Goal: Task Accomplishment & Management: Use online tool/utility

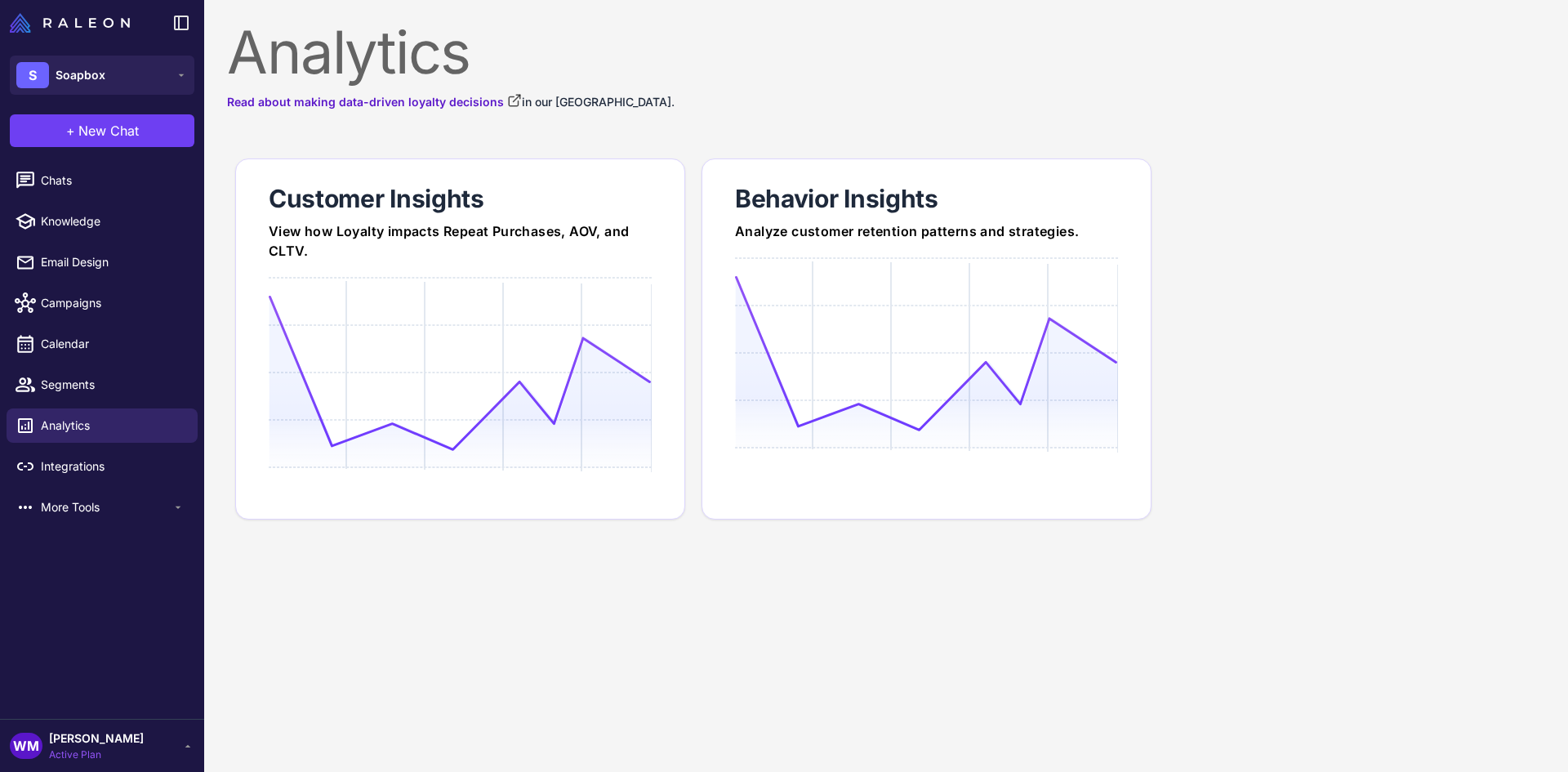
drag, startPoint x: 64, startPoint y: 187, endPoint x: 122, endPoint y: 243, distance: 80.6
click at [64, 187] on span "Chats" at bounding box center [113, 181] width 144 height 17
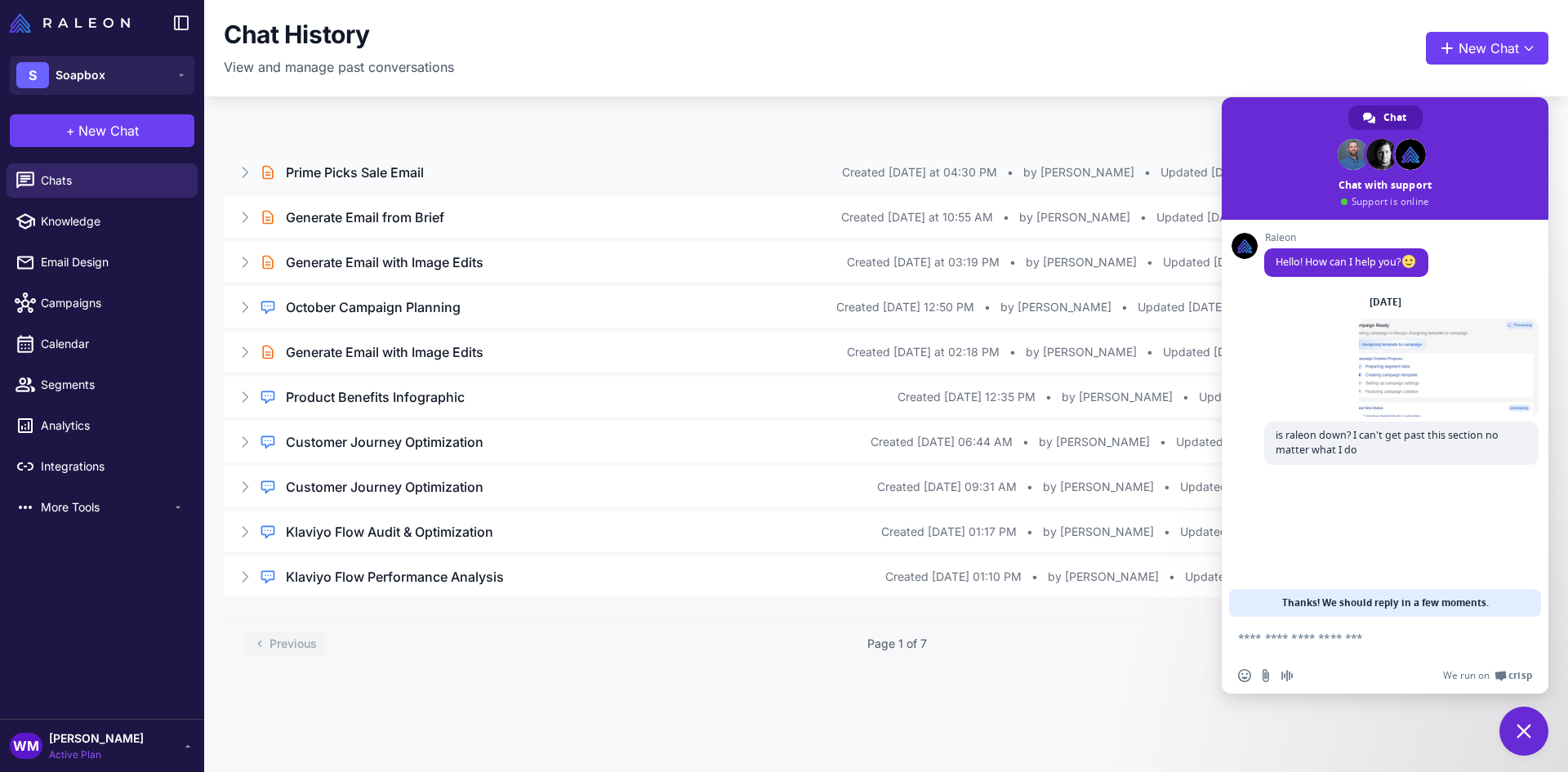
click at [361, 159] on div "Brief Chat Prime Picks Sale Email Created [DATE] at 04:30 PM • by [PERSON_NAME]…" at bounding box center [886, 172] width 1325 height 41
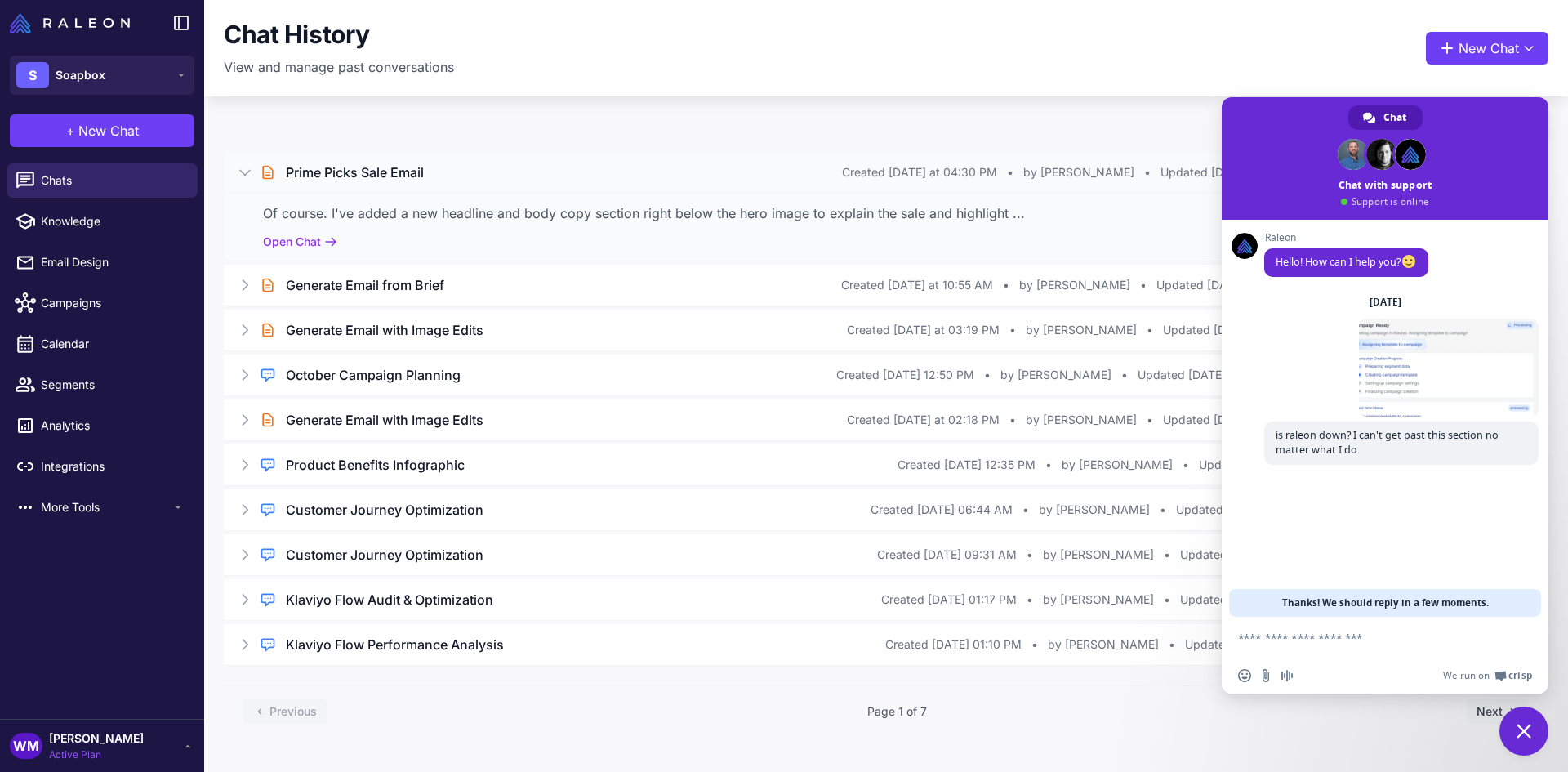
click at [316, 252] on div "Of course. I've added a new headline and body copy section right below the hero…" at bounding box center [886, 226] width 1325 height 68
click at [315, 239] on button "Open Chat" at bounding box center [300, 242] width 75 height 17
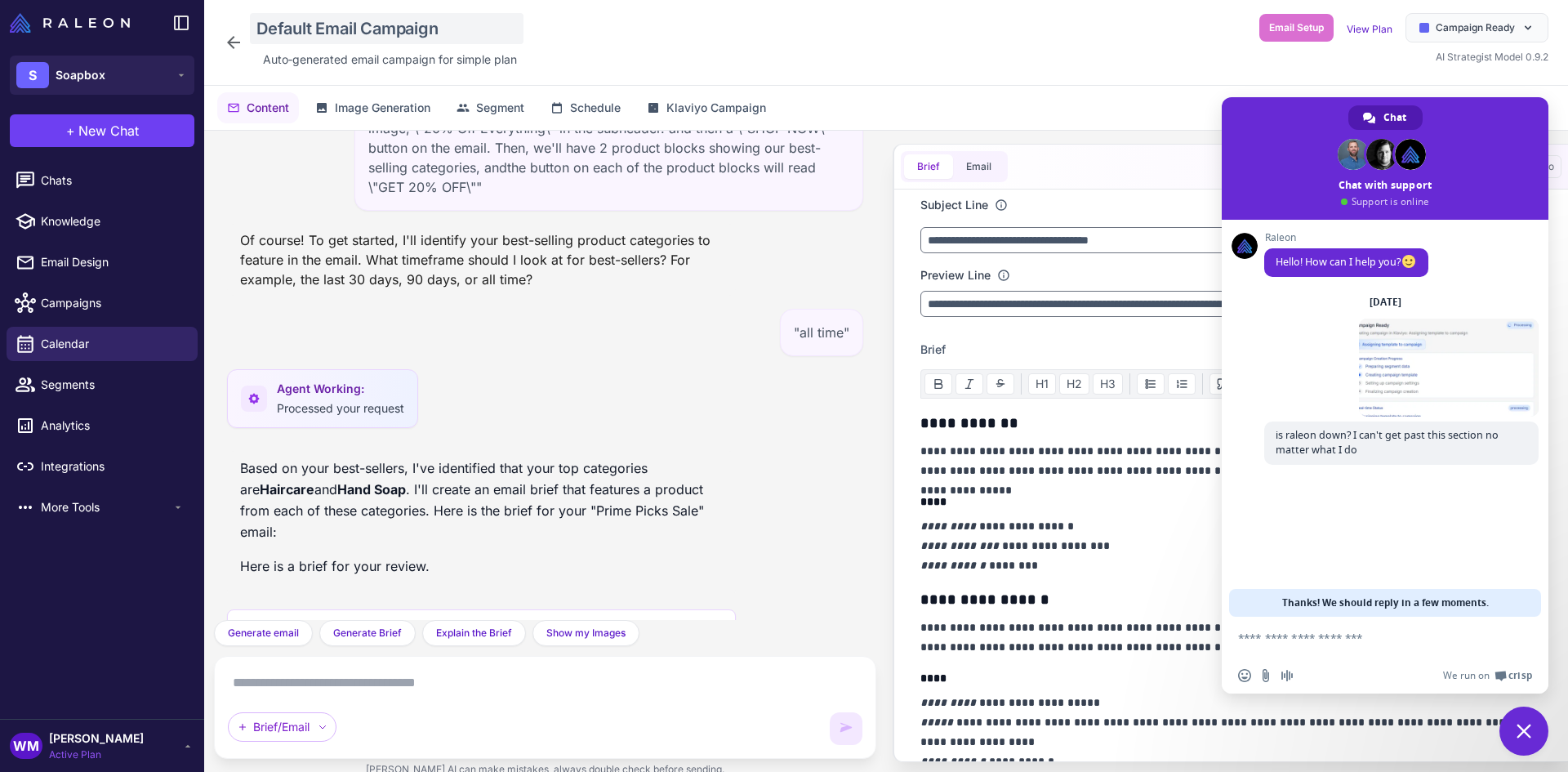
scroll to position [2770, 0]
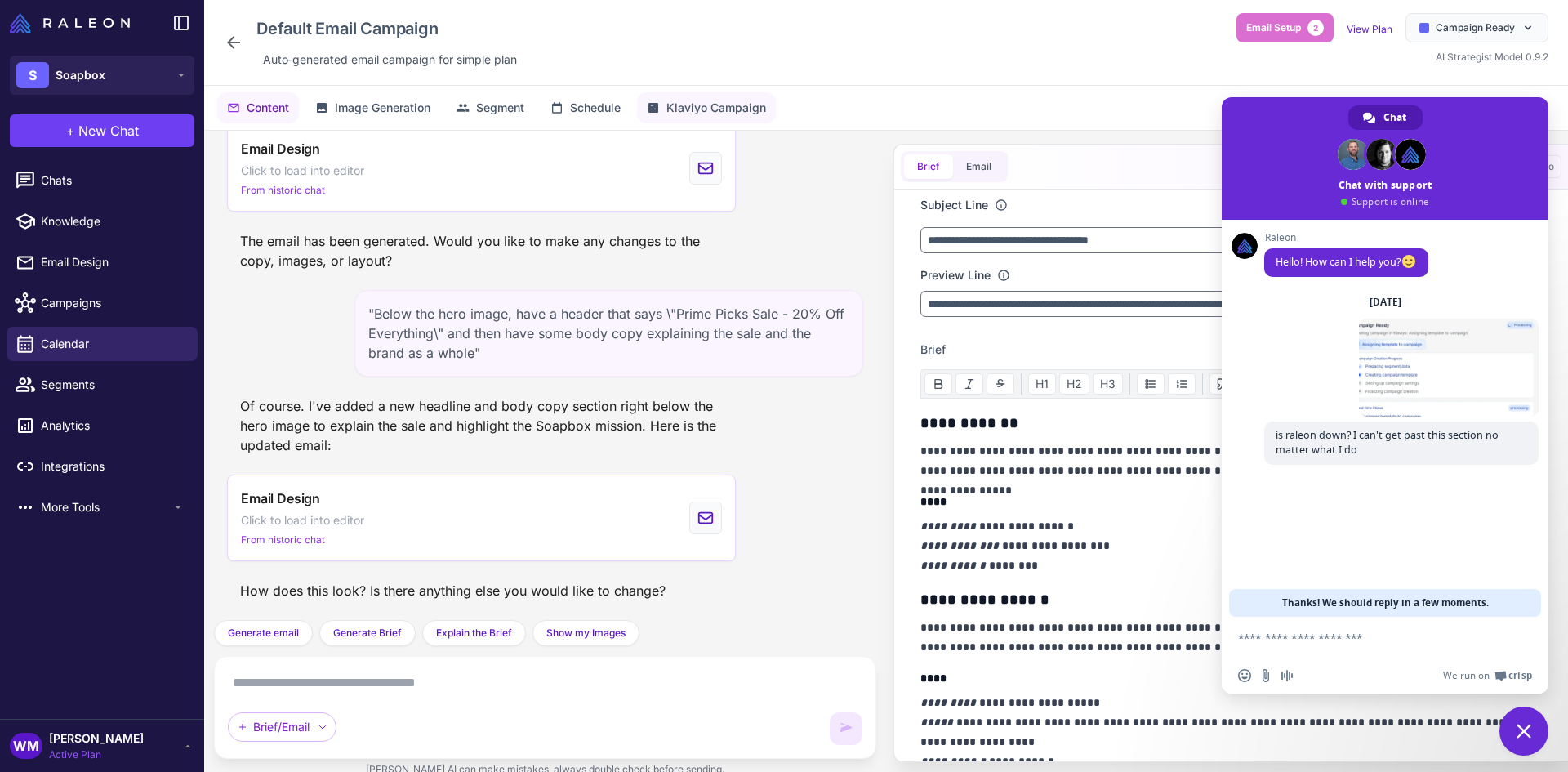
click at [690, 104] on span "Klaviyo Campaign" at bounding box center [716, 108] width 100 height 17
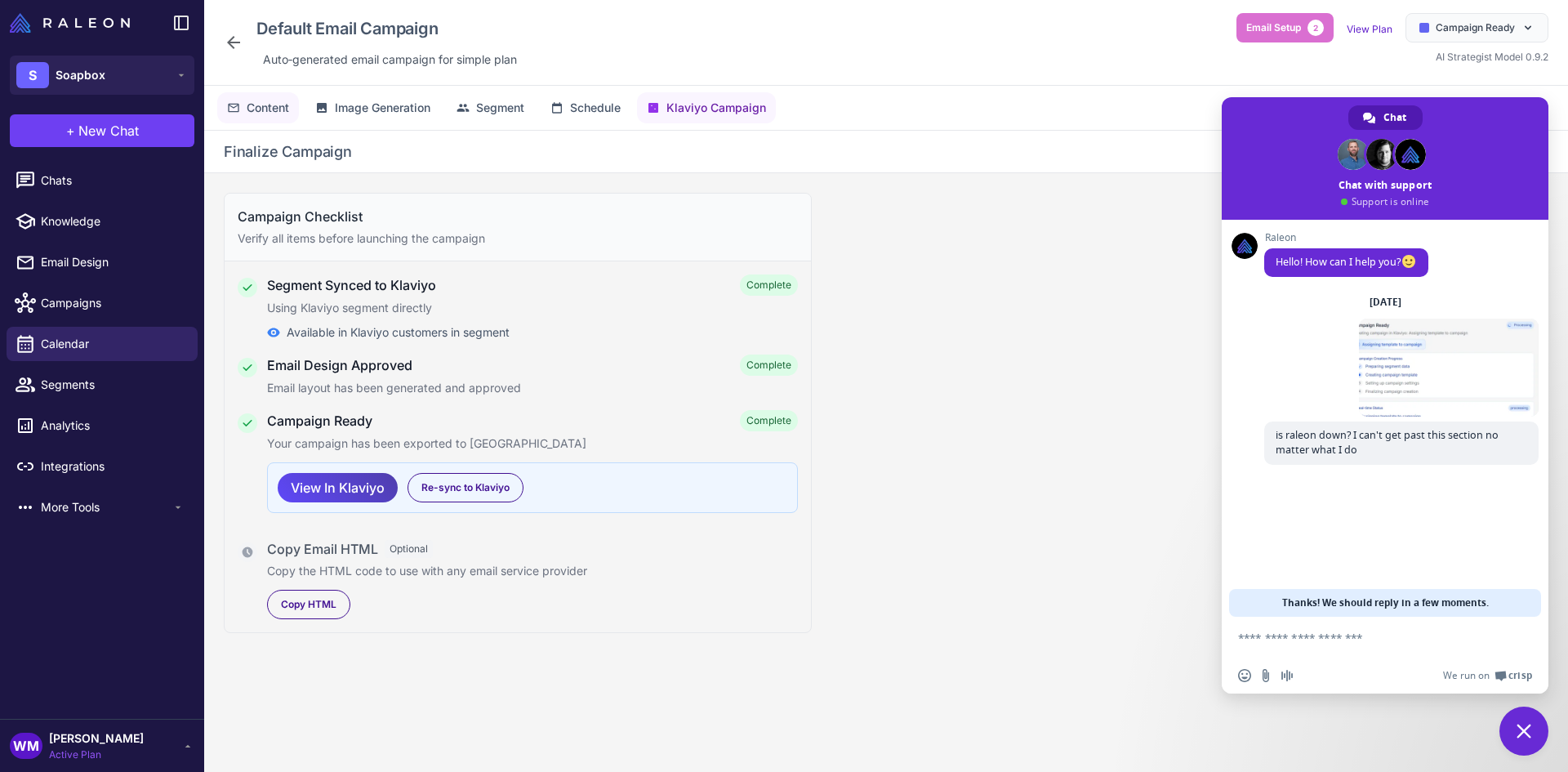
click at [259, 106] on span "Content" at bounding box center [268, 108] width 43 height 17
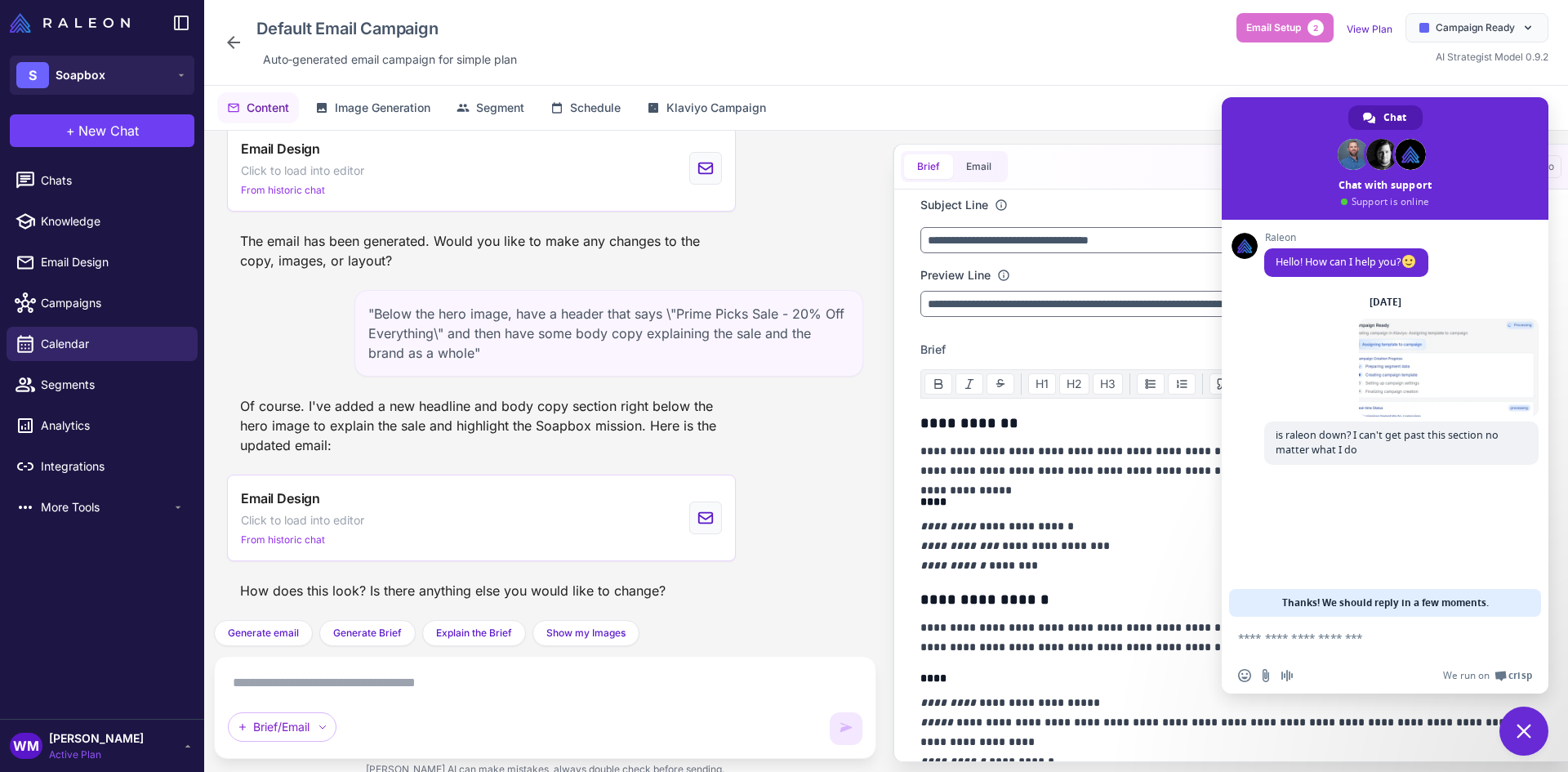
click at [1527, 725] on span "Close chat" at bounding box center [1523, 730] width 15 height 15
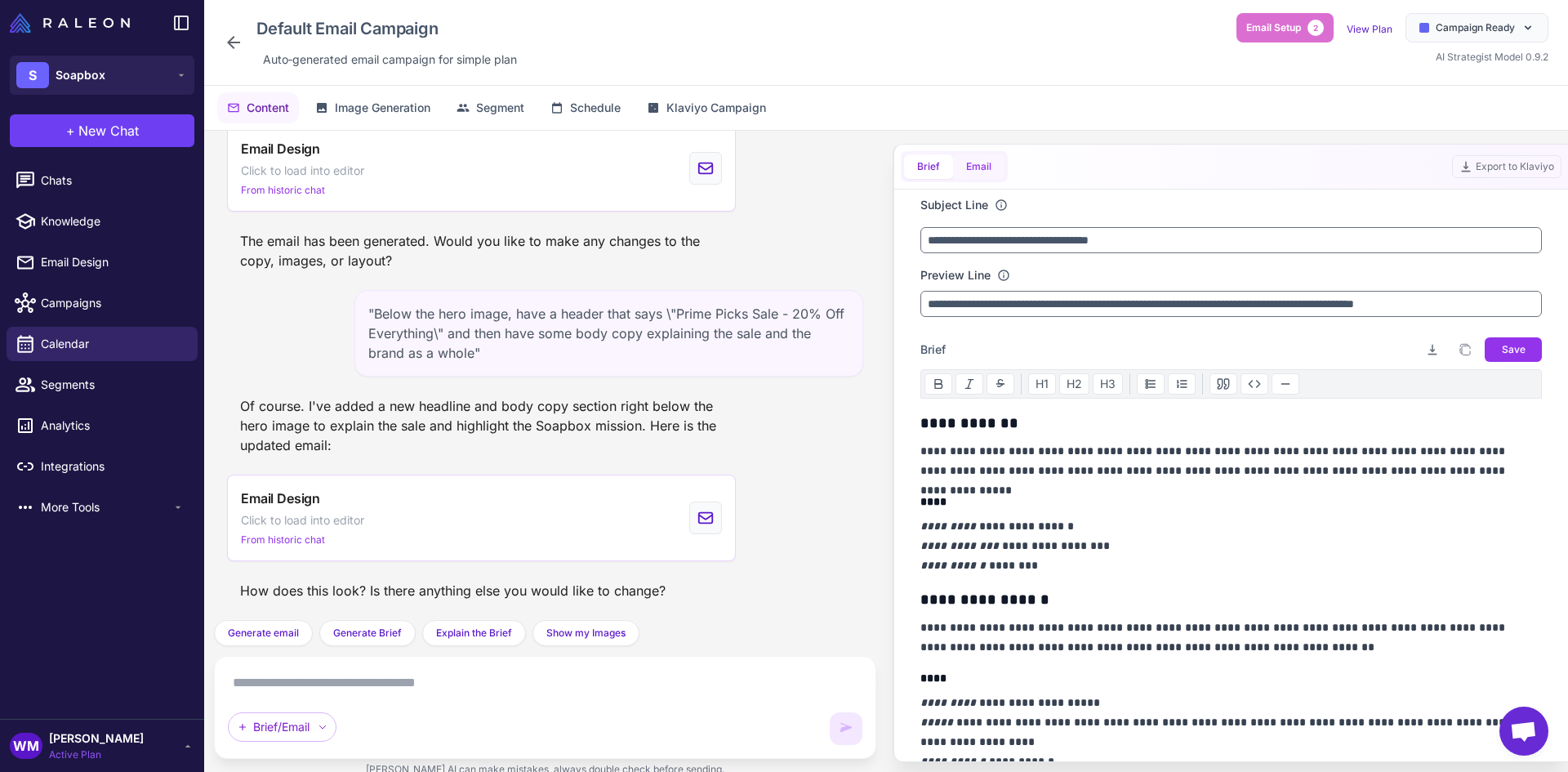
click at [966, 160] on button "Email" at bounding box center [978, 166] width 51 height 24
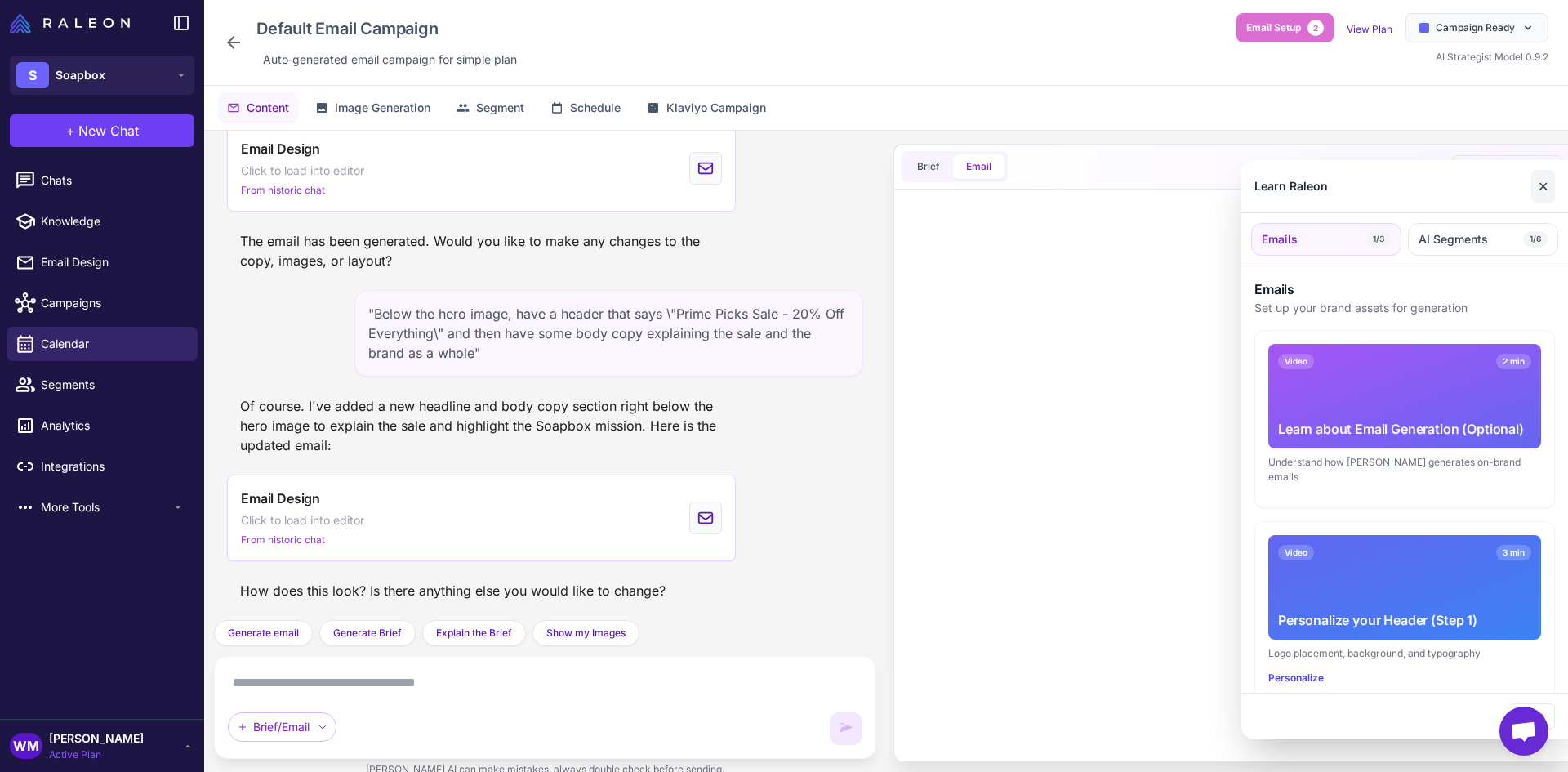
click at [1547, 192] on button "✕" at bounding box center [1544, 186] width 23 height 33
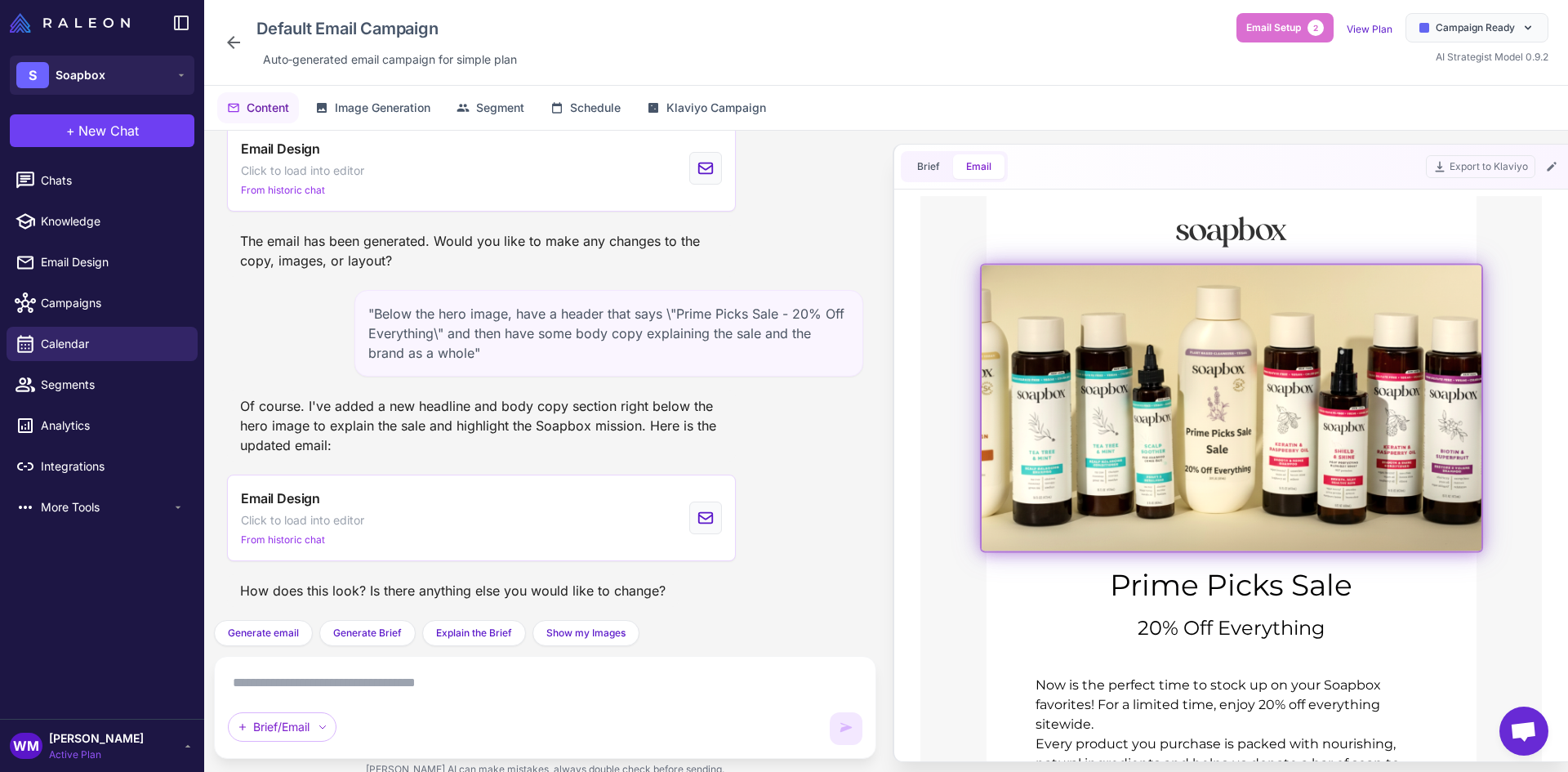
scroll to position [0, 0]
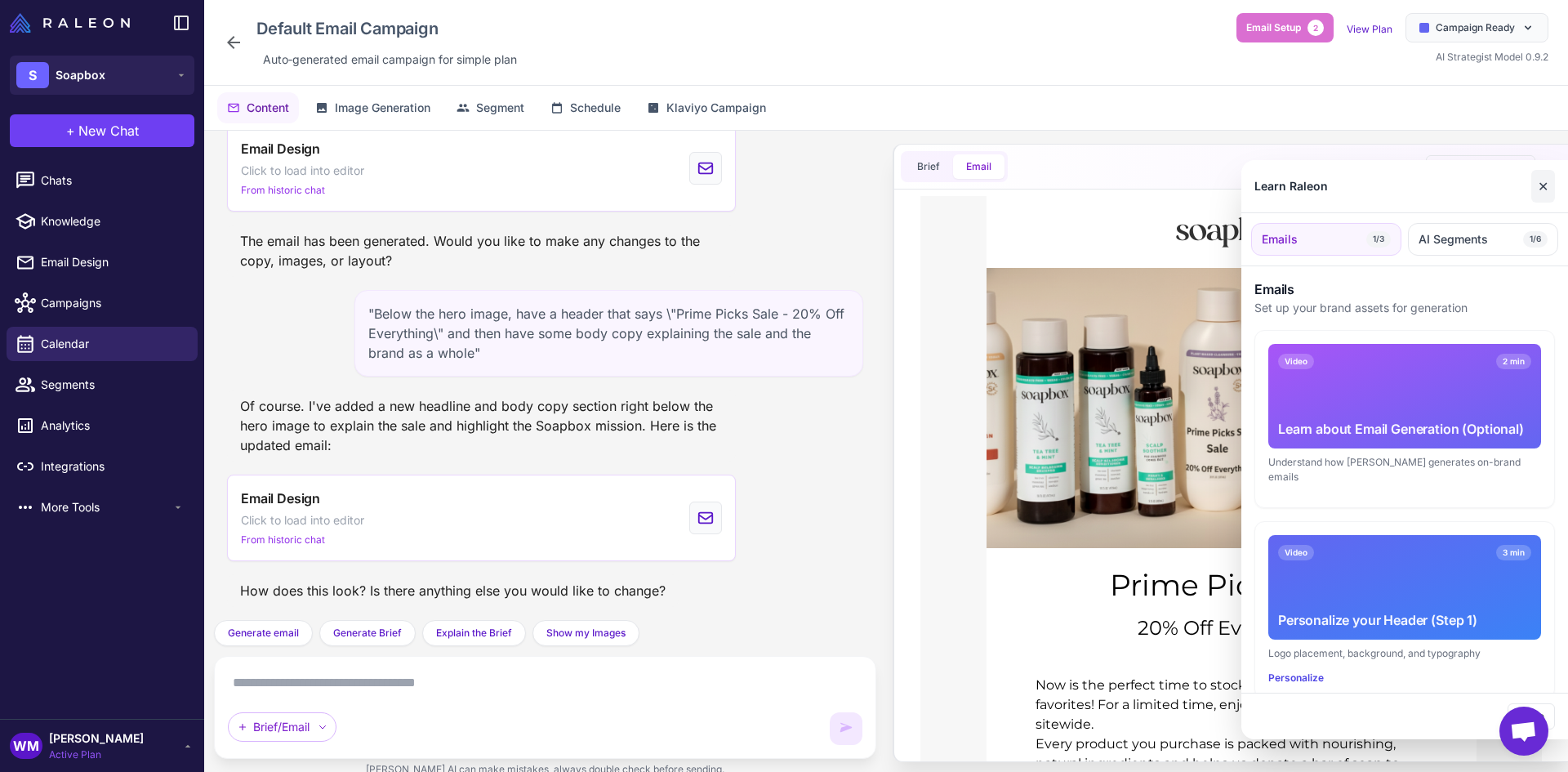
click at [1535, 192] on button "✕" at bounding box center [1544, 186] width 23 height 33
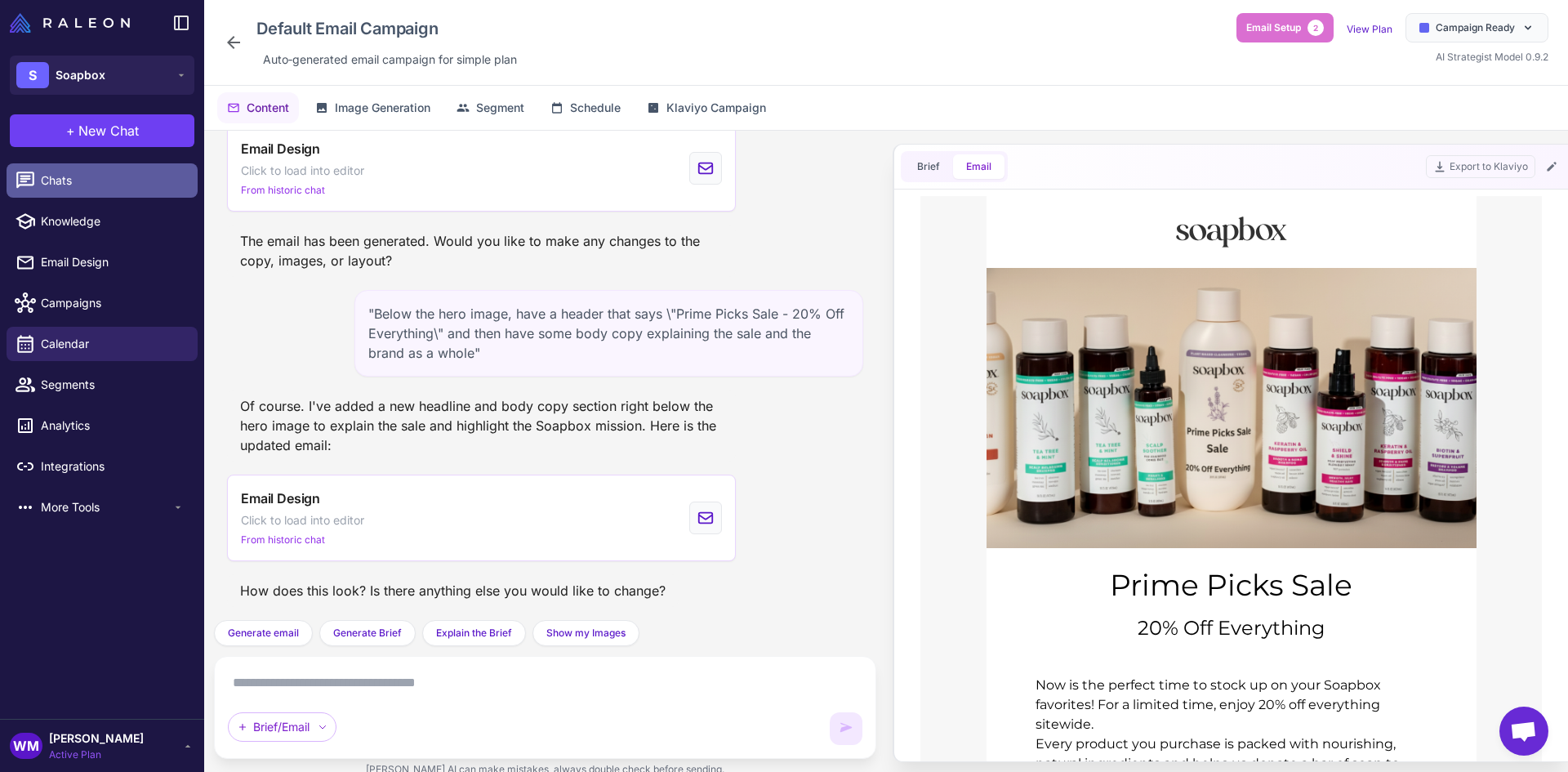
click at [83, 193] on link "Chats" at bounding box center [102, 180] width 191 height 34
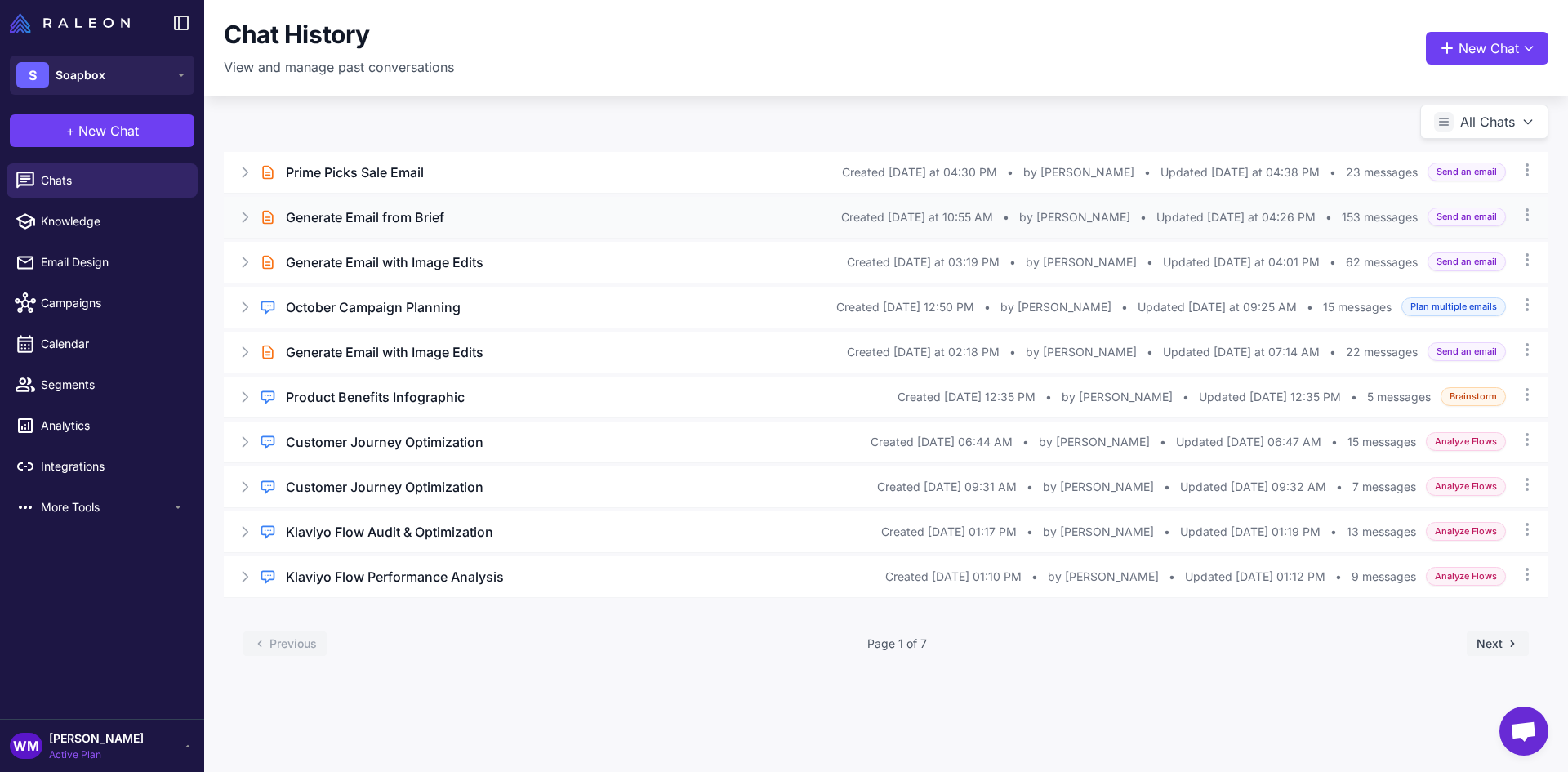
click at [410, 221] on h3 "Generate Email from Brief" at bounding box center [364, 218] width 158 height 19
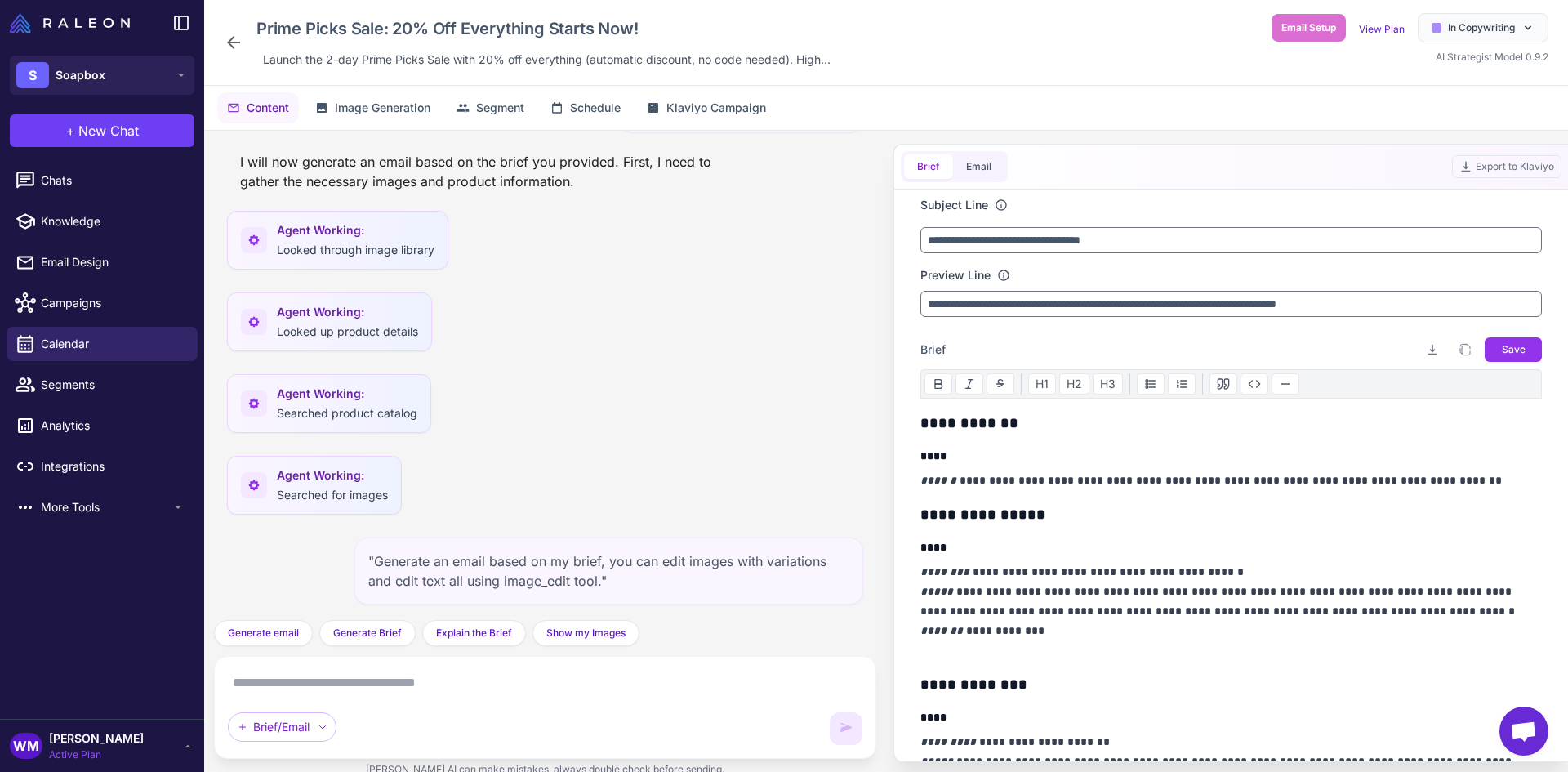
scroll to position [24894, 0]
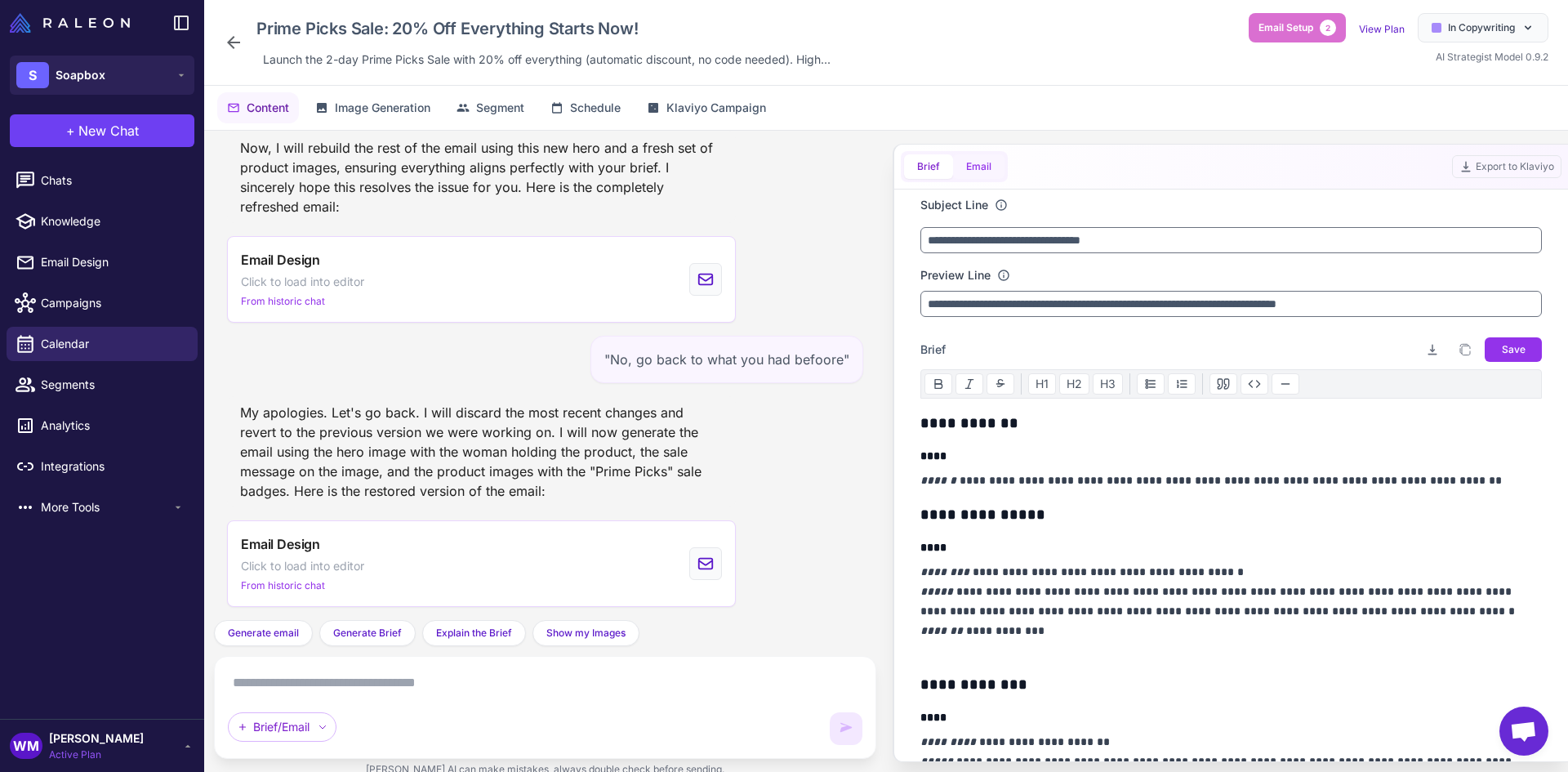
click at [977, 162] on button "Email" at bounding box center [978, 166] width 51 height 24
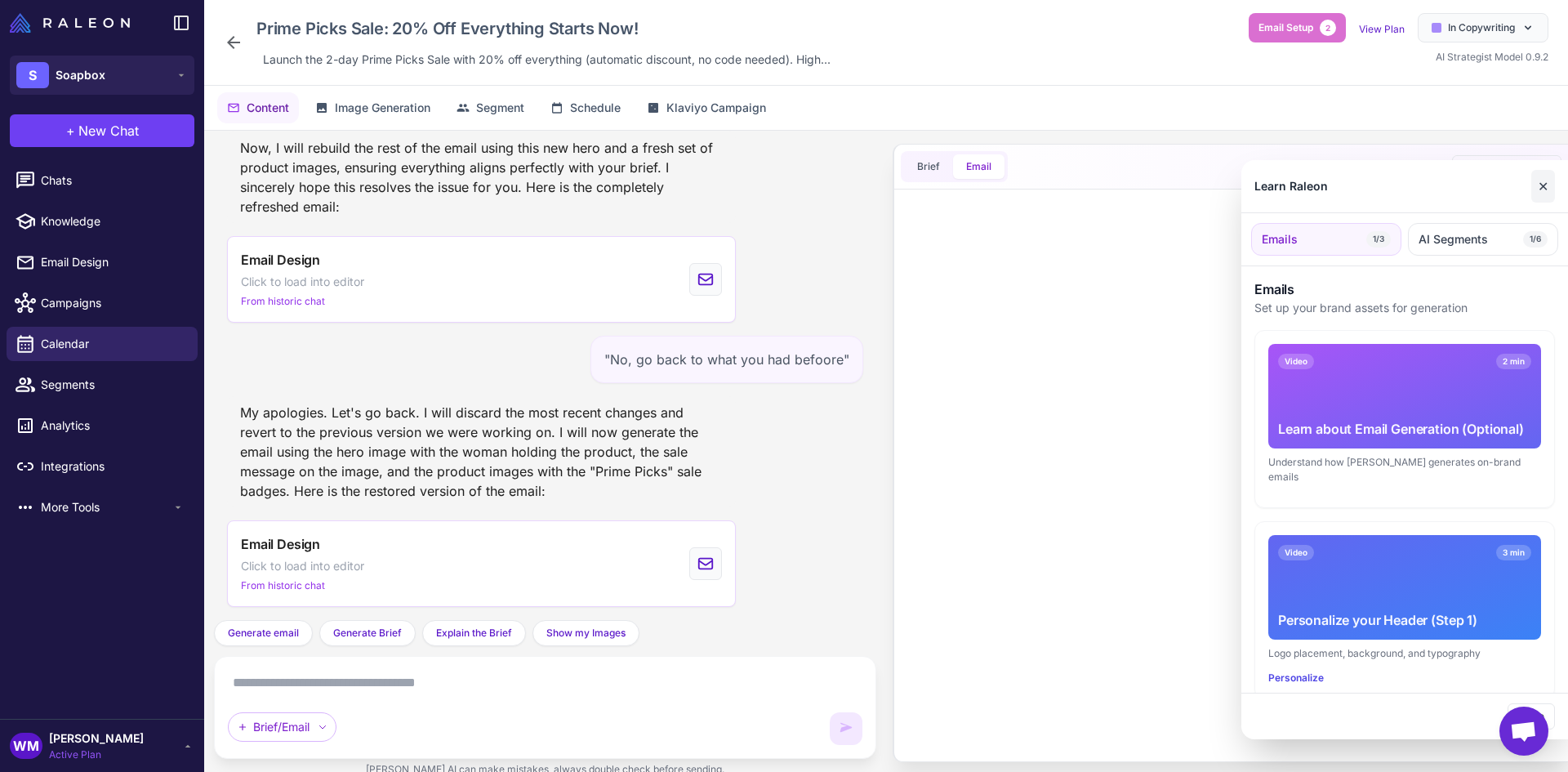
click at [1552, 178] on button "✕" at bounding box center [1544, 186] width 23 height 33
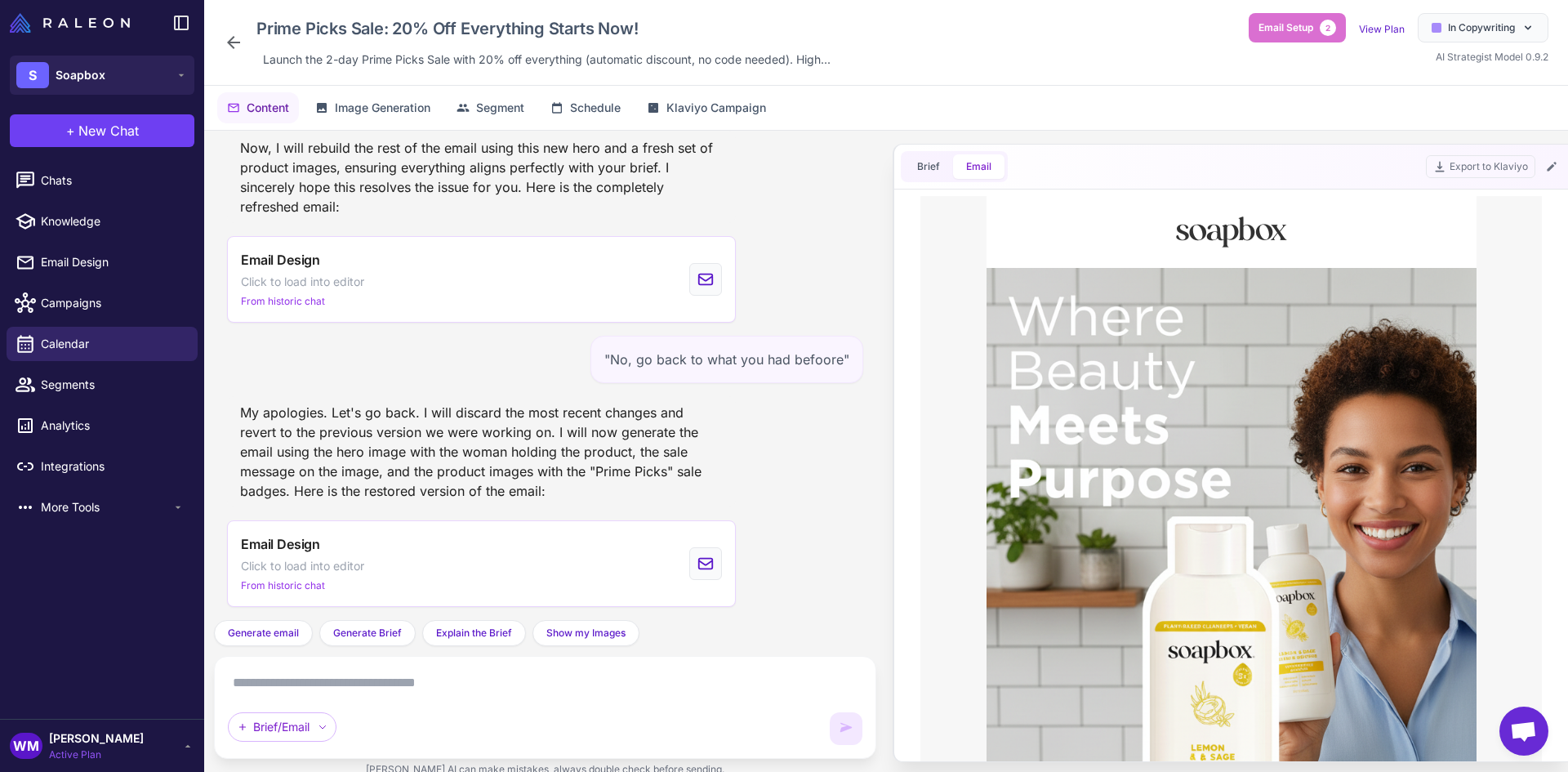
scroll to position [0, 0]
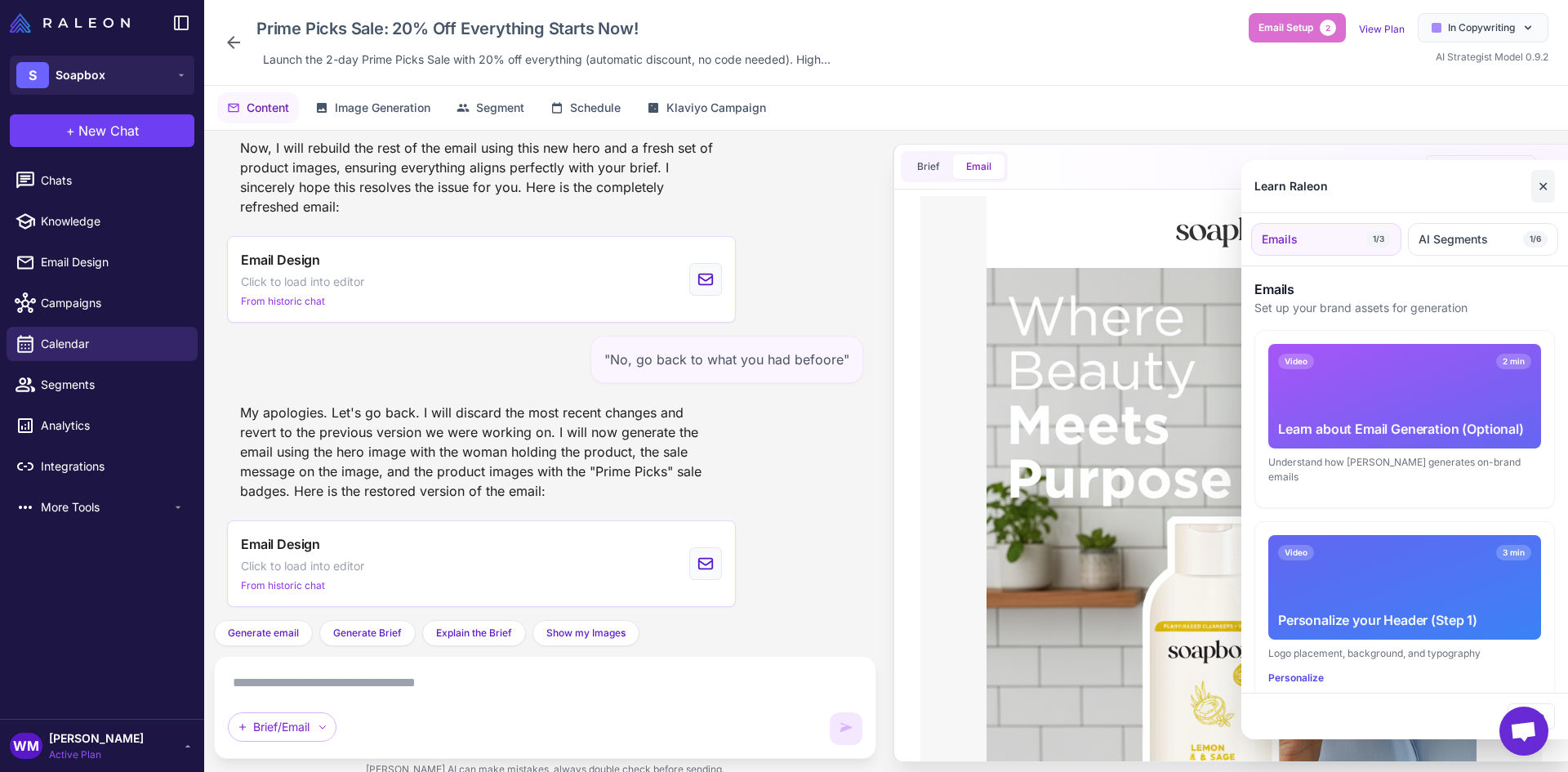
click at [1538, 188] on button "✕" at bounding box center [1544, 186] width 23 height 33
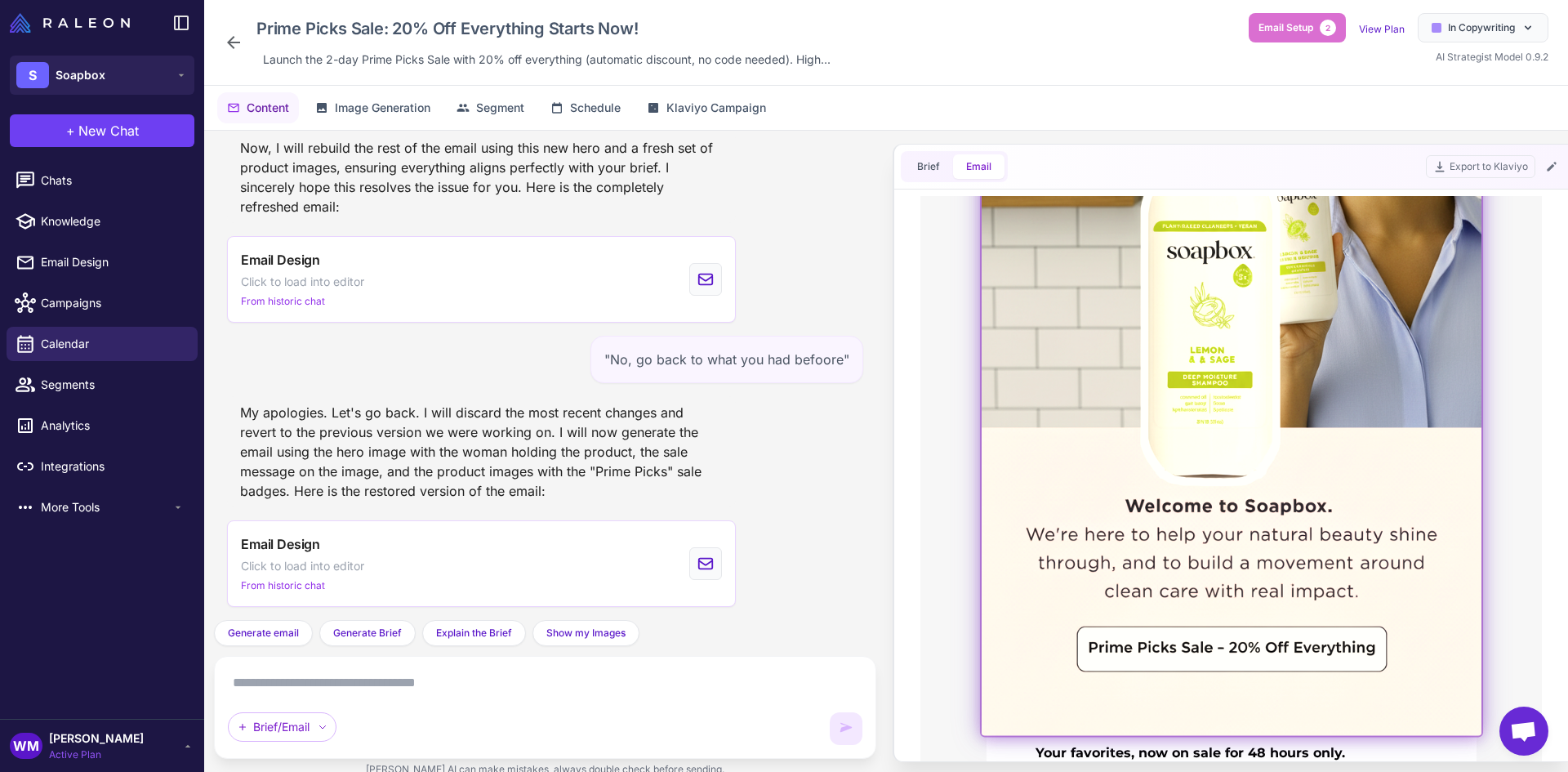
scroll to position [408, 0]
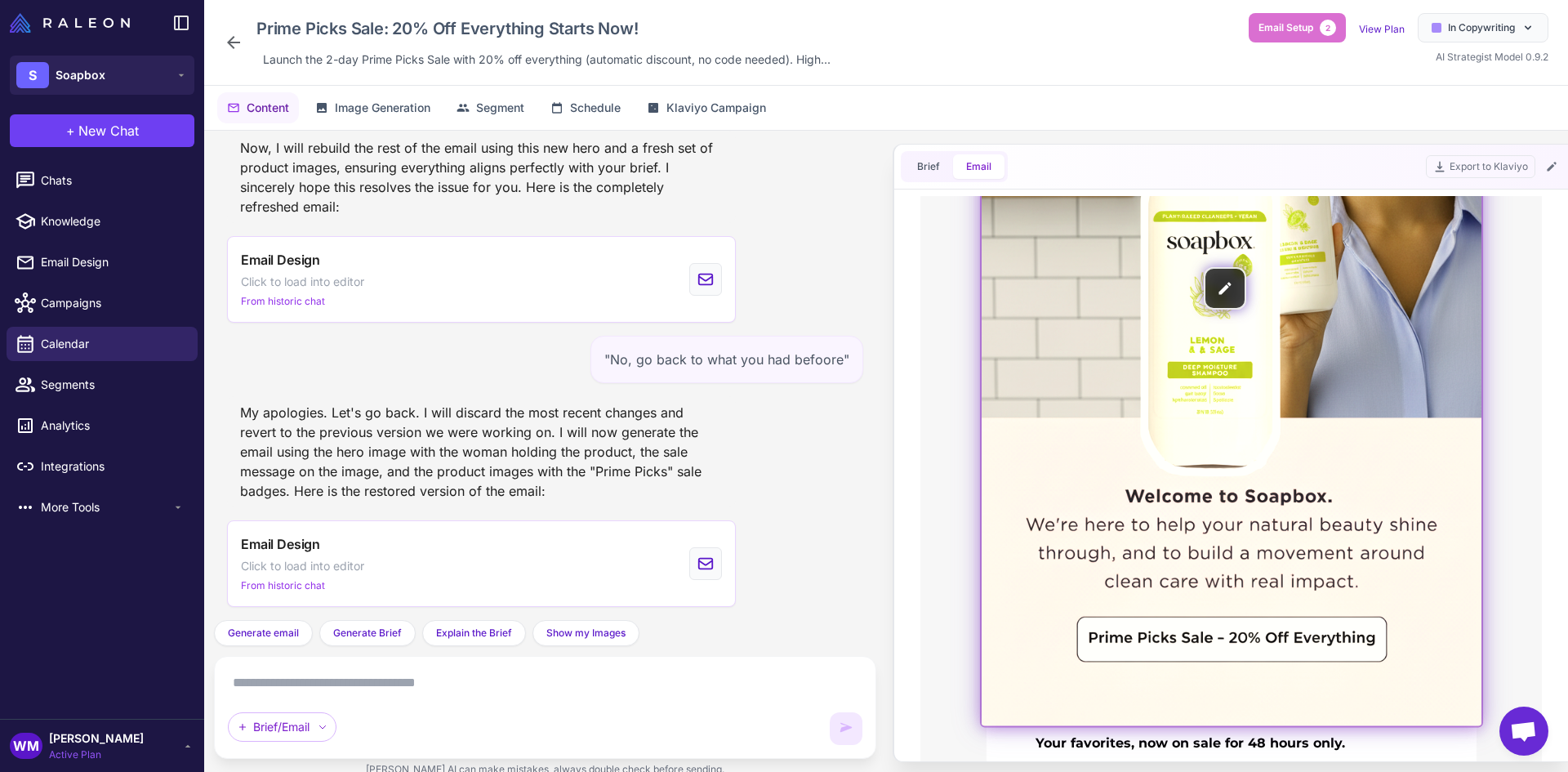
click at [1229, 282] on img at bounding box center [1232, 288] width 500 height 875
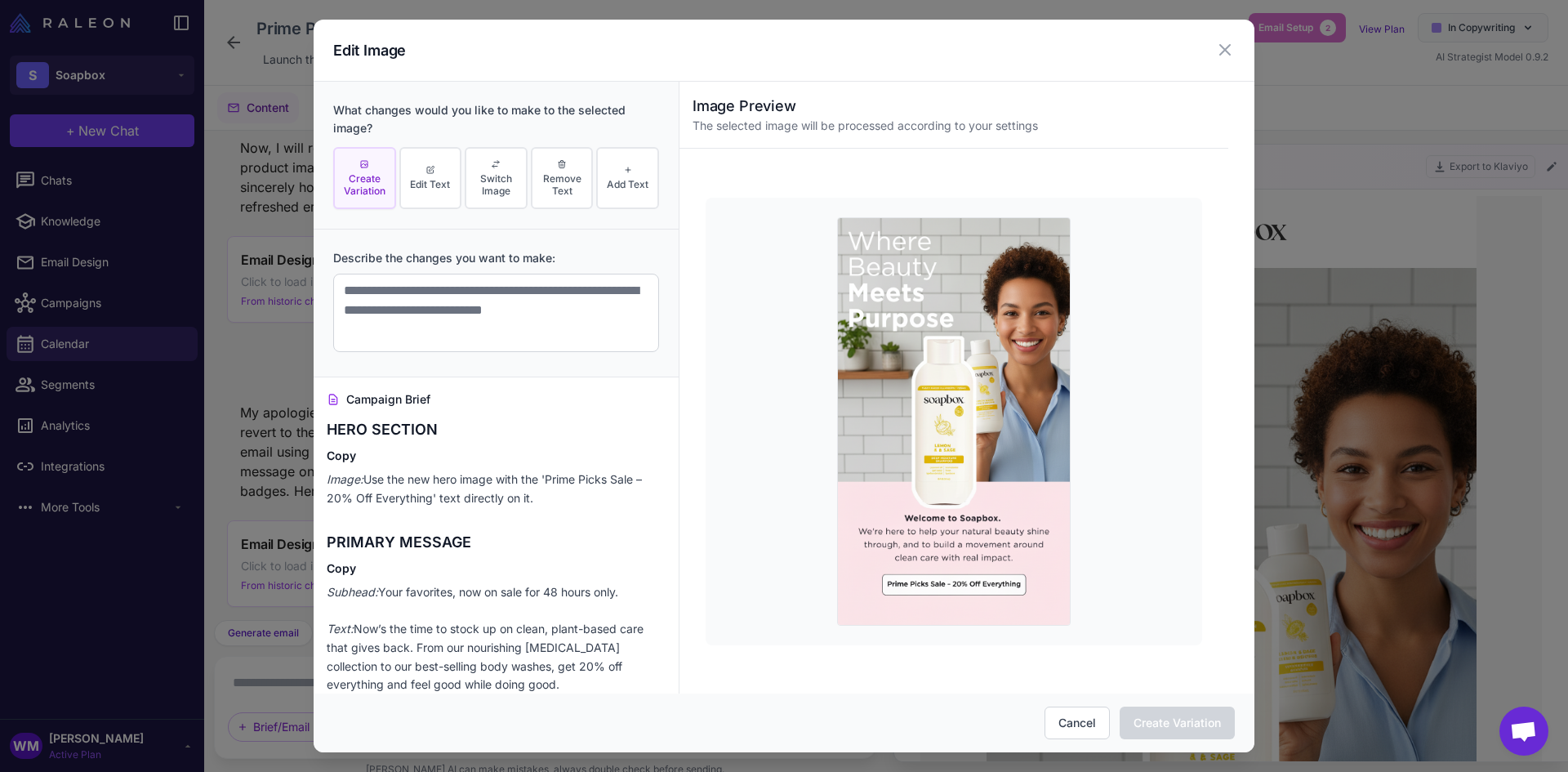
scroll to position [0, 0]
click at [440, 180] on span "Edit Text" at bounding box center [429, 184] width 40 height 13
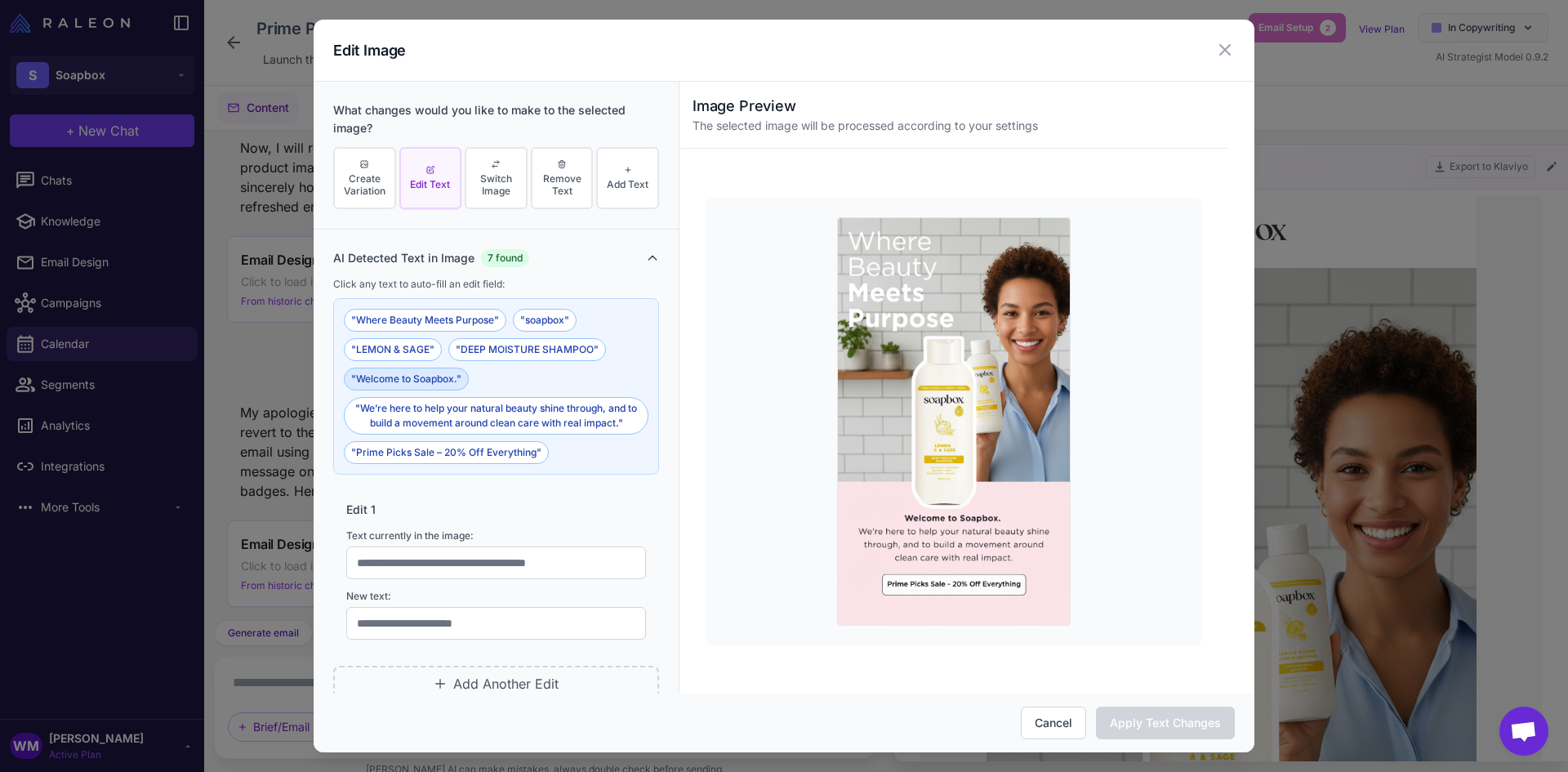
click at [434, 379] on button ""Welcome to Soapbox."" at bounding box center [406, 379] width 125 height 23
type input "**********"
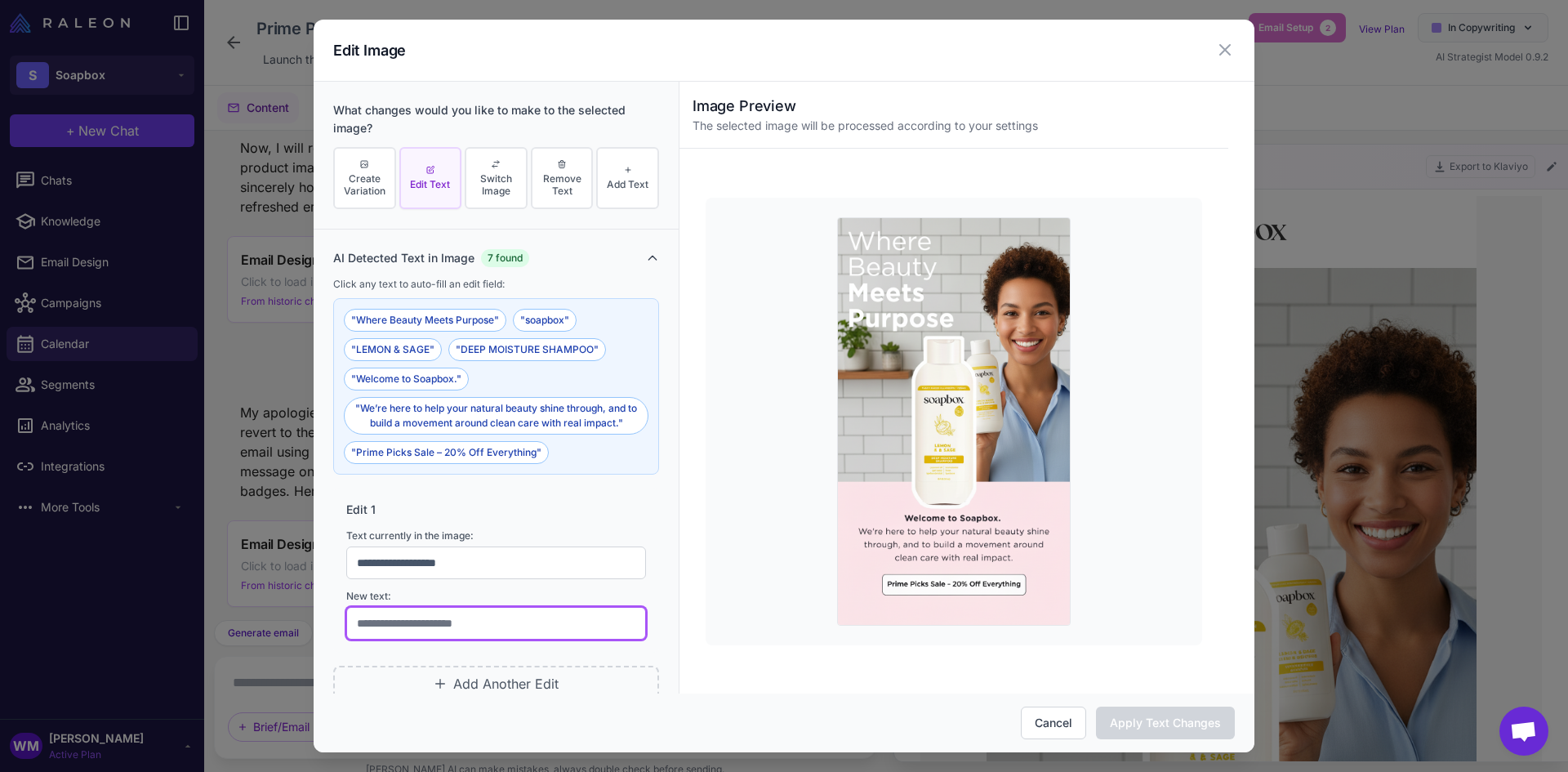
click at [439, 628] on input "text" at bounding box center [496, 623] width 300 height 33
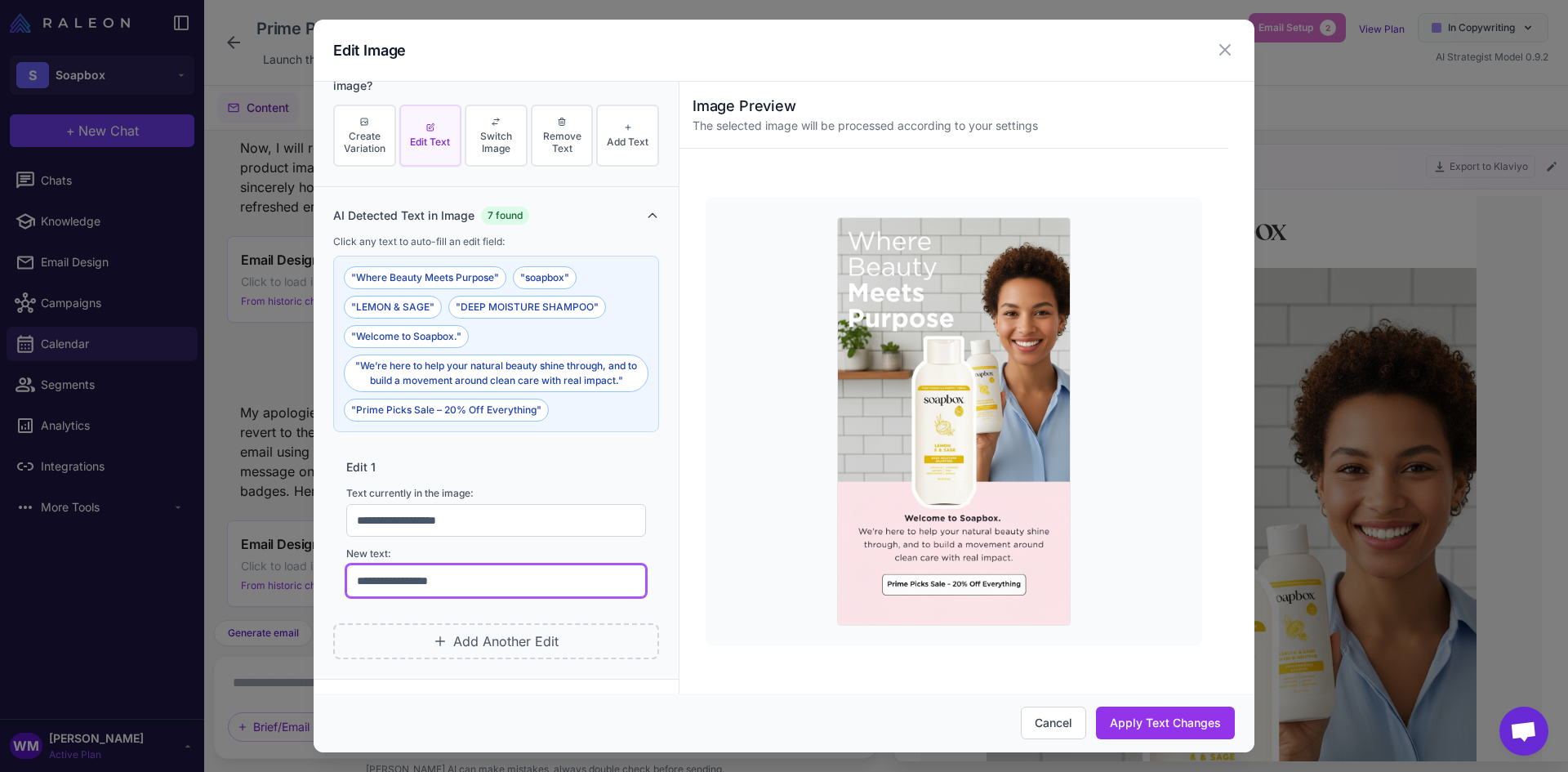
scroll to position [82, 0]
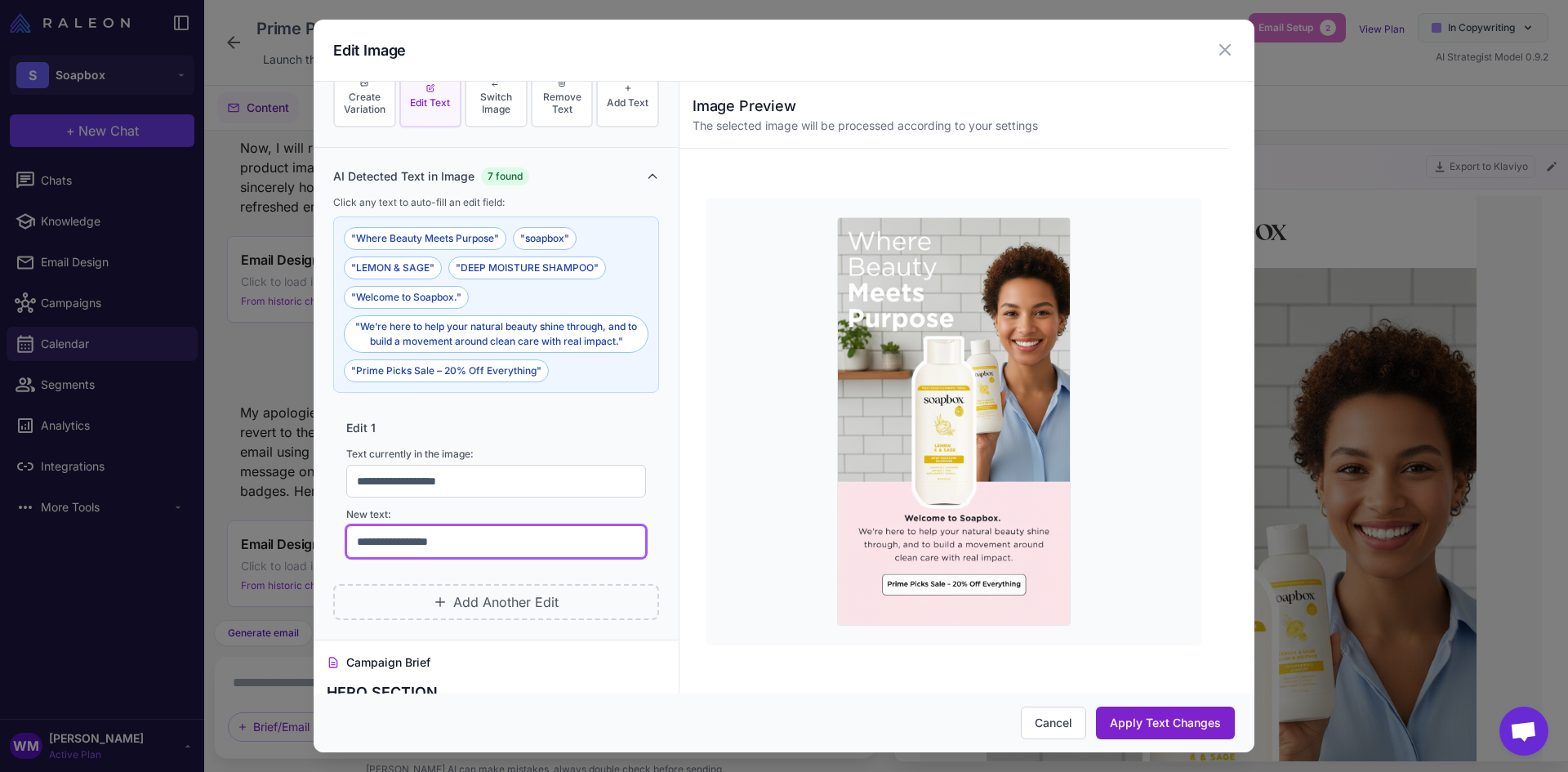
type input "**********"
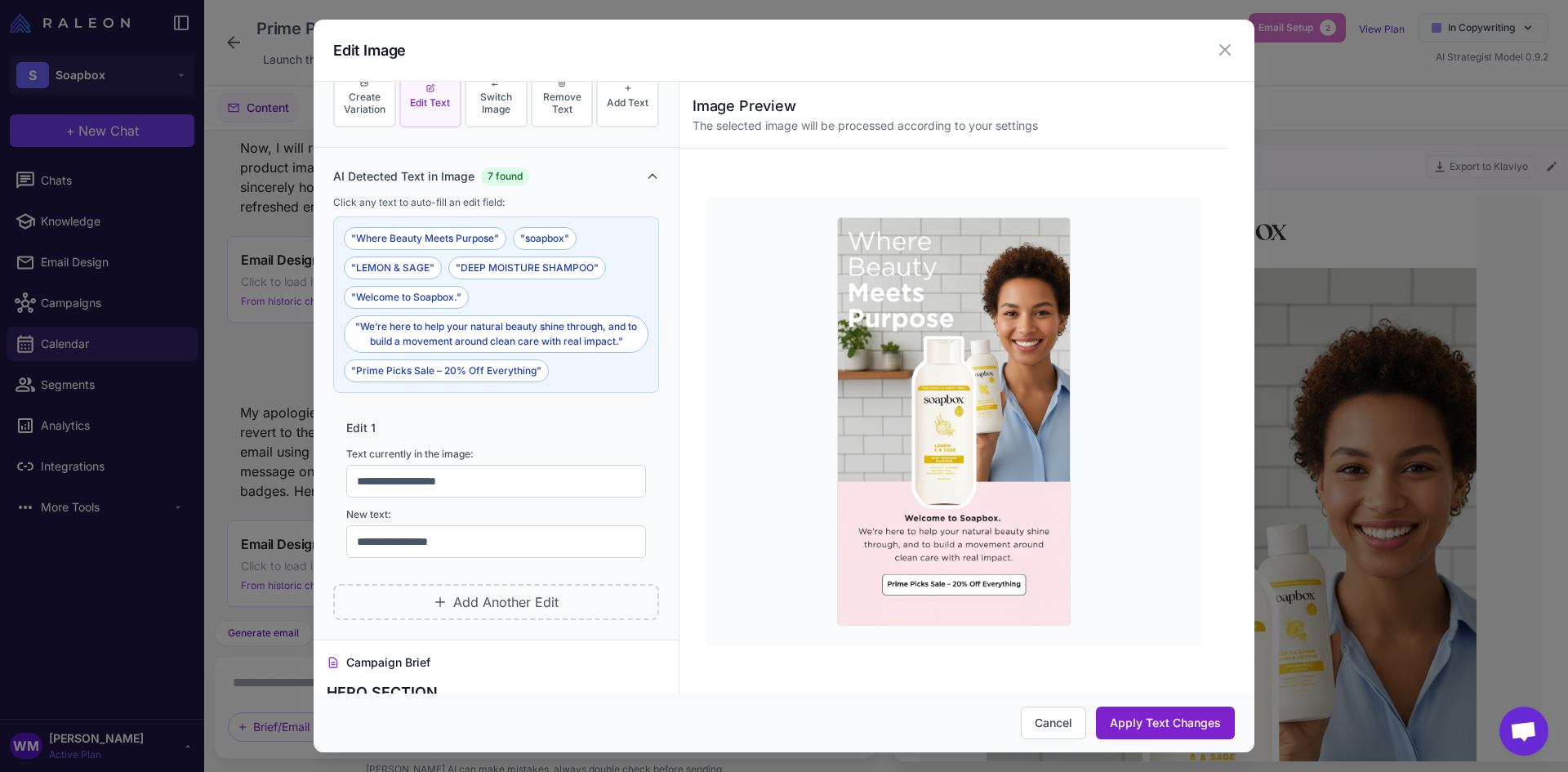
click at [1135, 725] on button "Apply Text Changes" at bounding box center [1165, 722] width 139 height 33
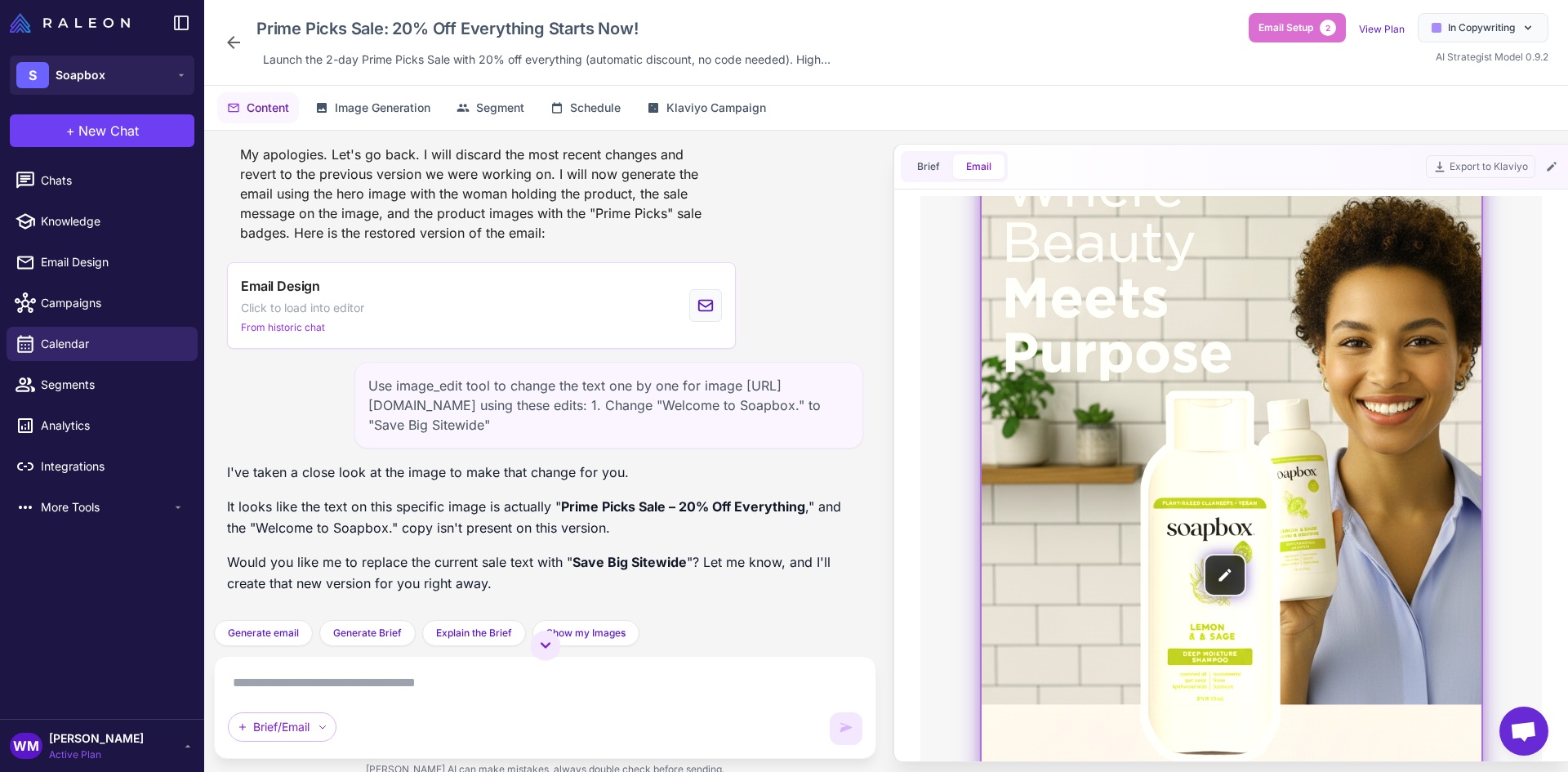
scroll to position [326, 0]
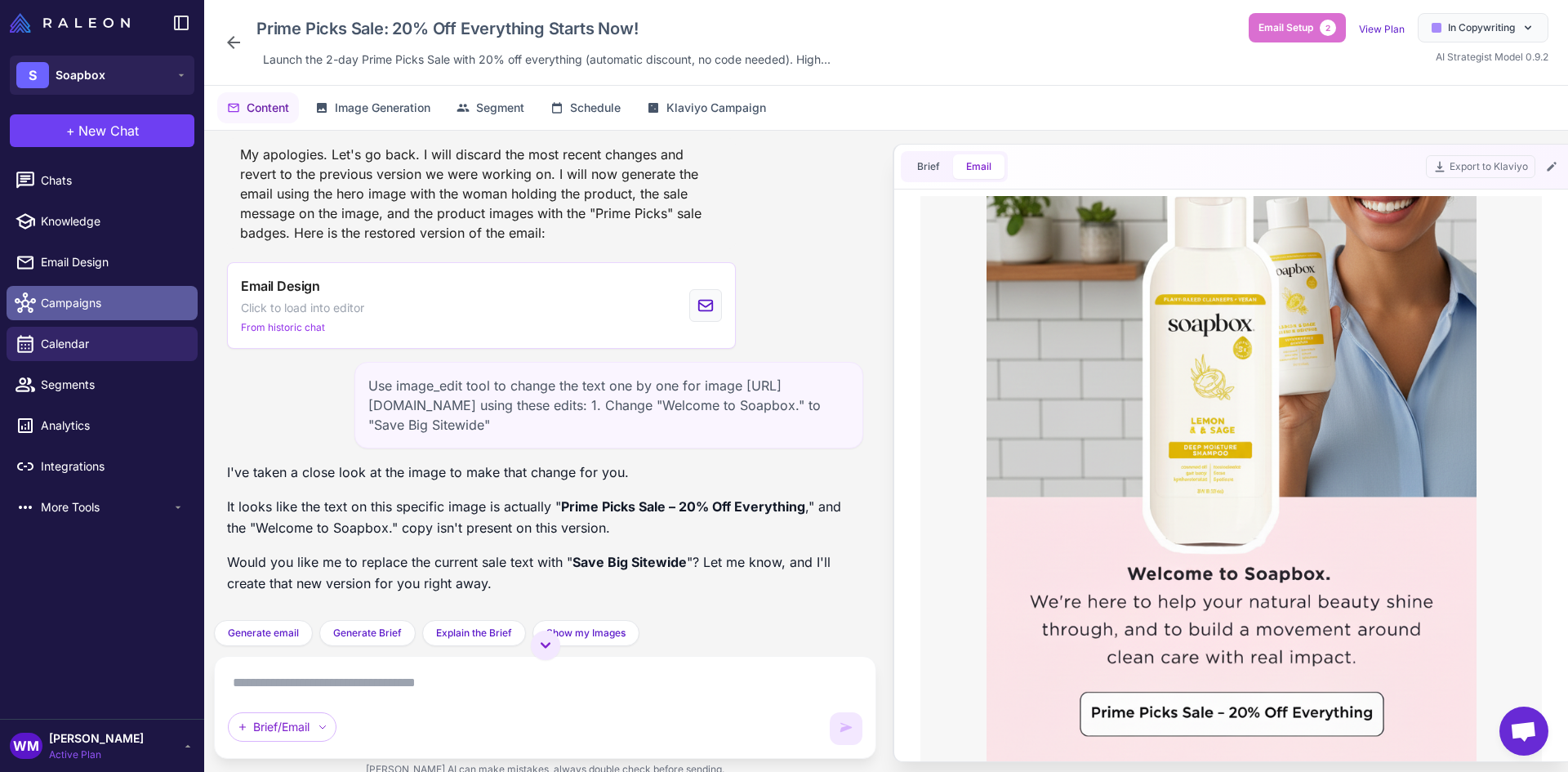
click at [77, 295] on span "Campaigns" at bounding box center [113, 303] width 144 height 17
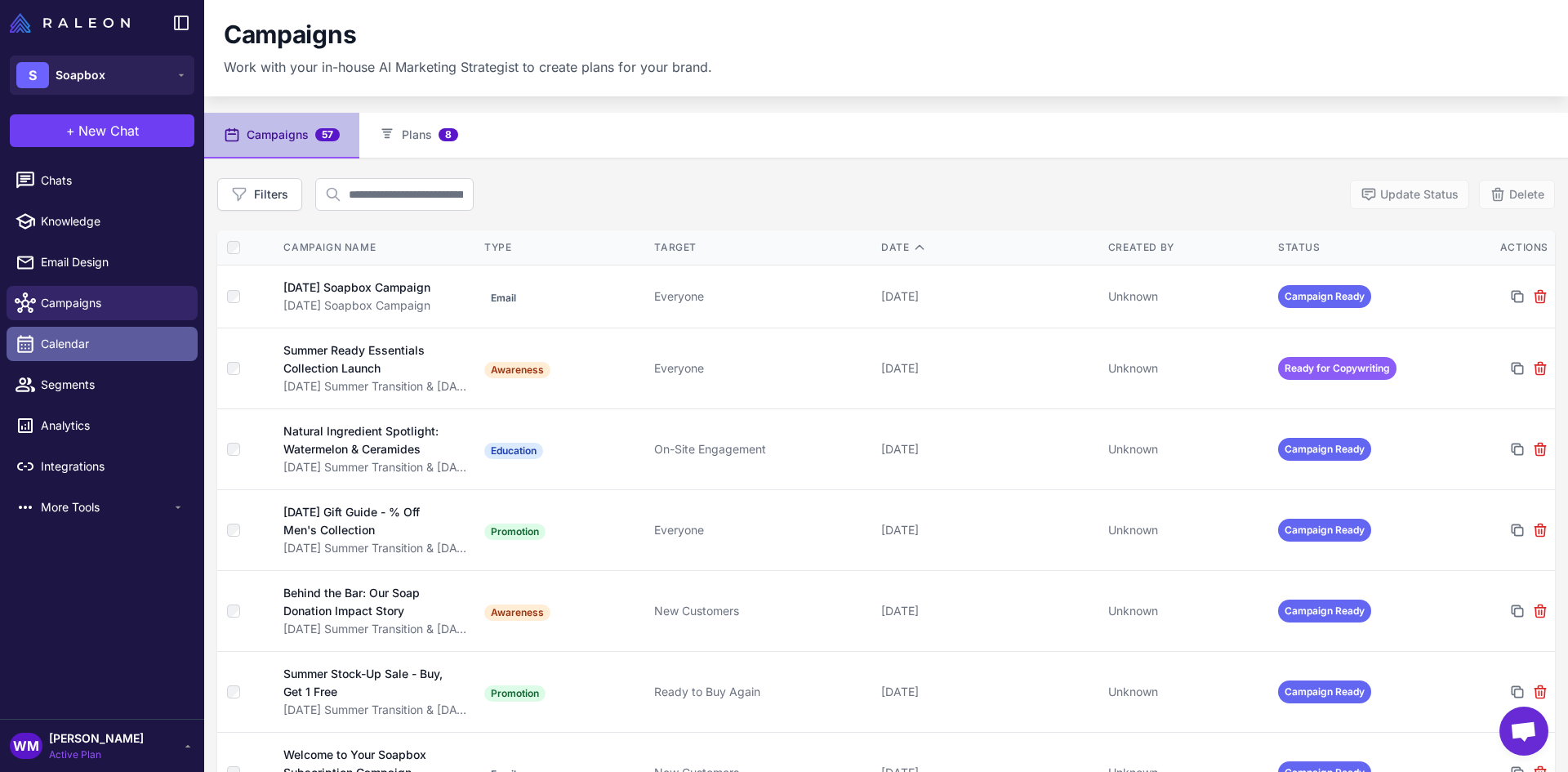
click at [57, 336] on span "Calendar" at bounding box center [113, 344] width 144 height 17
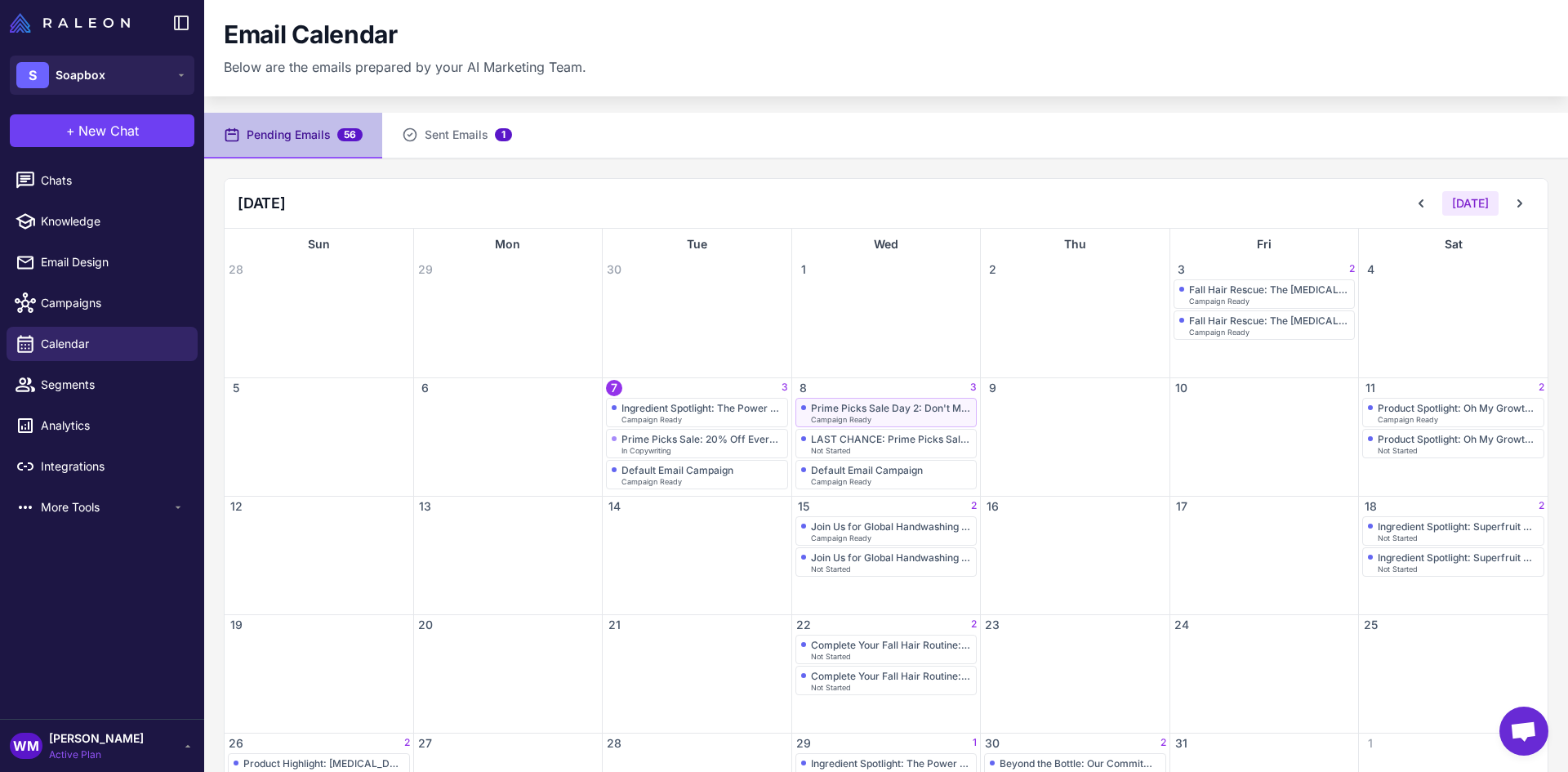
click at [926, 409] on div "Prime Picks Sale Day 2: Don't Miss 20% Off Everything" at bounding box center [892, 408] width 161 height 13
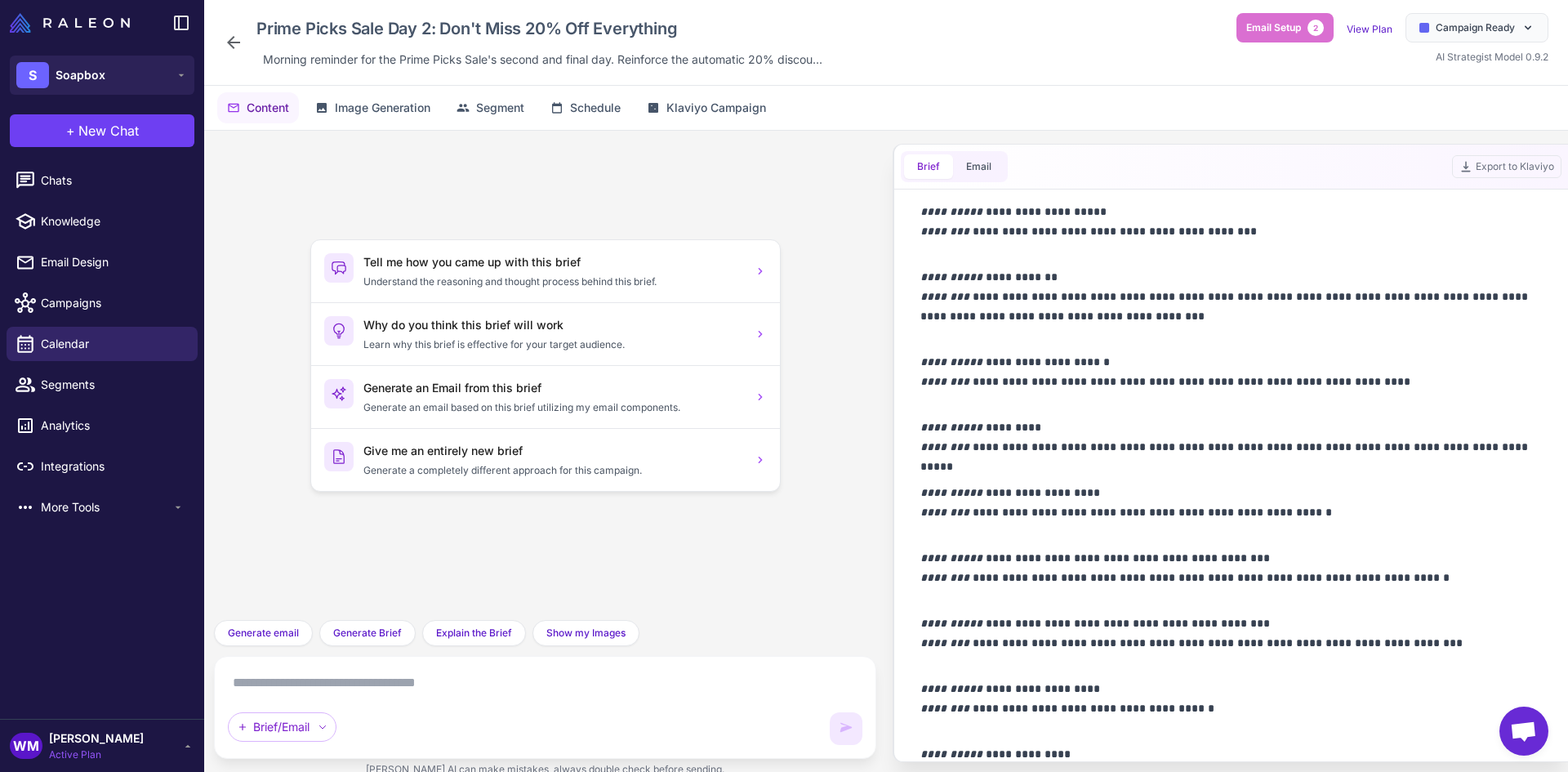
scroll to position [1097, 0]
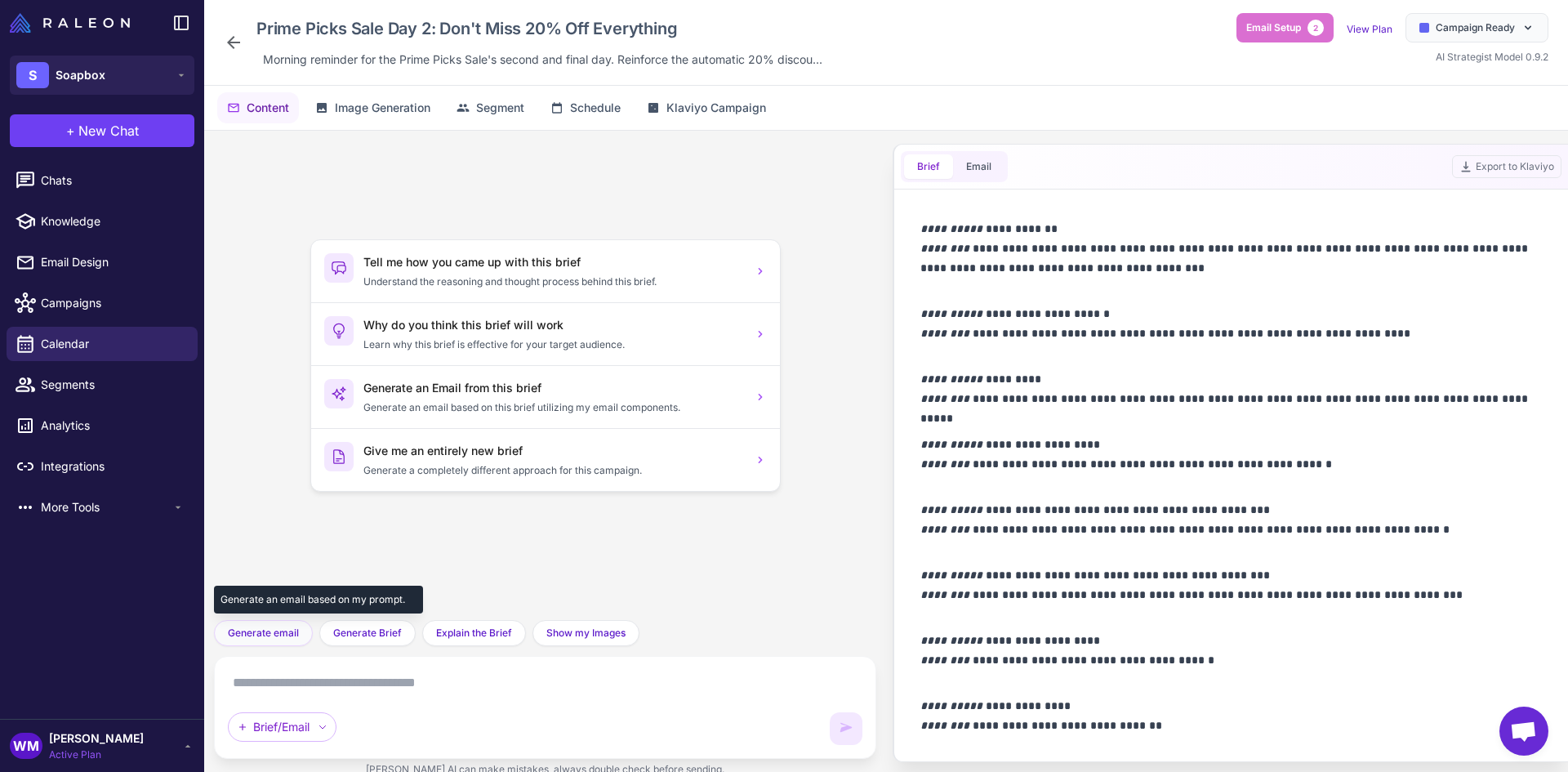
click at [264, 633] on span "Generate email" at bounding box center [263, 632] width 71 height 15
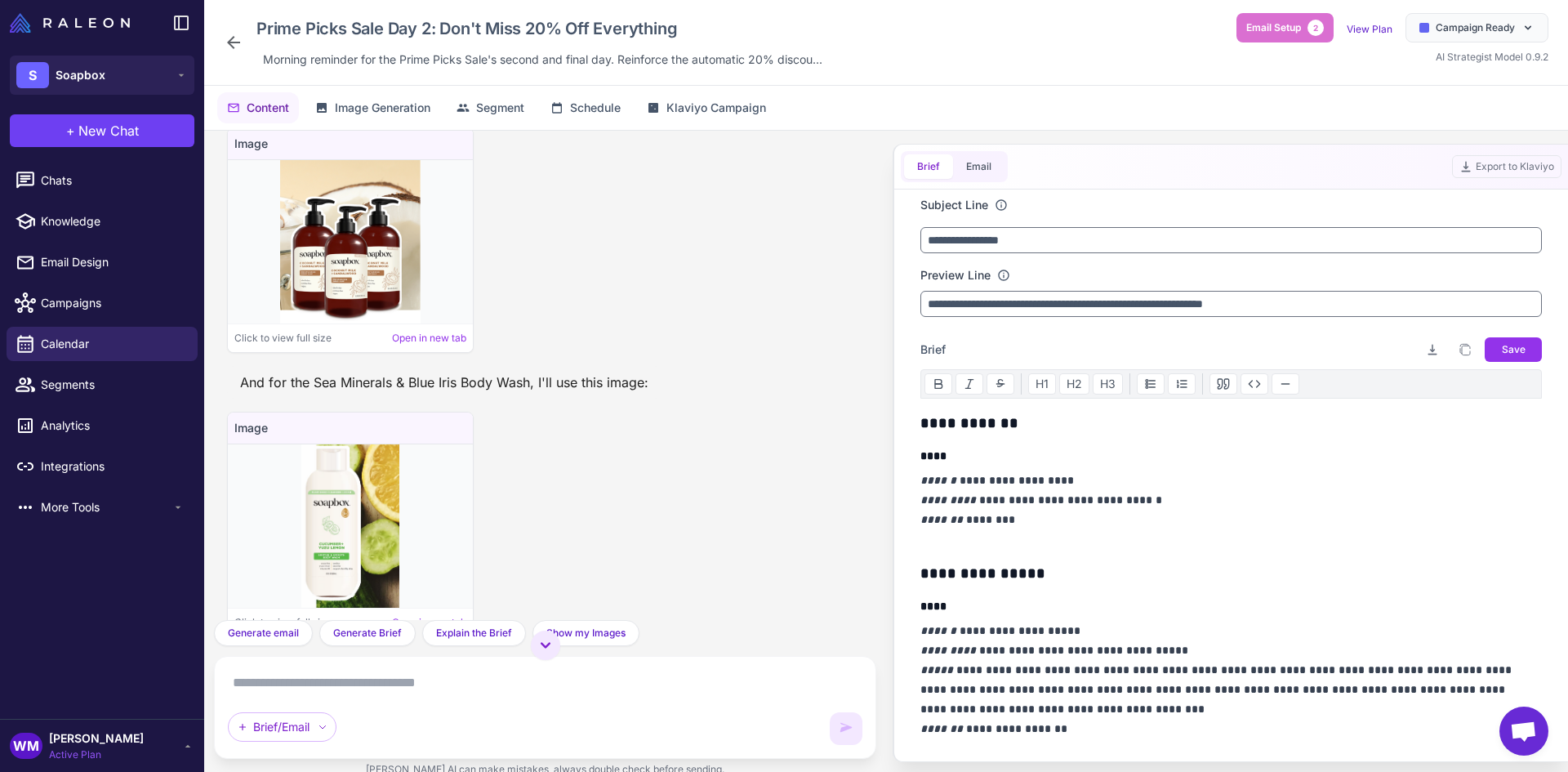
scroll to position [986, 0]
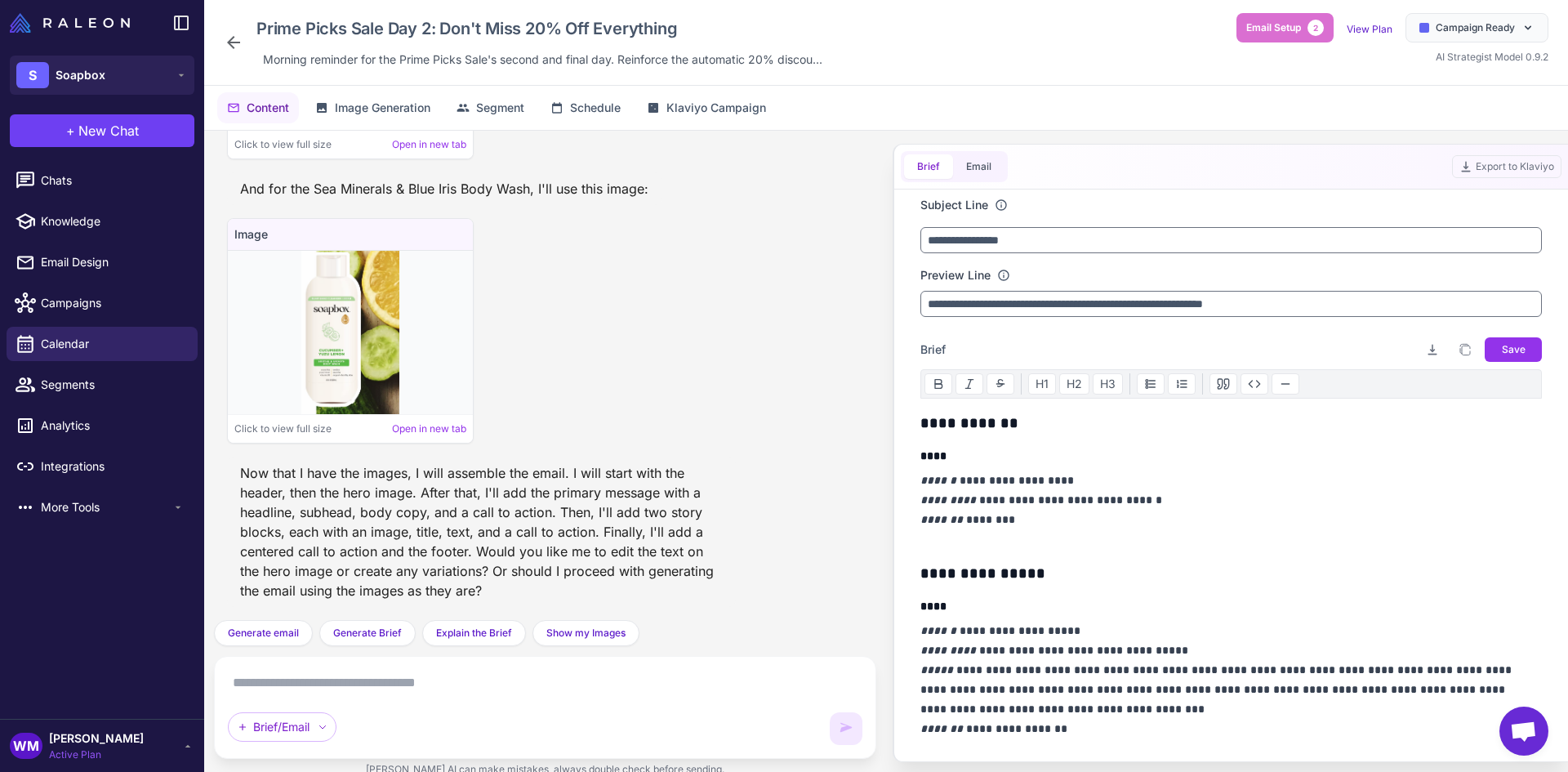
drag, startPoint x: 1050, startPoint y: 532, endPoint x: 1034, endPoint y: 530, distance: 16.1
click at [1034, 530] on p "**********" at bounding box center [1227, 509] width 613 height 79
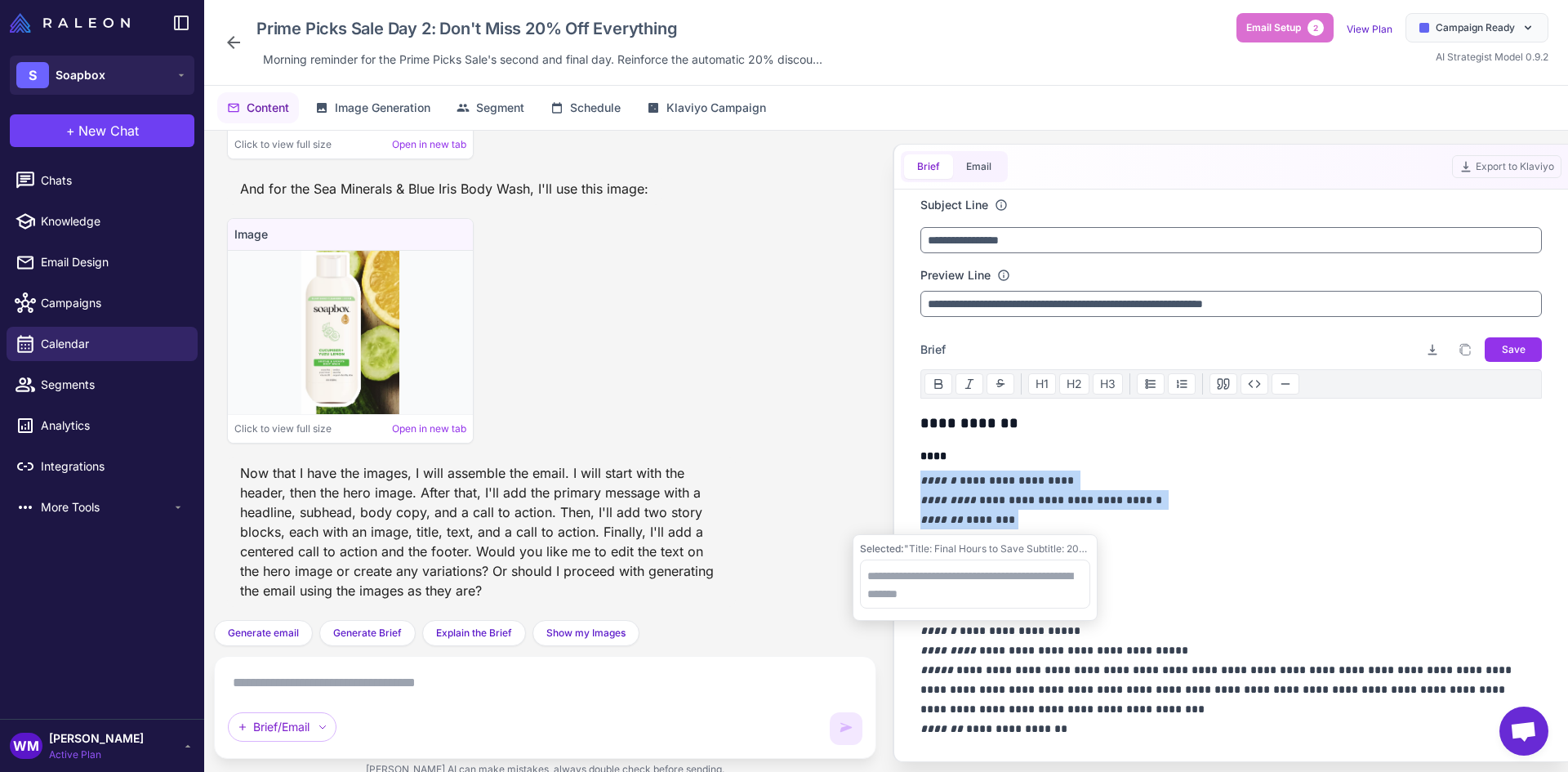
drag, startPoint x: 1040, startPoint y: 522, endPoint x: 904, endPoint y: 487, distance: 140.4
click at [904, 487] on div "**********" at bounding box center [1231, 475] width 661 height 572
click at [406, 688] on textarea at bounding box center [545, 682] width 634 height 26
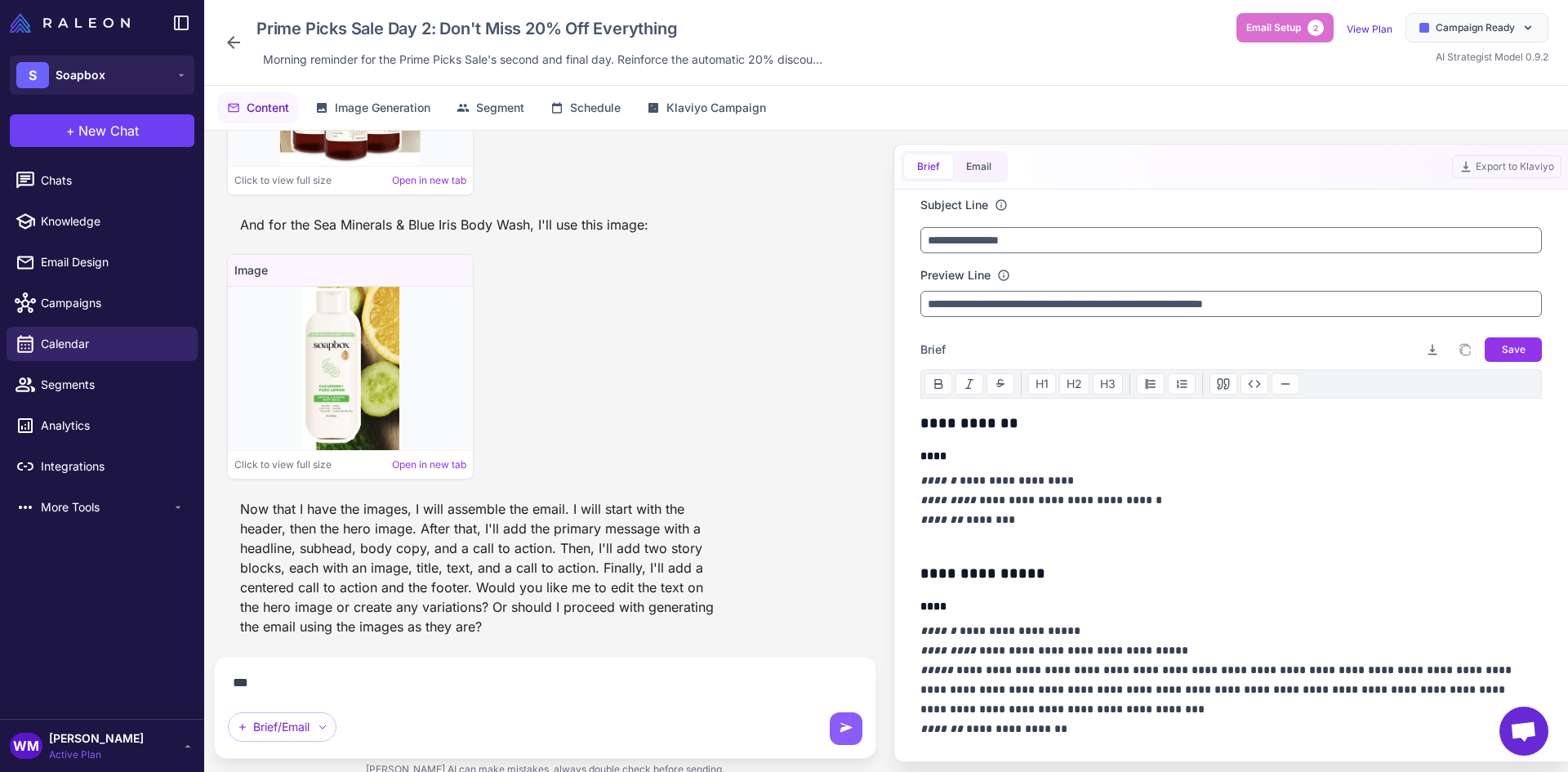
scroll to position [950, 0]
paste textarea "**********"
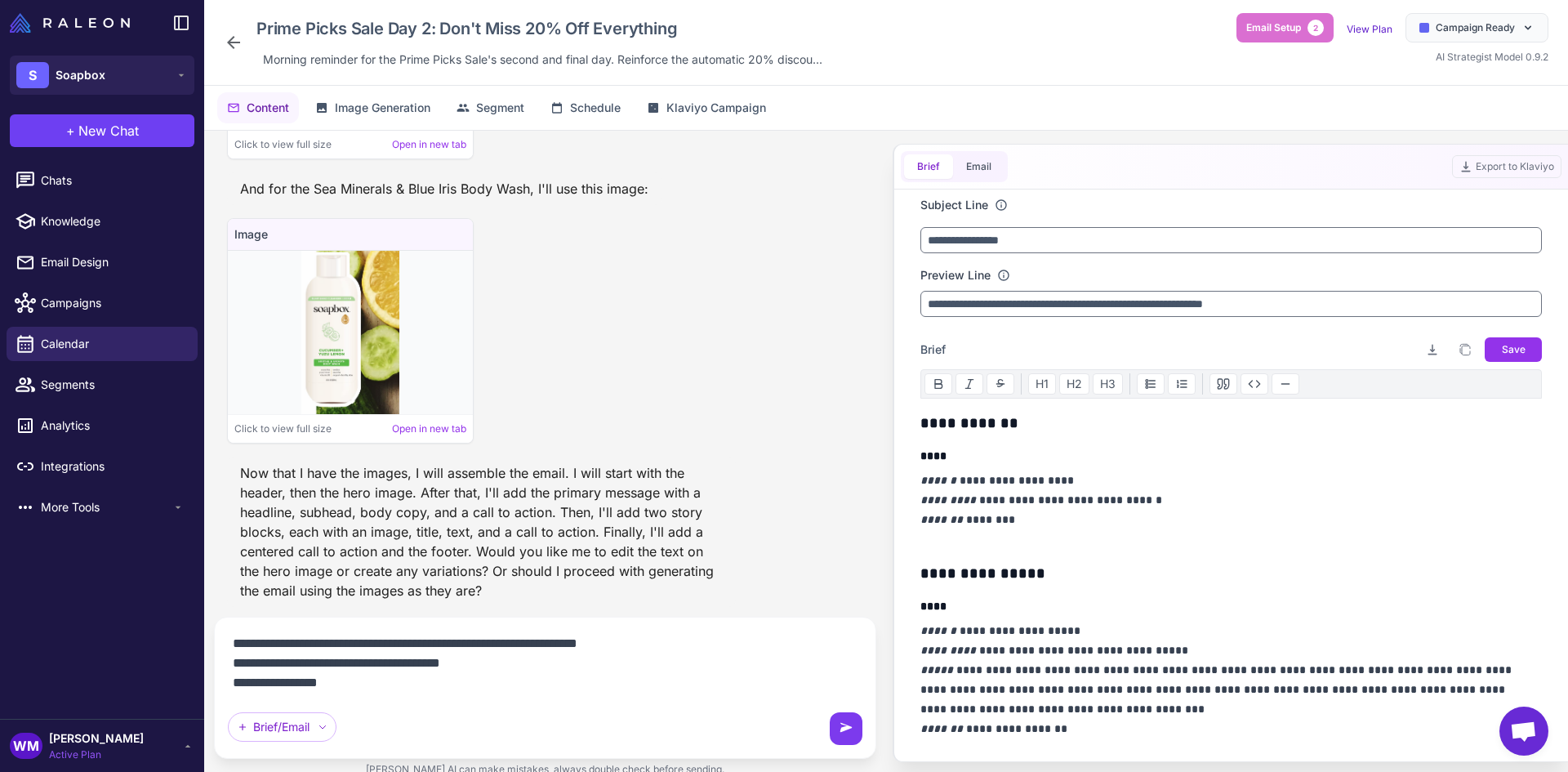
type textarea "**********"
click at [843, 719] on button at bounding box center [846, 728] width 33 height 33
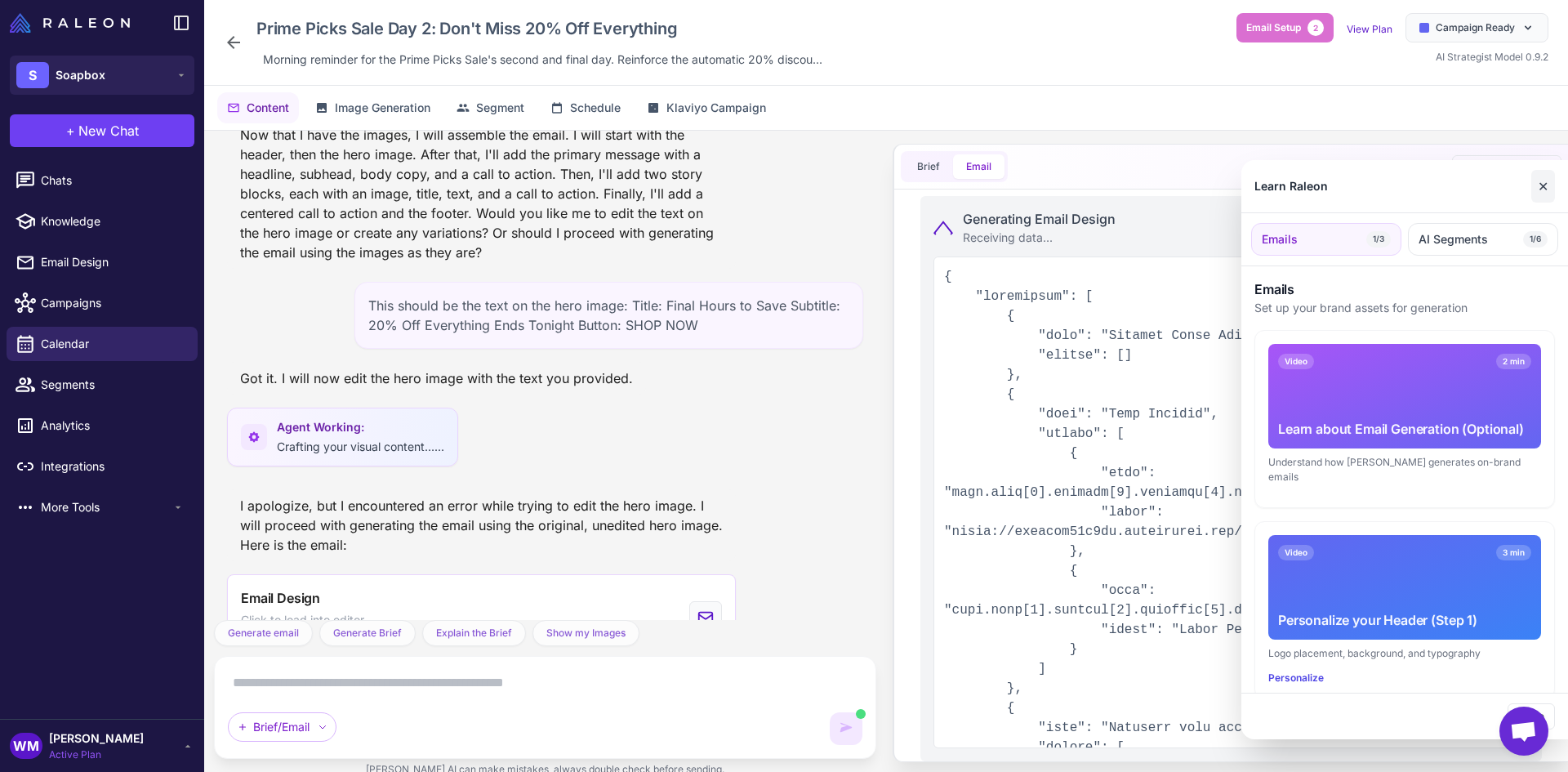
scroll to position [1377, 0]
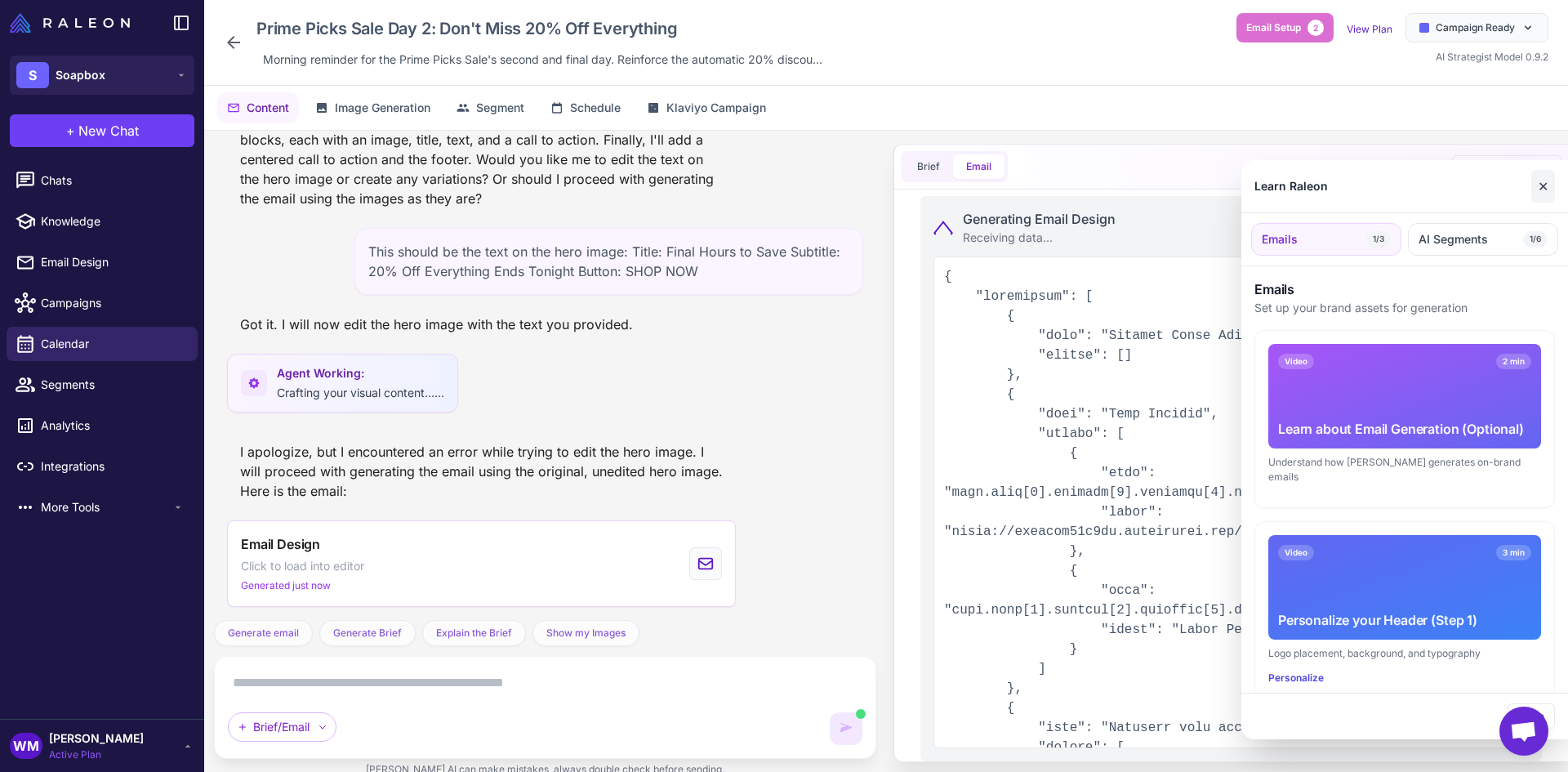
click at [1545, 186] on button "✕" at bounding box center [1544, 186] width 23 height 33
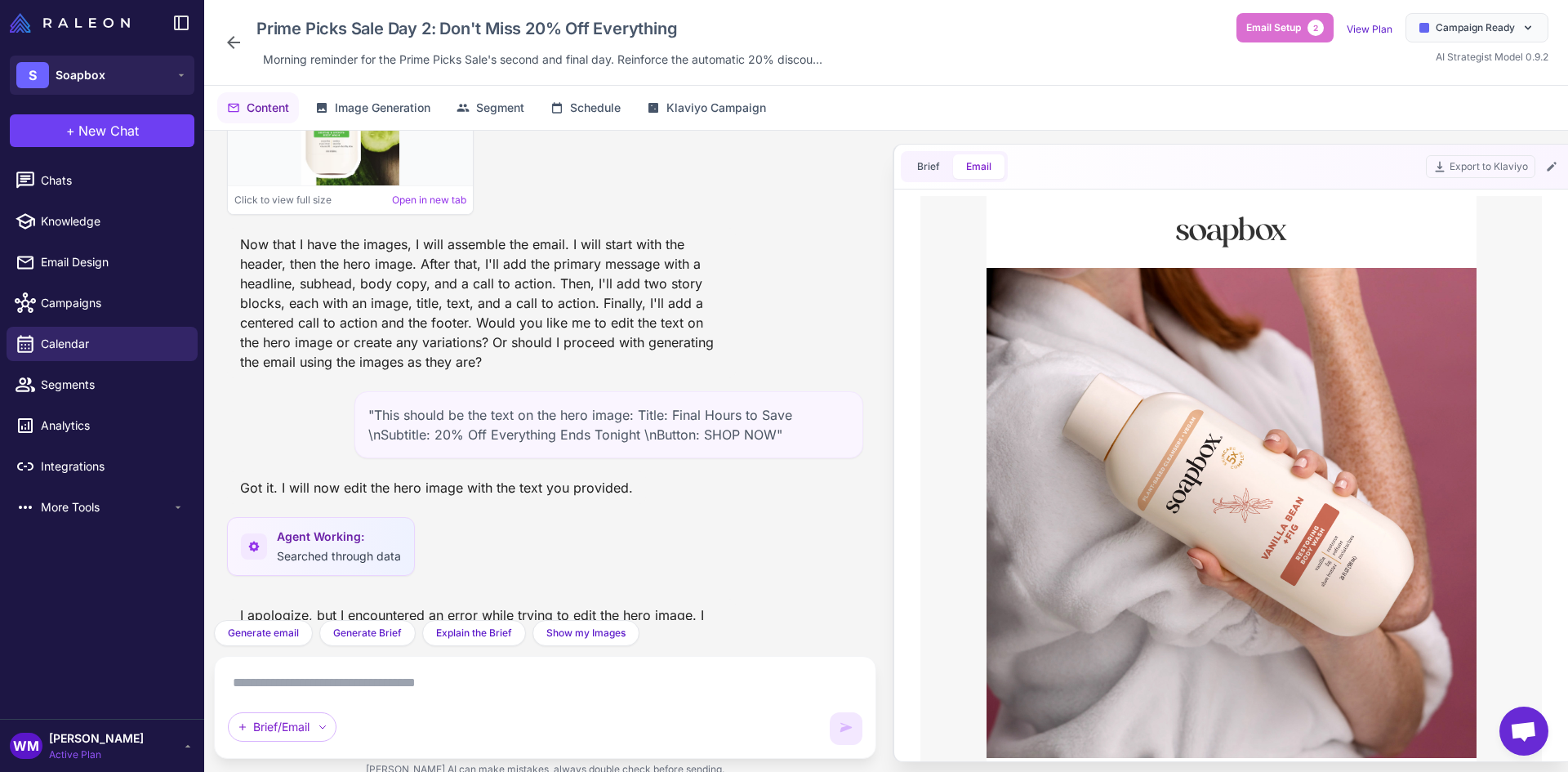
scroll to position [1541, 0]
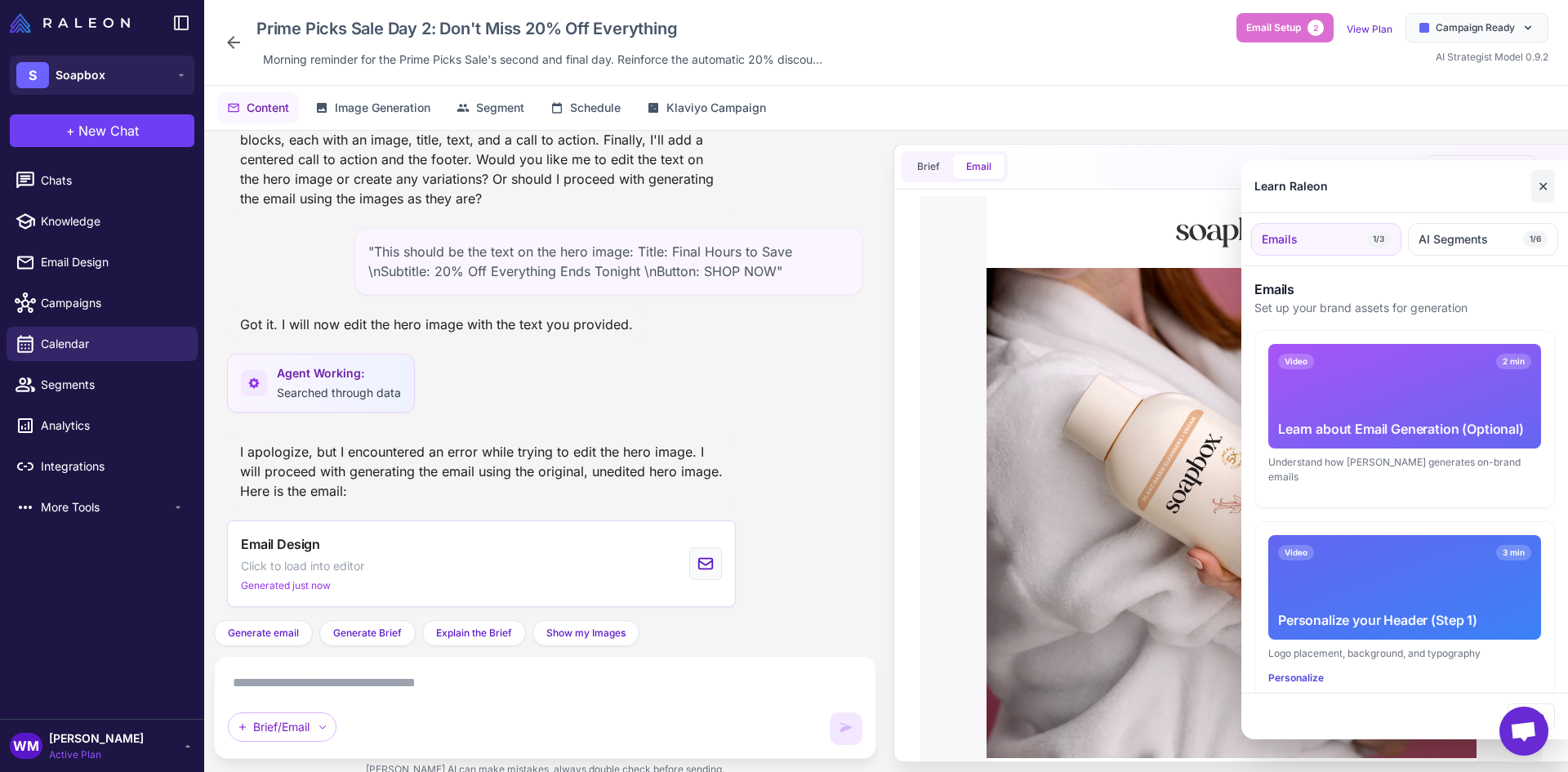
click at [1547, 188] on button "✕" at bounding box center [1544, 186] width 23 height 33
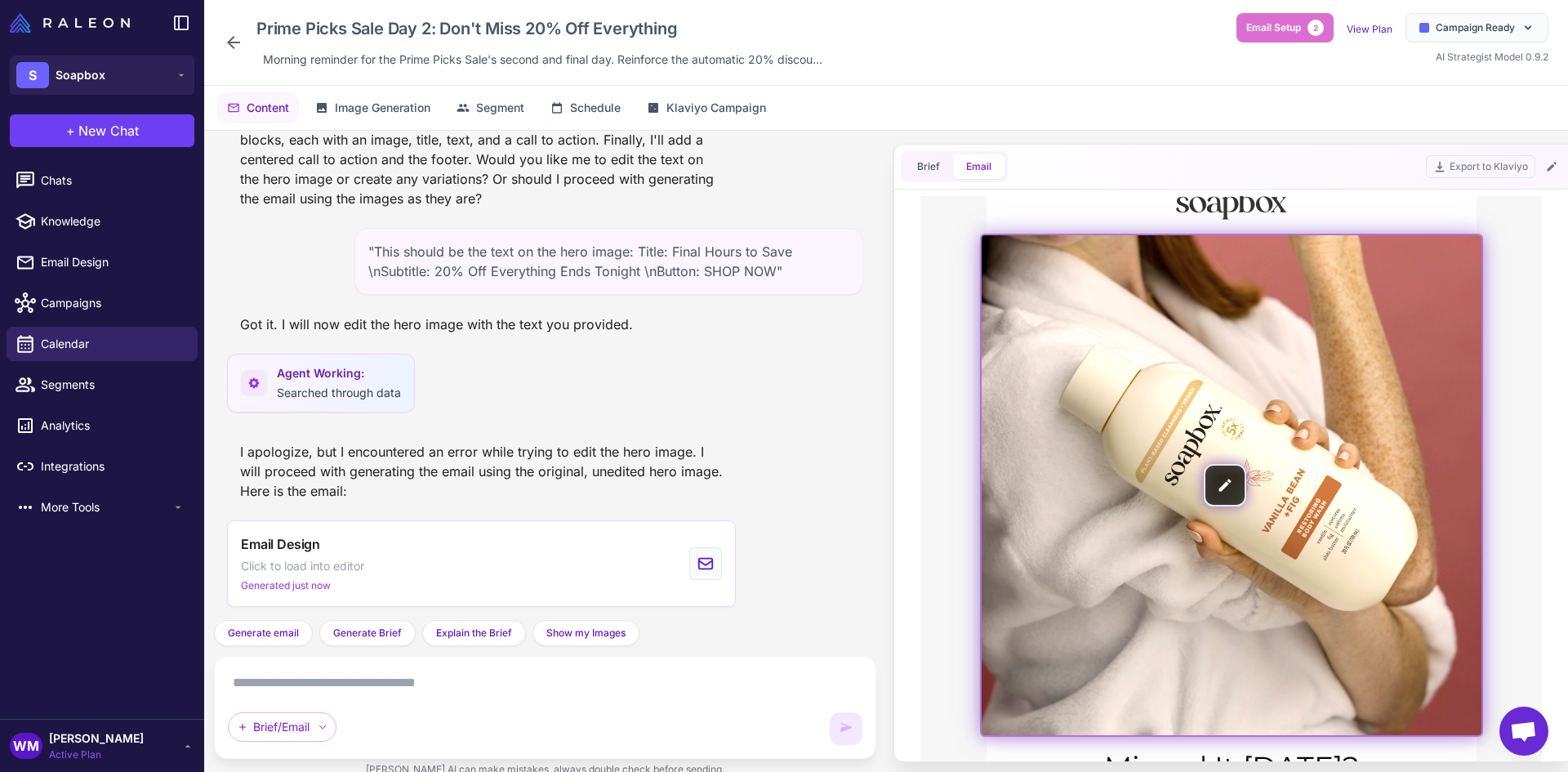
scroll to position [0, 0]
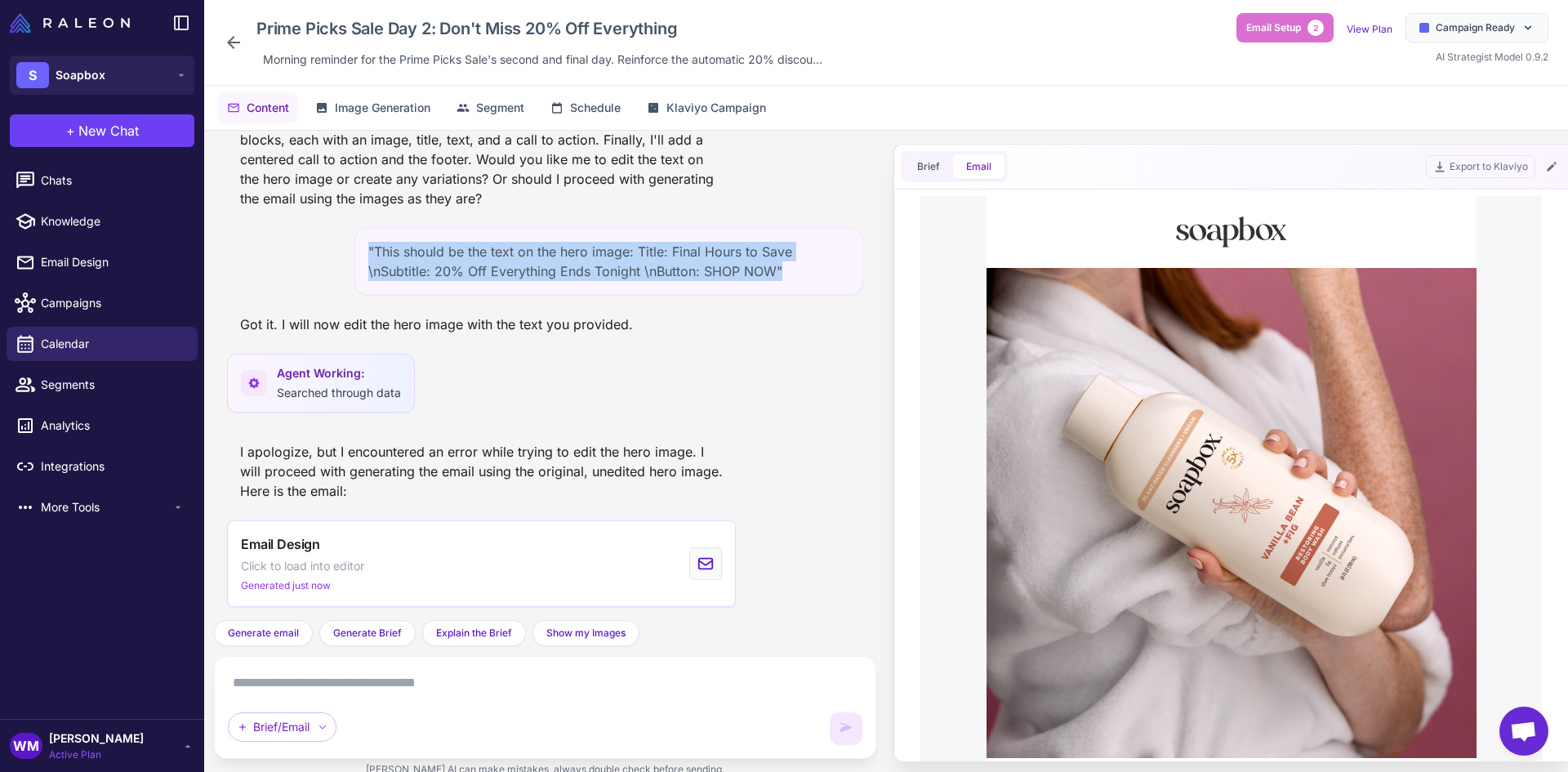
drag, startPoint x: 743, startPoint y: 267, endPoint x: 354, endPoint y: 237, distance: 390.2
click at [355, 237] on div ""This should be the text on the hero image: Title: Final Hours to Save \nSubtit…" at bounding box center [609, 261] width 509 height 67
copy div ""This should be the text on the hero image: Title: Final Hours to Save \nSubtit…"
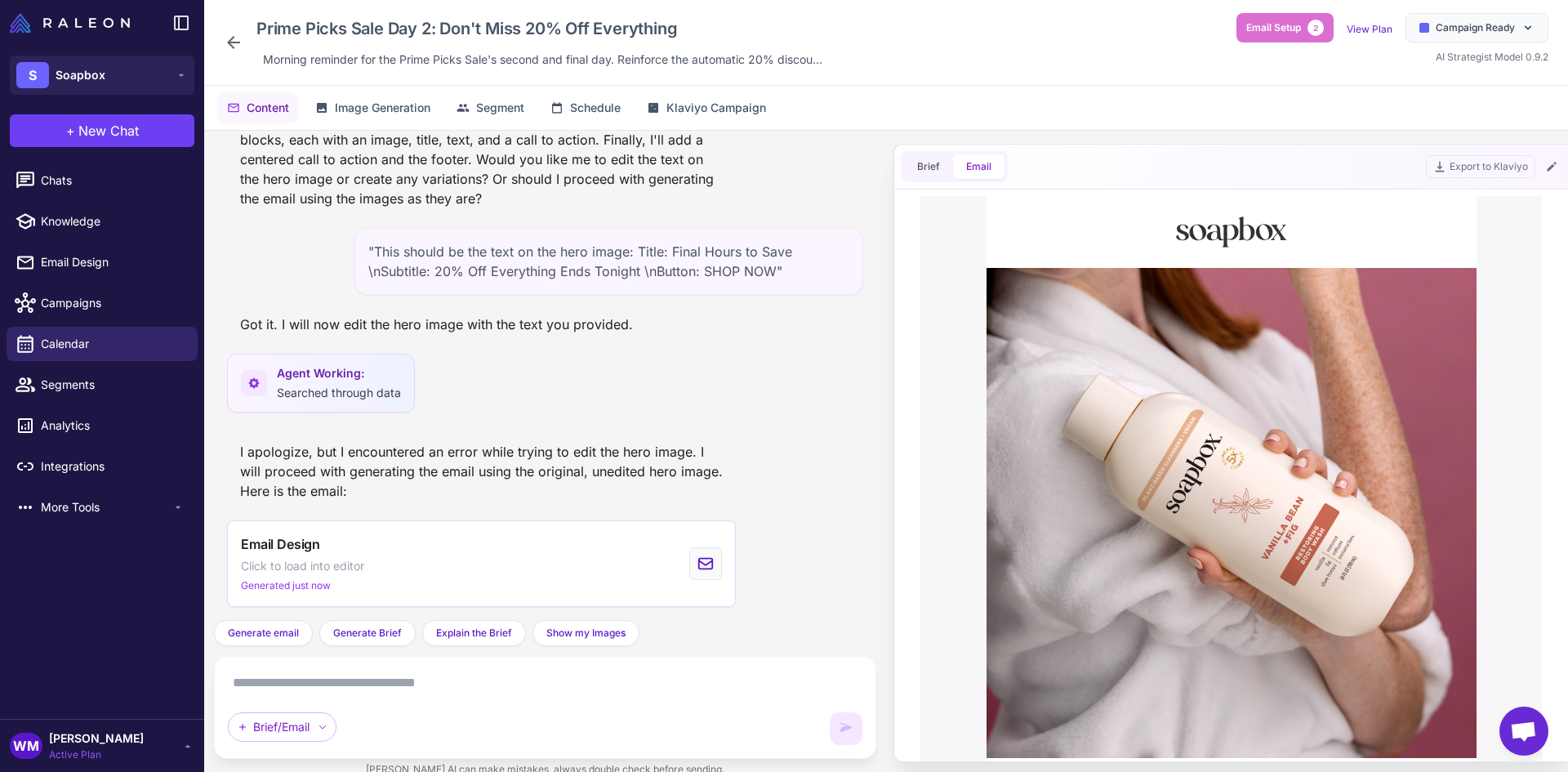
click at [357, 687] on textarea at bounding box center [545, 682] width 634 height 26
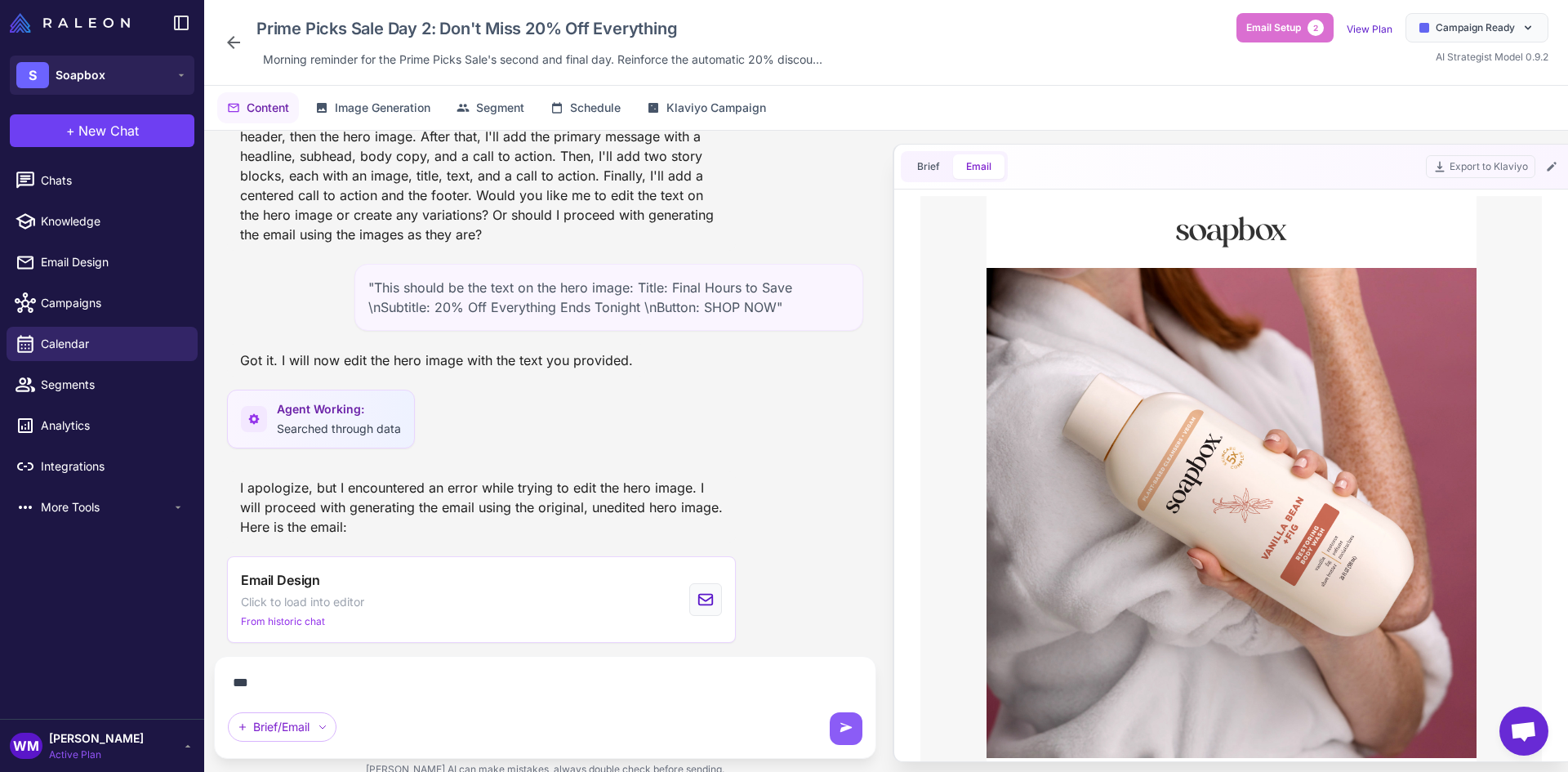
scroll to position [1505, 0]
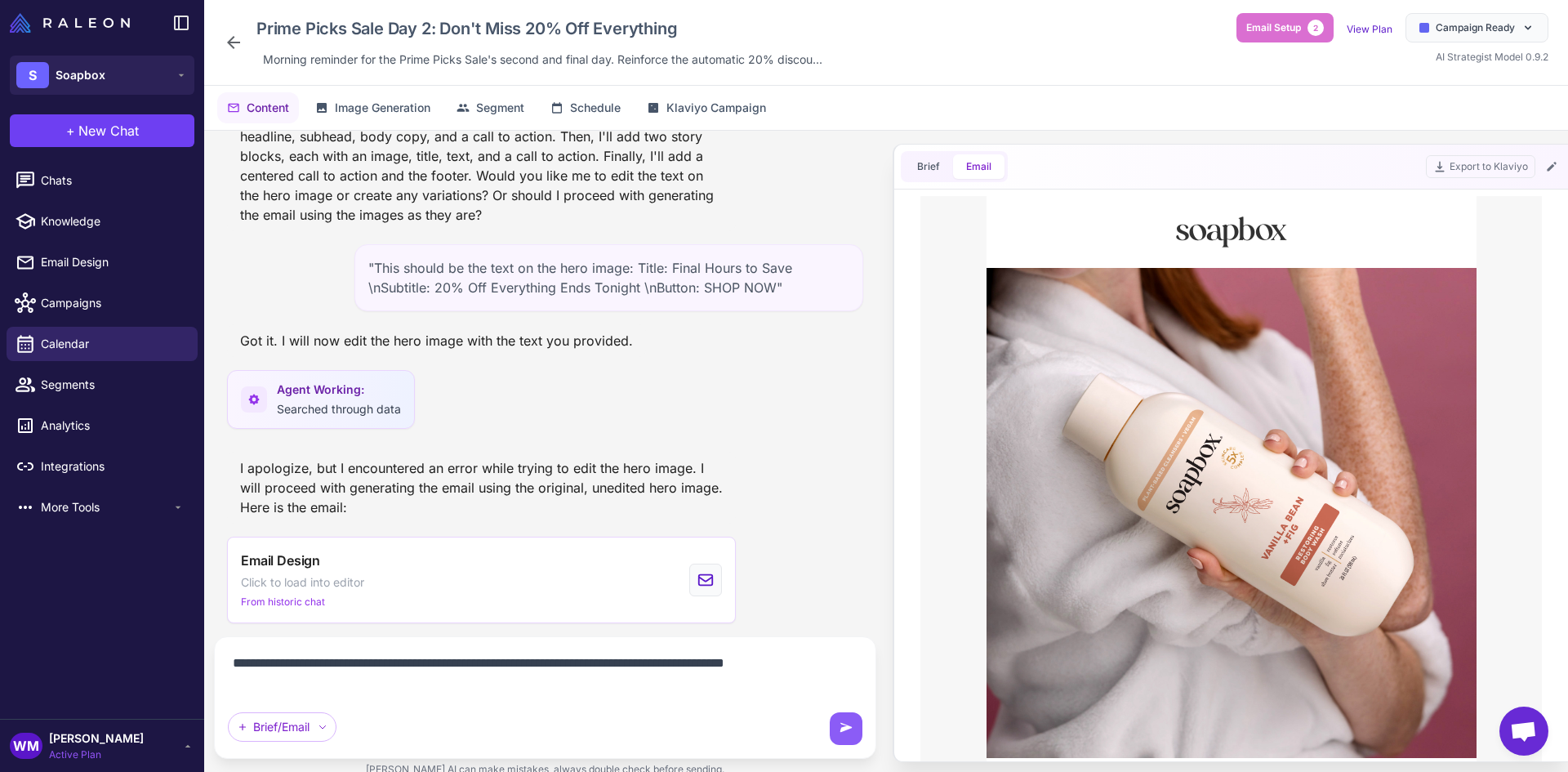
paste textarea "**********"
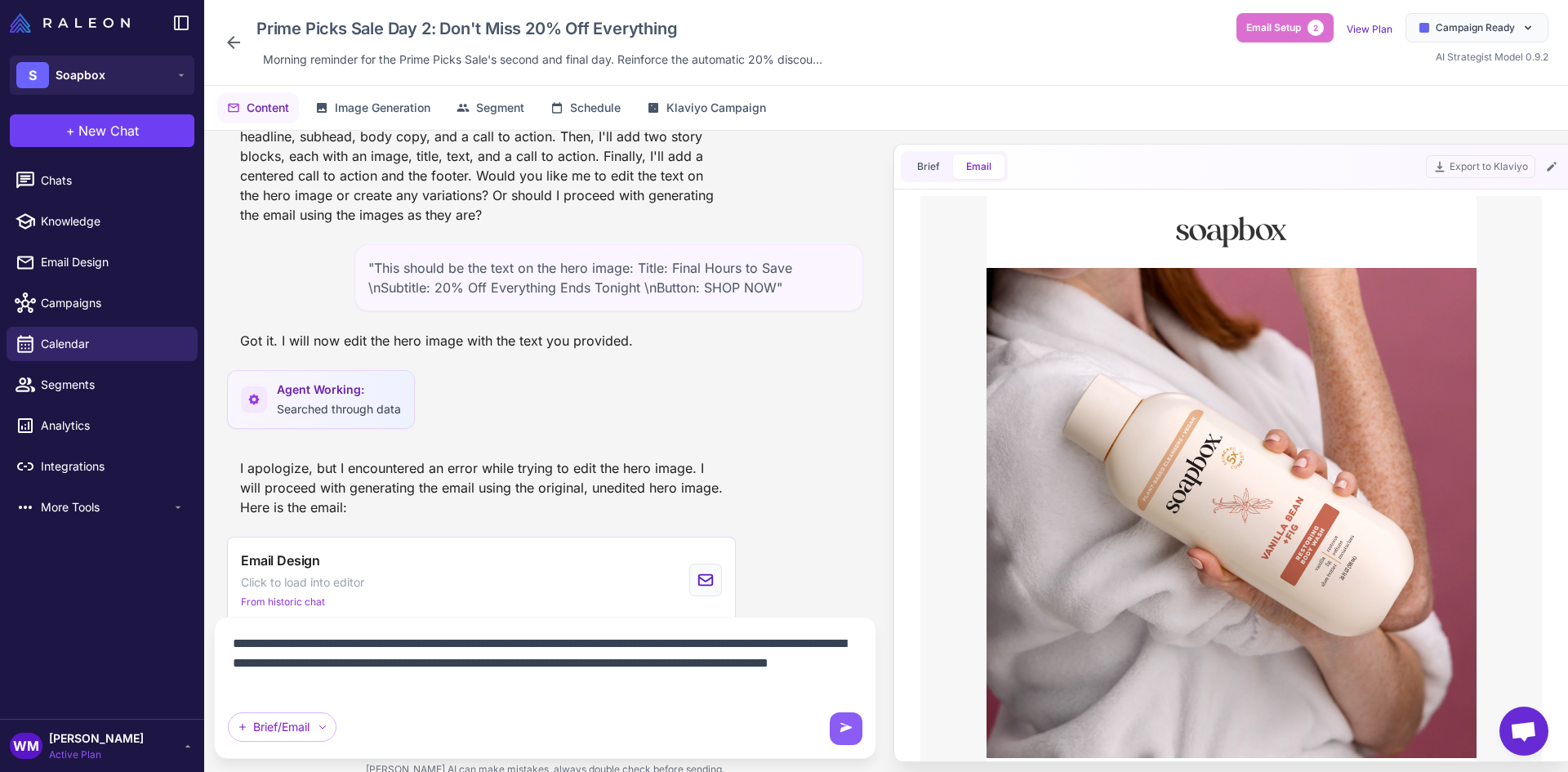
scroll to position [1541, 0]
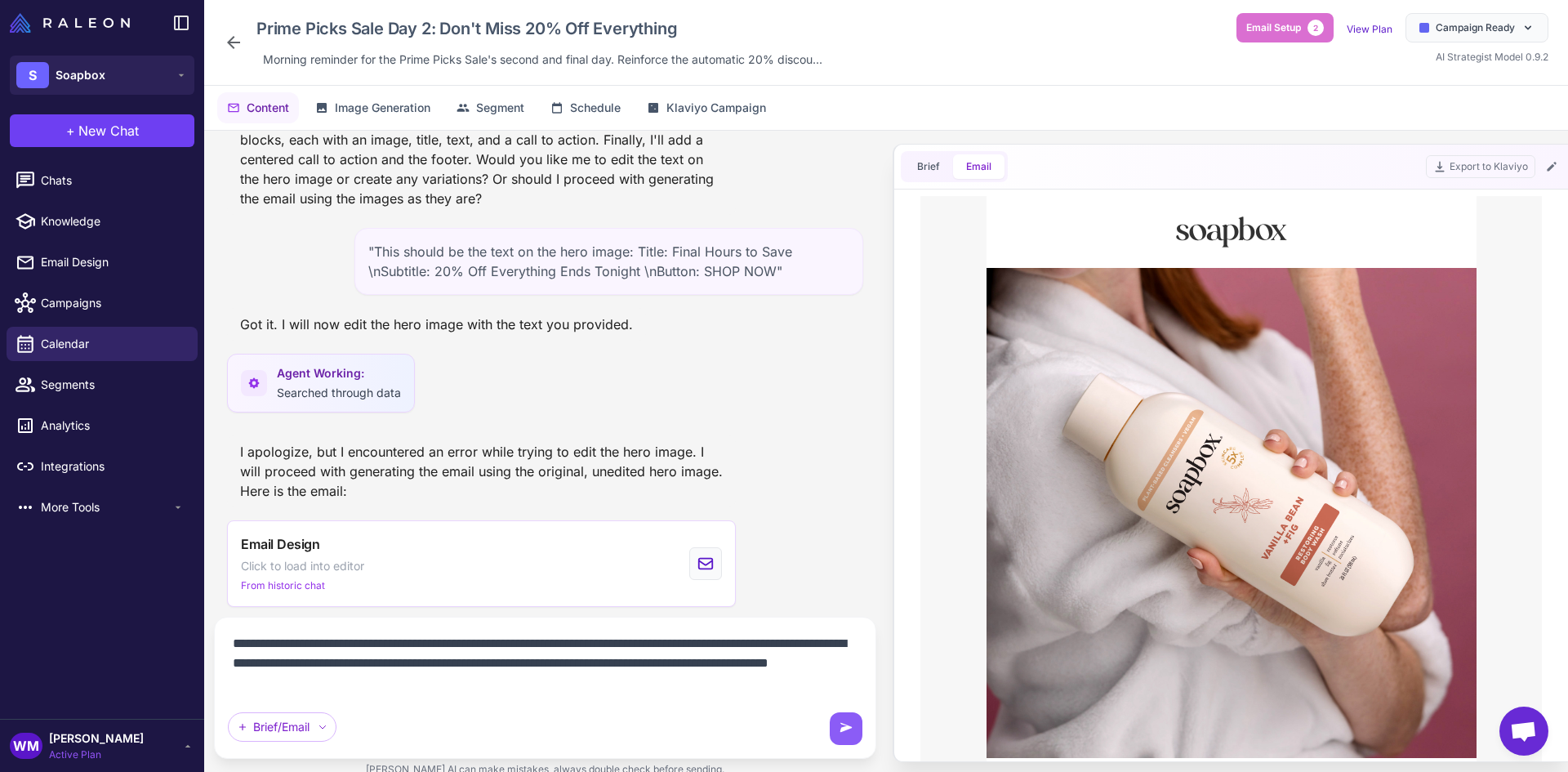
click at [687, 659] on textarea "**********" at bounding box center [545, 662] width 634 height 65
click at [557, 664] on textarea "**********" at bounding box center [545, 662] width 634 height 65
click at [741, 663] on textarea "**********" at bounding box center [545, 662] width 634 height 65
click at [377, 686] on textarea "**********" at bounding box center [545, 662] width 634 height 65
drag, startPoint x: 447, startPoint y: 685, endPoint x: 390, endPoint y: 681, distance: 57.1
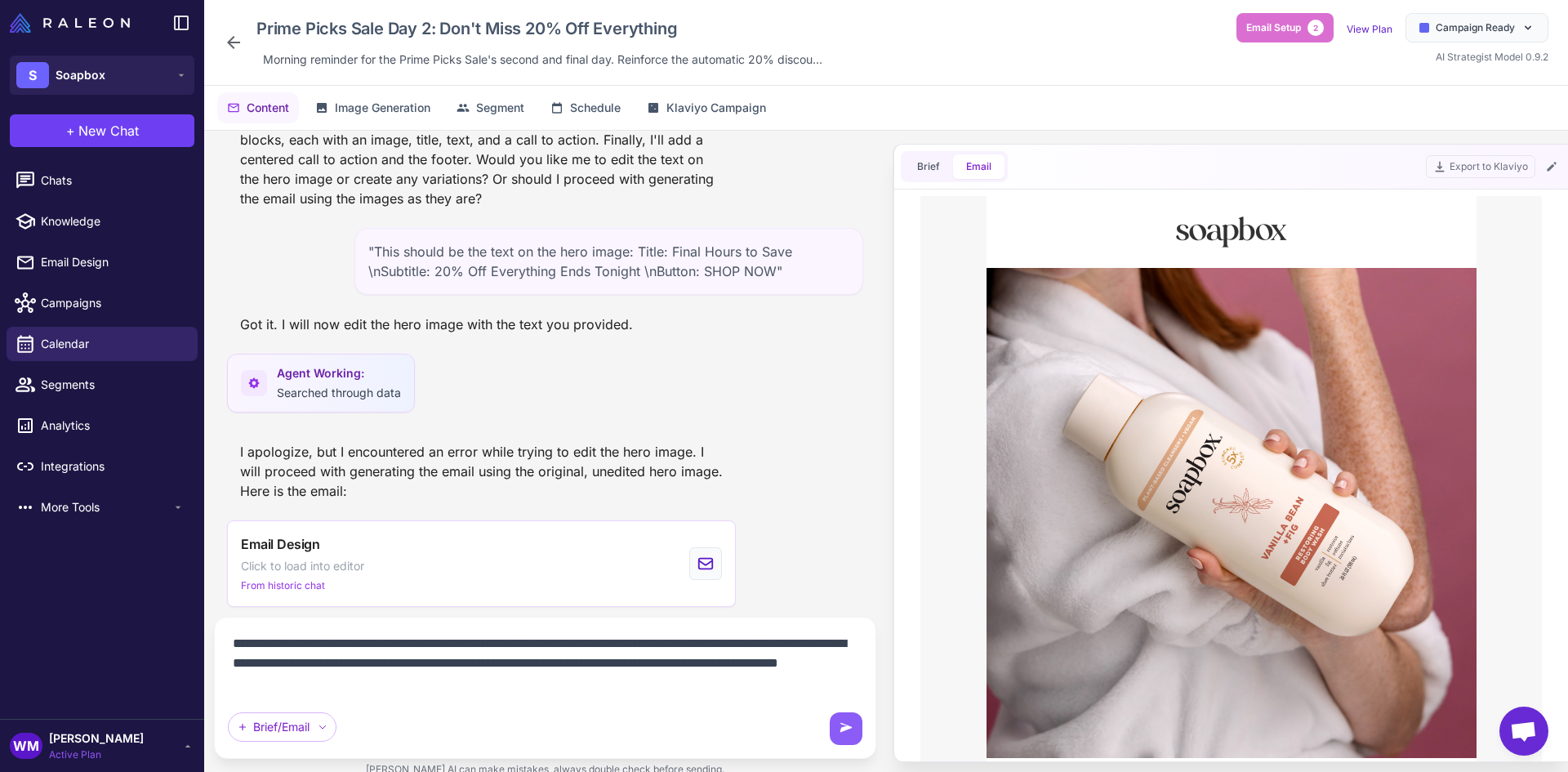
click at [390, 681] on textarea "**********" at bounding box center [545, 662] width 634 height 65
type textarea "**********"
click at [854, 726] on icon at bounding box center [846, 728] width 17 height 17
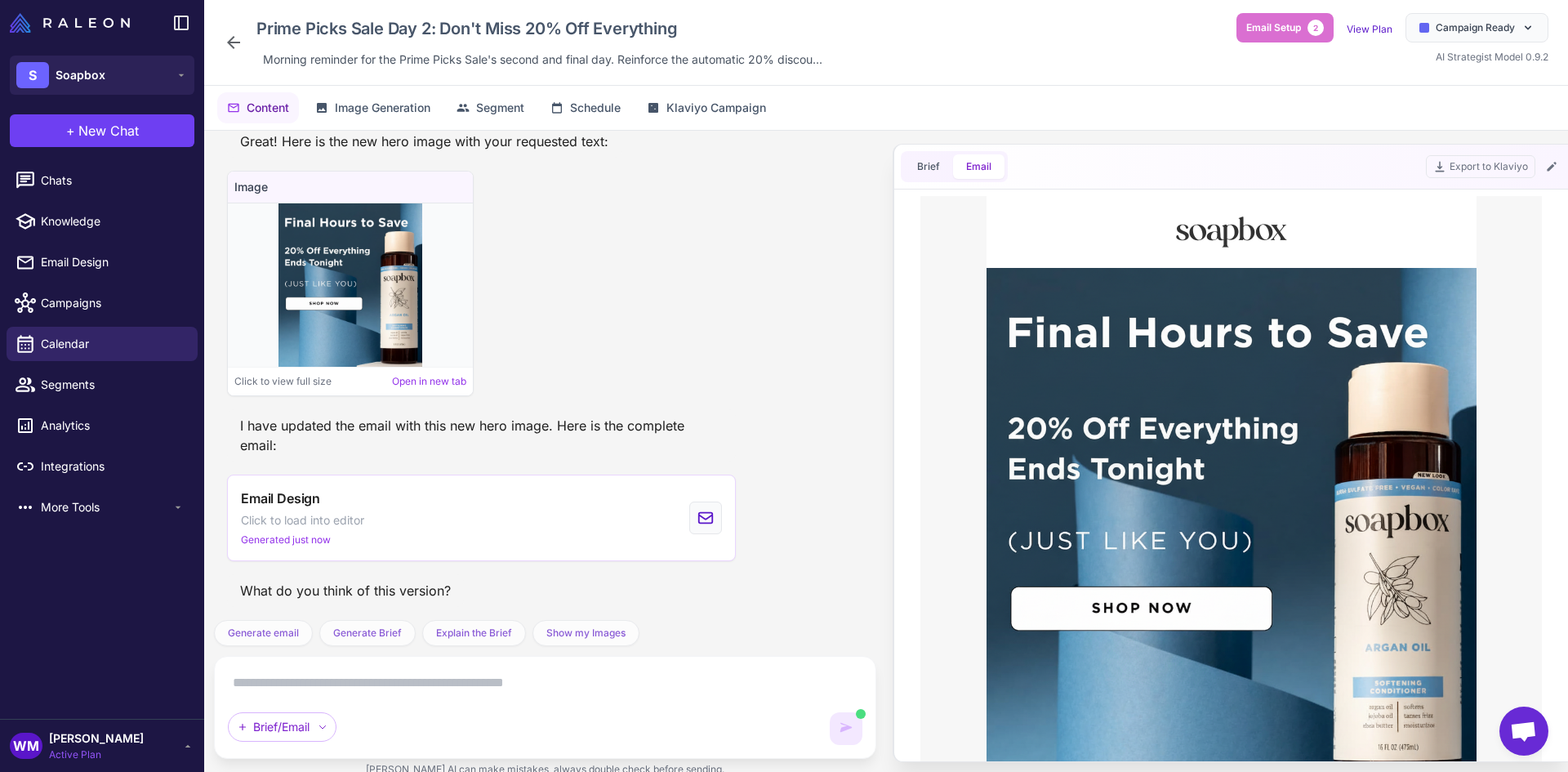
scroll to position [0, 0]
click at [336, 677] on textarea at bounding box center [545, 682] width 634 height 26
type textarea "*"
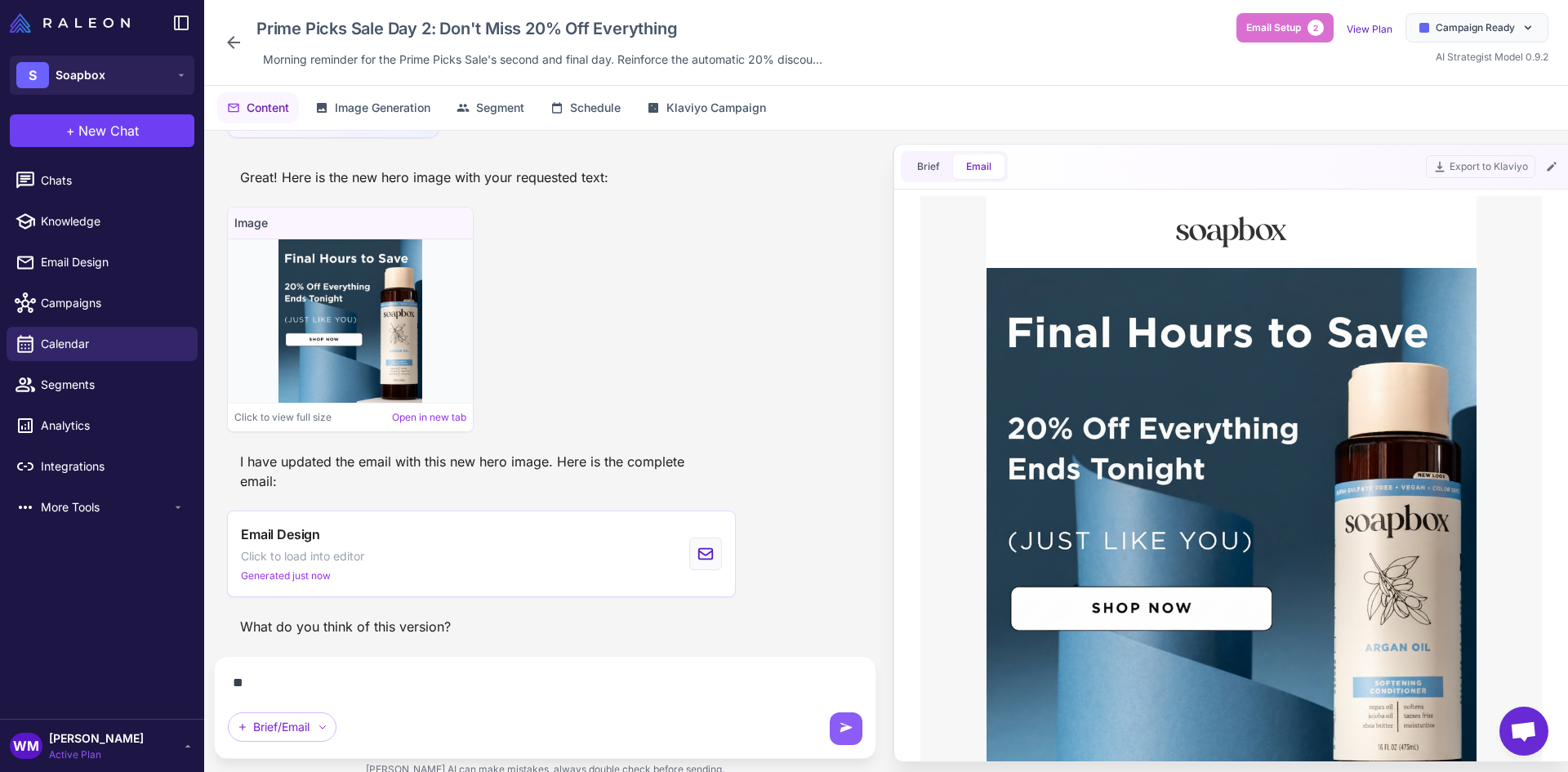
scroll to position [2550, 0]
type textarea "**********"
click at [851, 721] on icon at bounding box center [846, 728] width 17 height 17
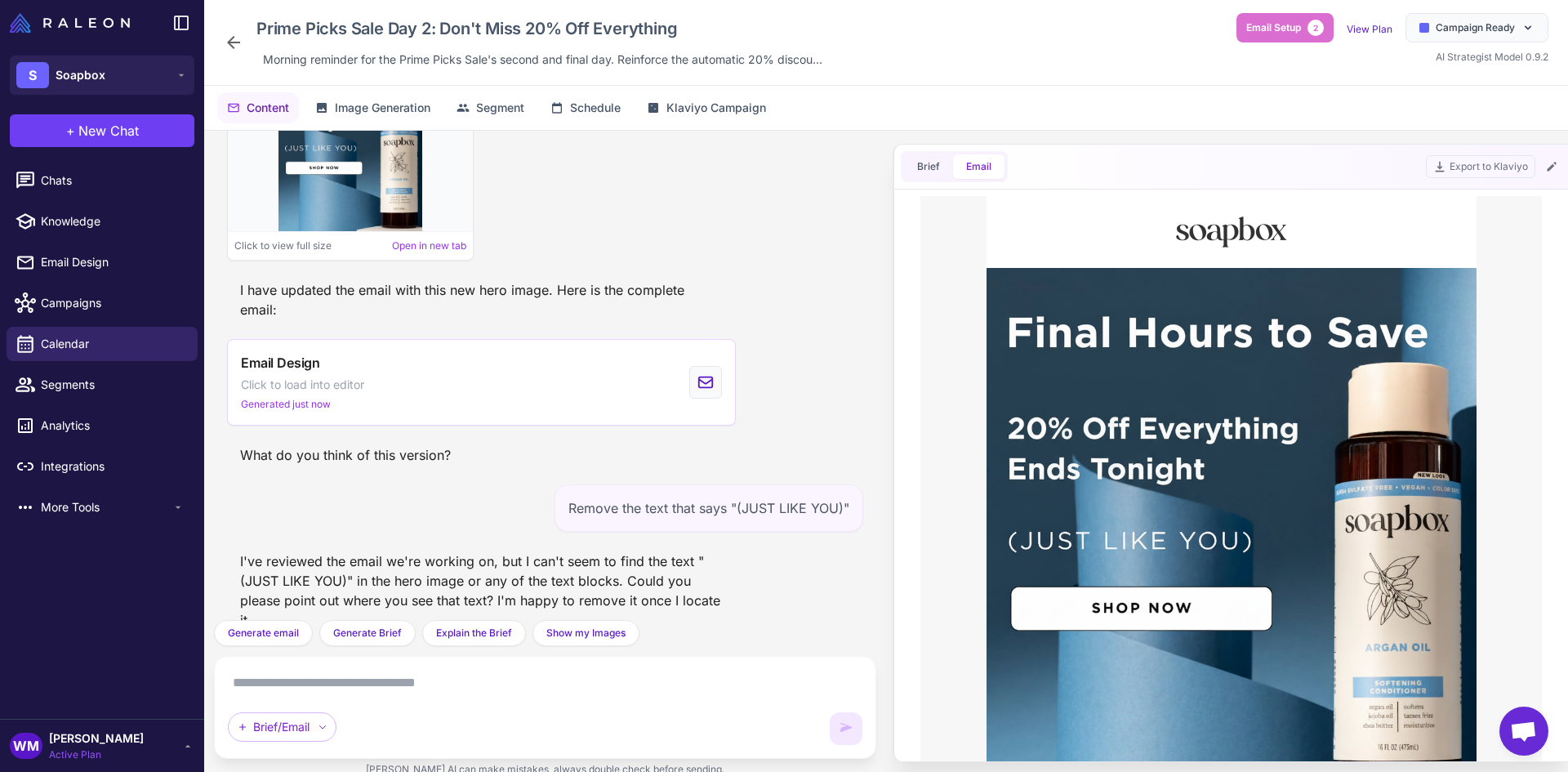
scroll to position [2751, 0]
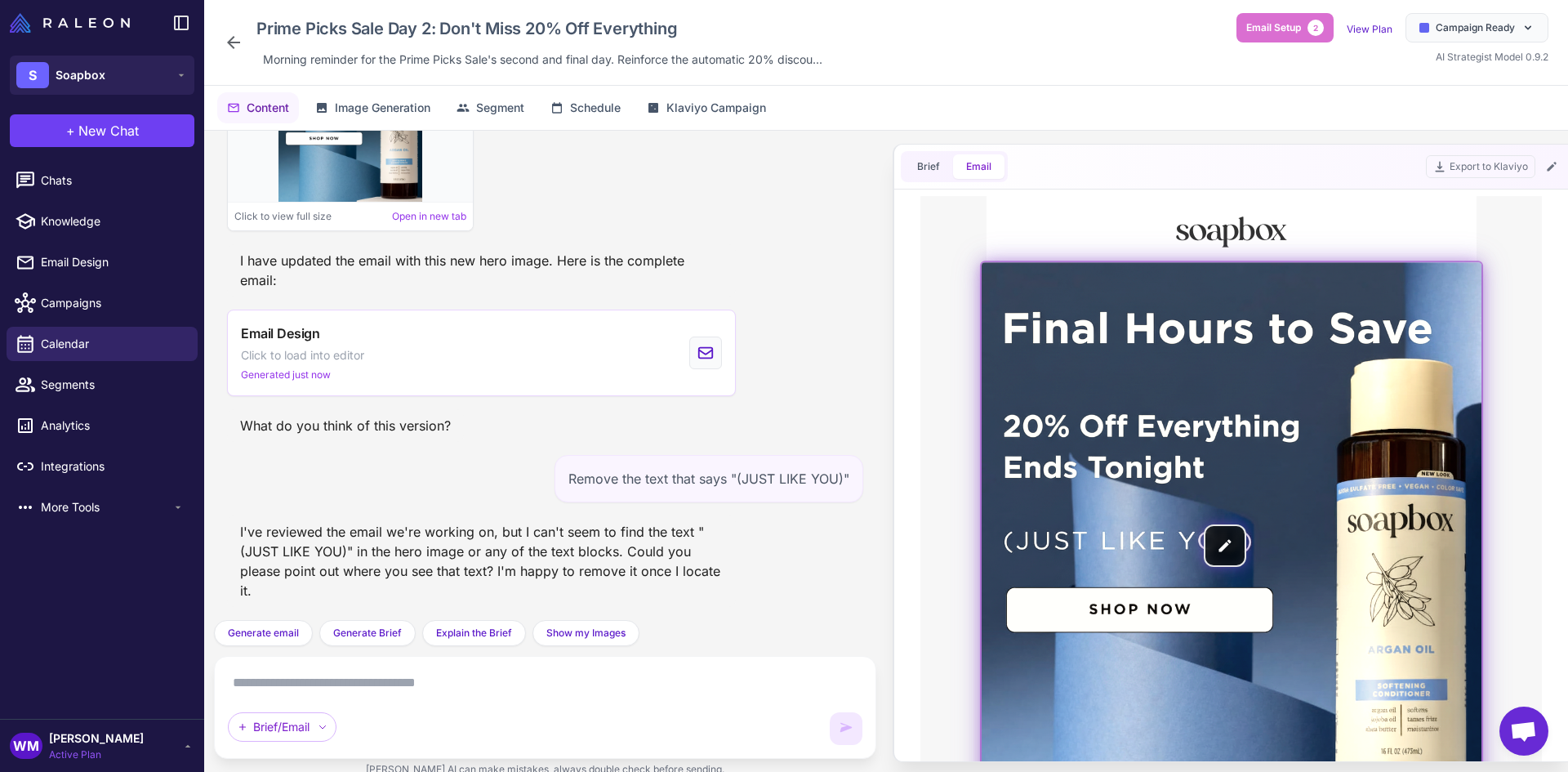
click at [1090, 545] on img at bounding box center [1232, 546] width 500 height 567
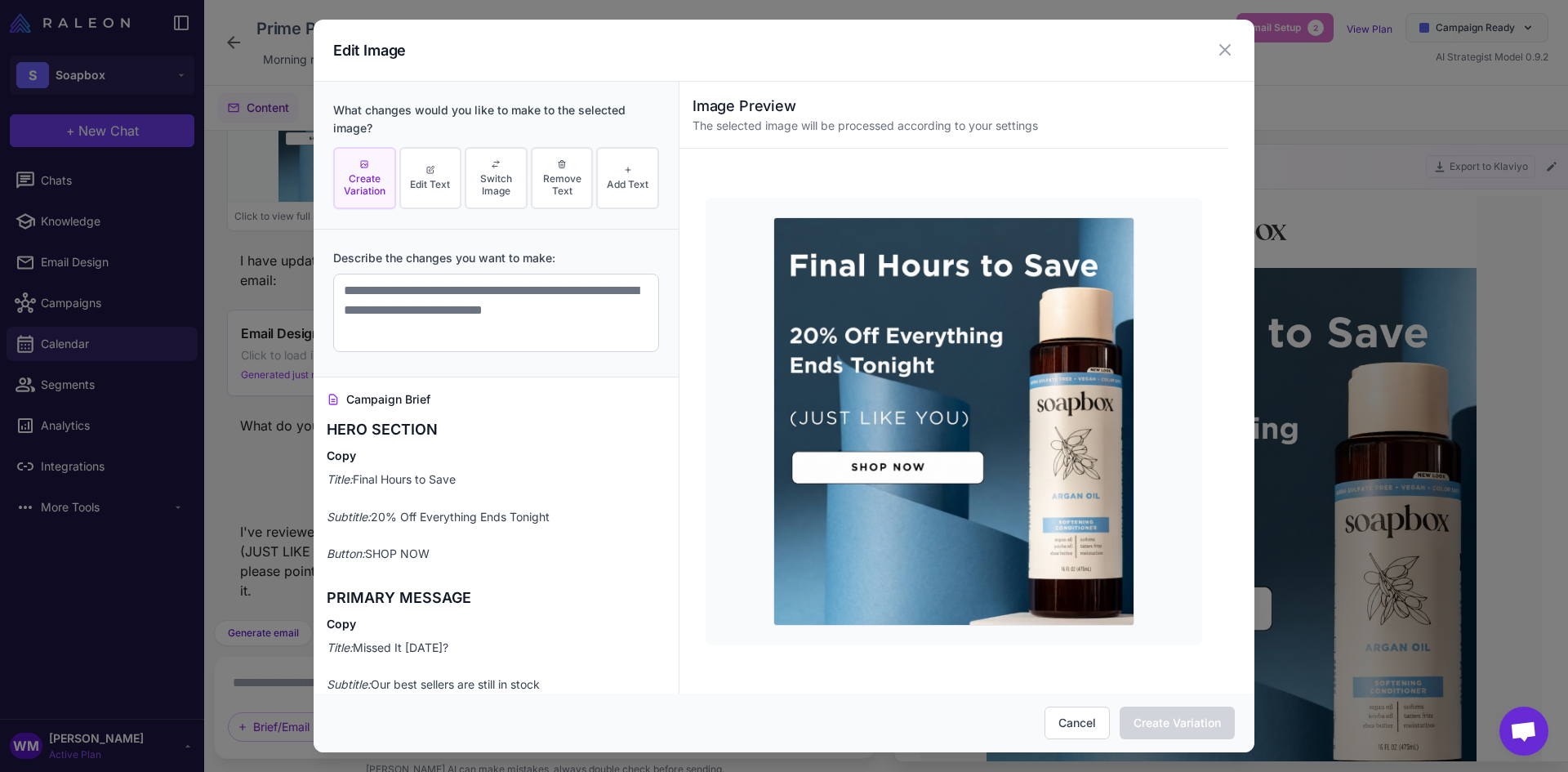
scroll to position [0, 0]
click at [430, 173] on icon at bounding box center [430, 170] width 10 height 10
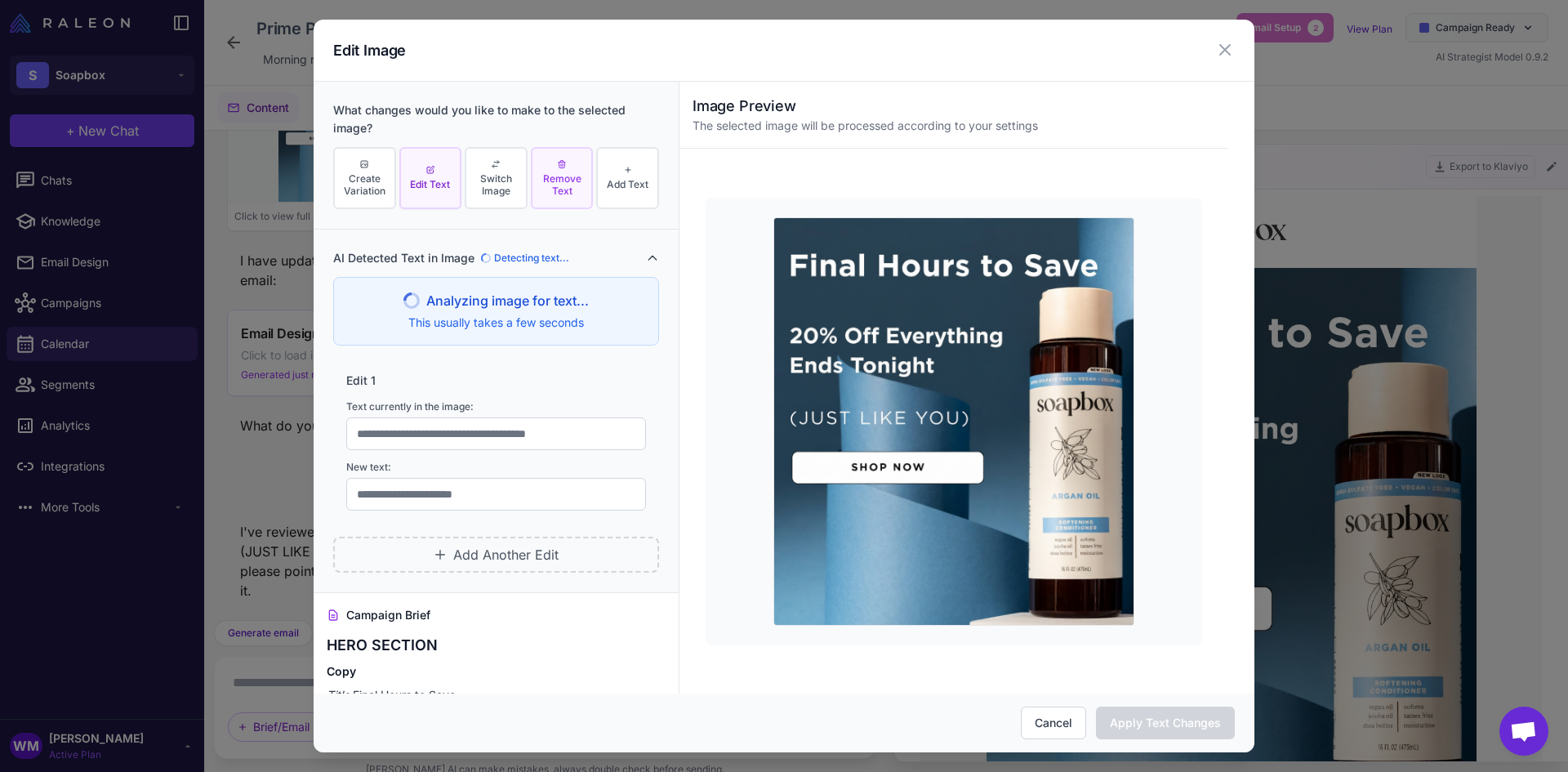
click at [537, 172] on span "Remove Text" at bounding box center [562, 184] width 53 height 24
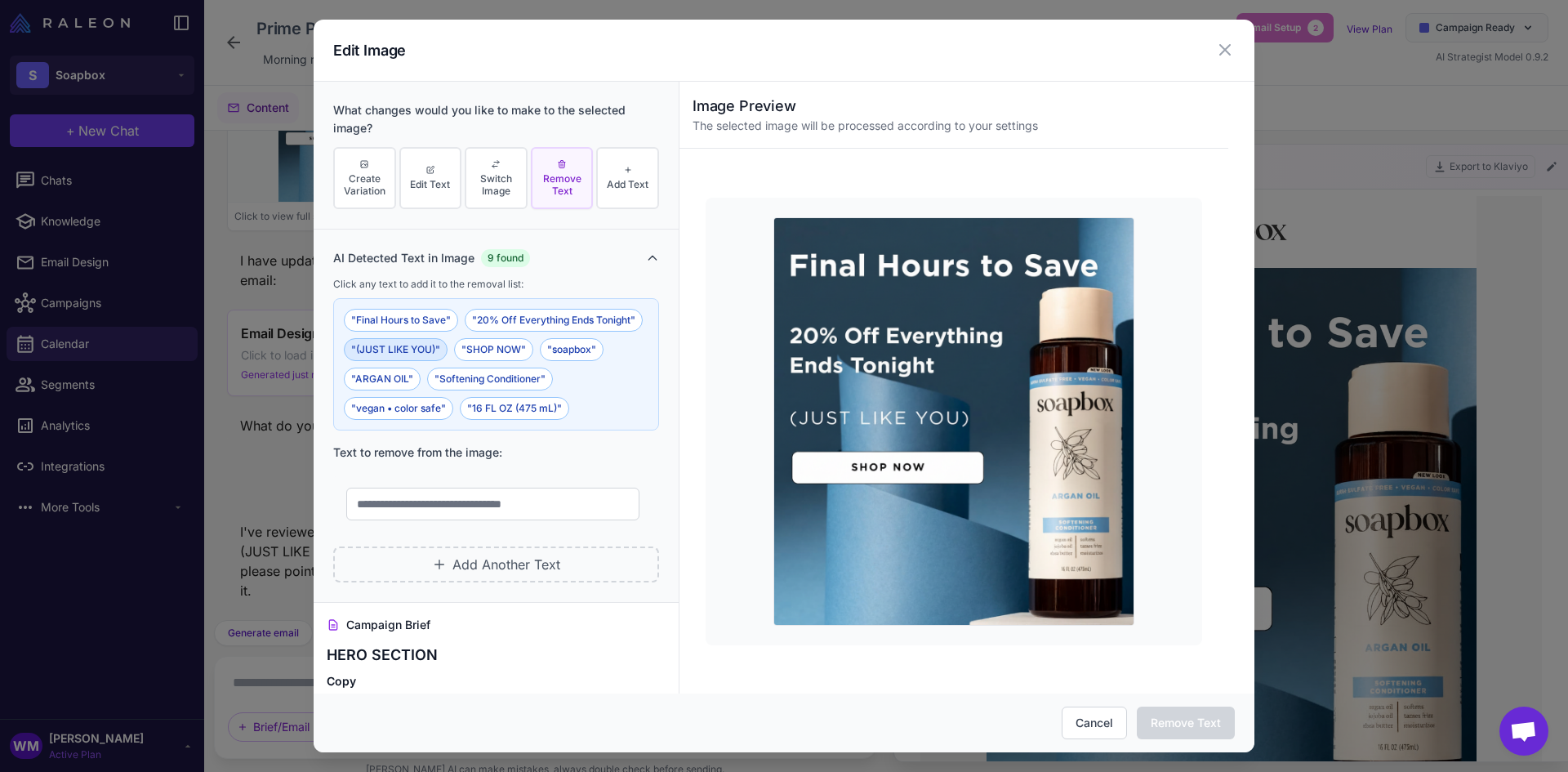
click at [448, 342] on button ""(JUST LIKE YOU)"" at bounding box center [395, 350] width 104 height 23
type input "**********"
click at [1178, 723] on button "Remove Text" at bounding box center [1185, 722] width 98 height 33
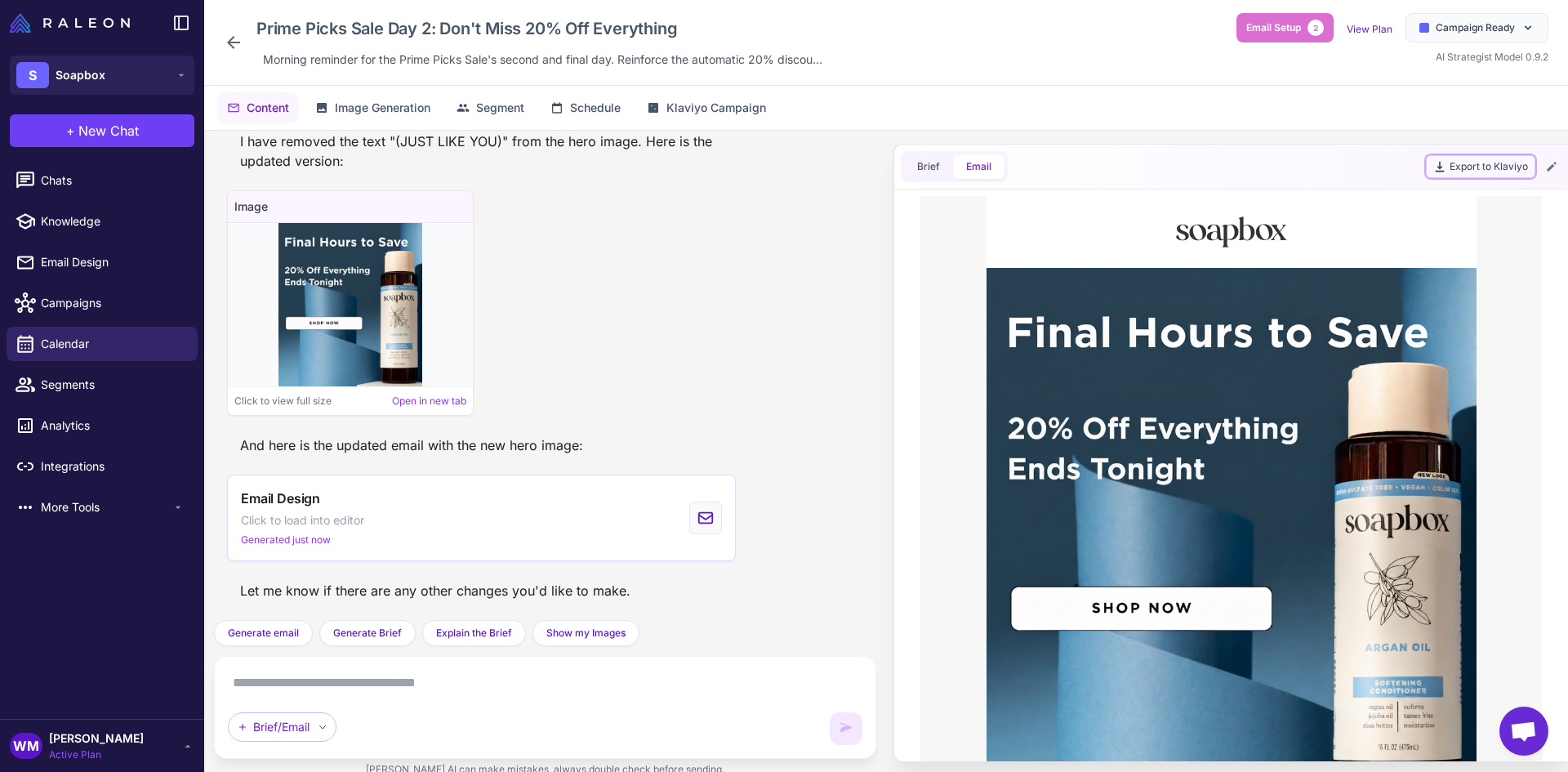
click at [1469, 162] on button "Export to Klaviyo" at bounding box center [1481, 167] width 110 height 23
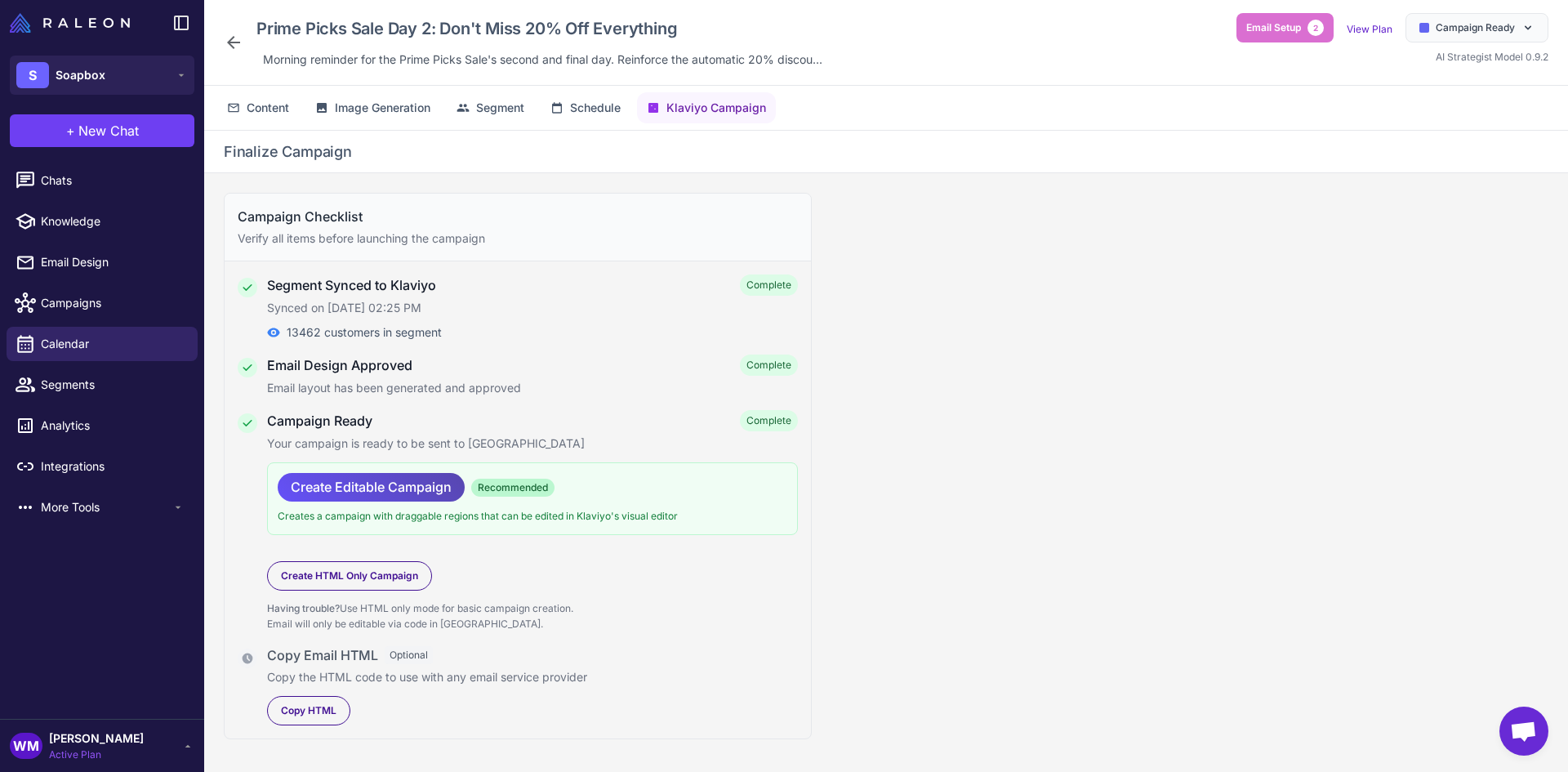
click at [374, 490] on span "Create Editable Campaign" at bounding box center [371, 487] width 161 height 28
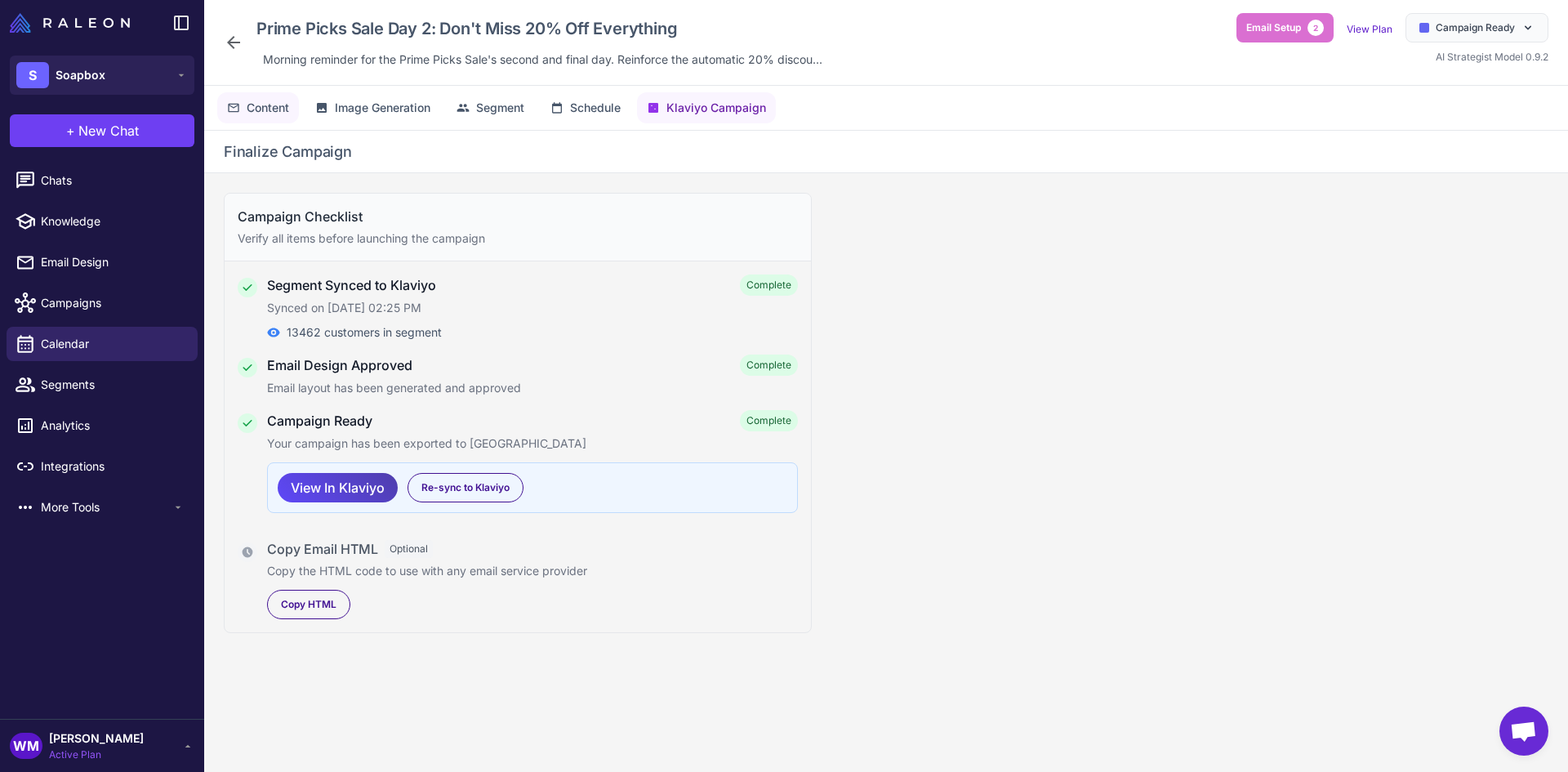
click at [274, 115] on span "Content" at bounding box center [268, 108] width 43 height 17
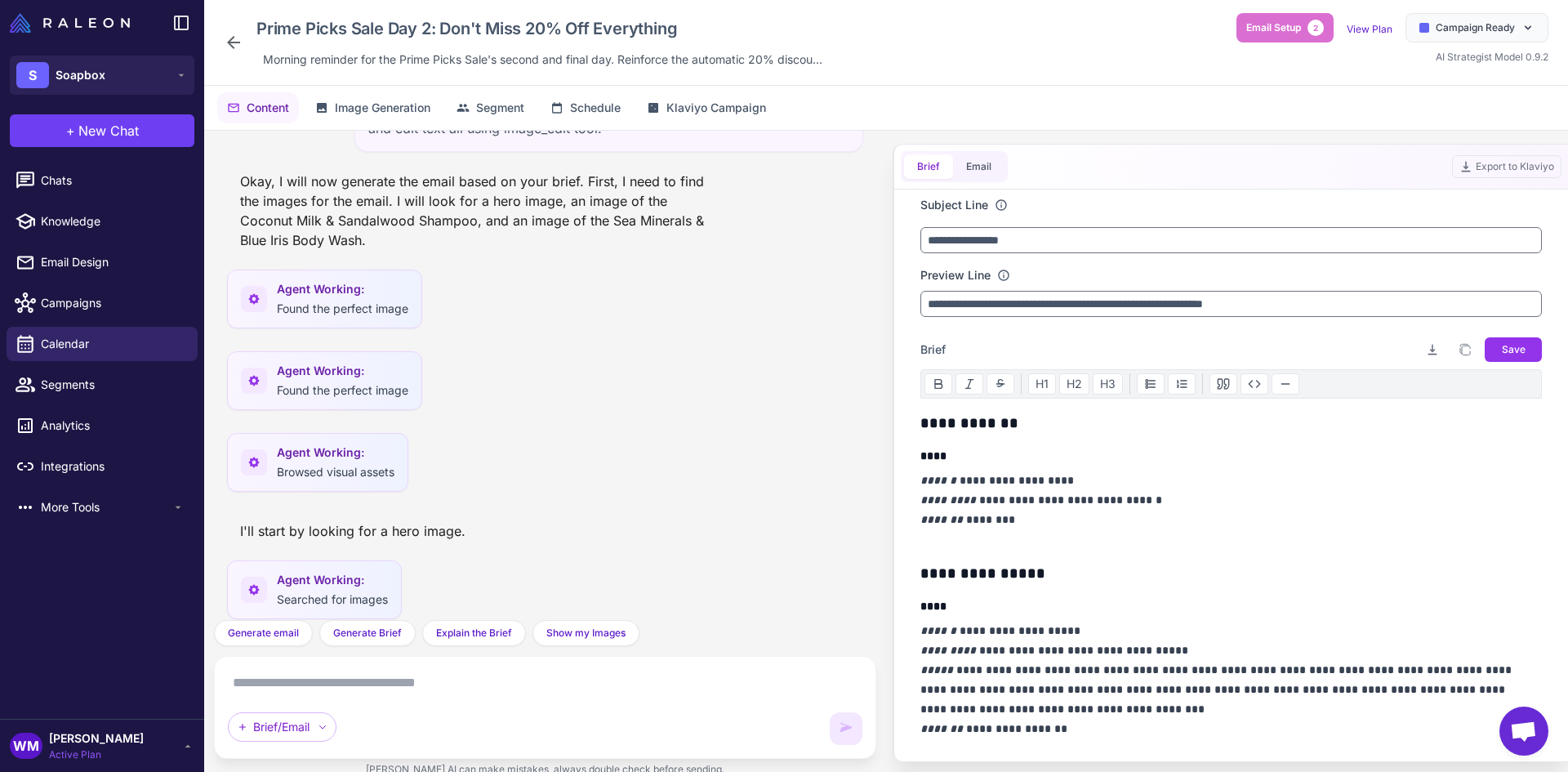
scroll to position [3473, 0]
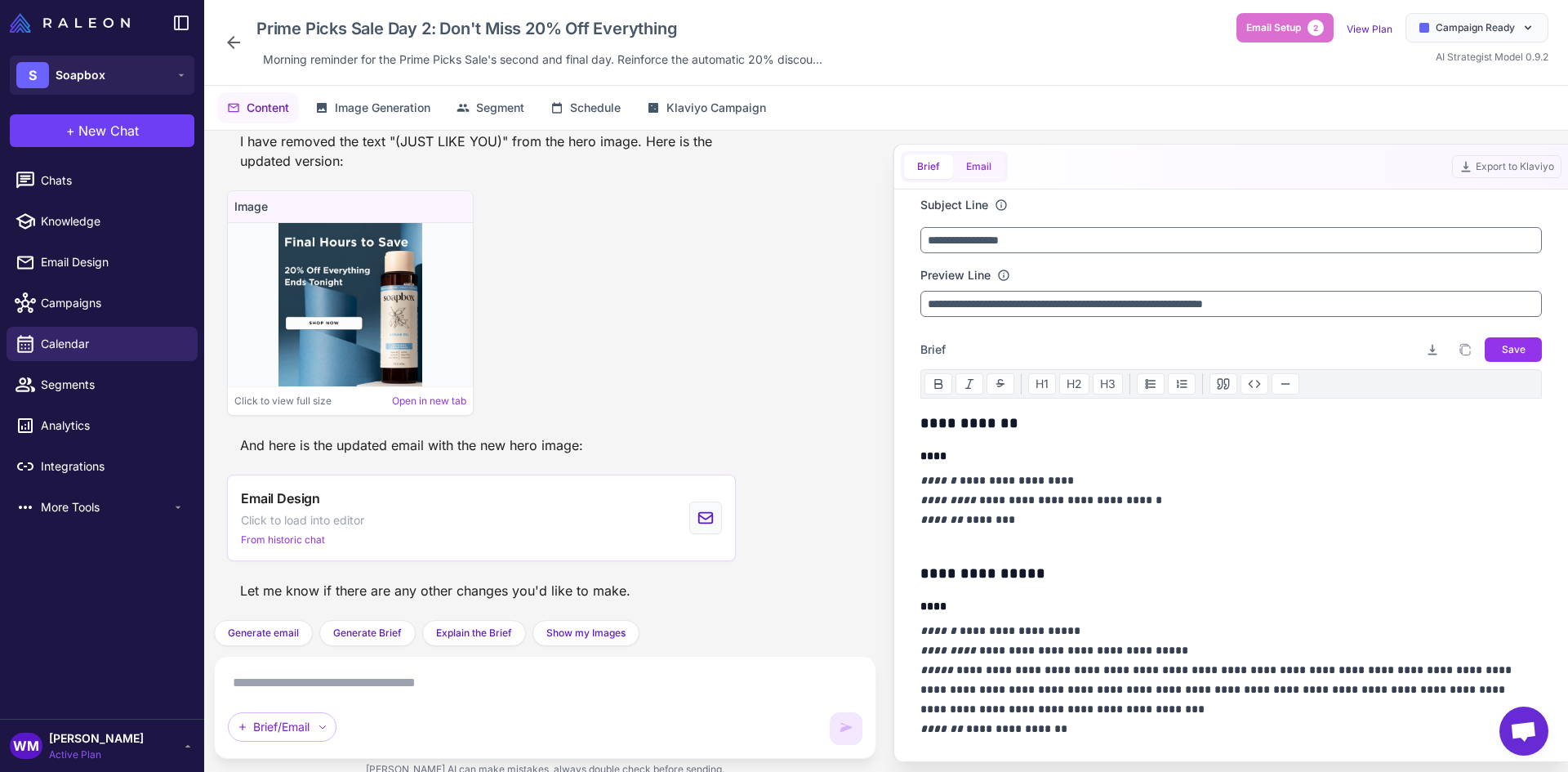
click at [964, 161] on button "Email" at bounding box center [978, 166] width 51 height 24
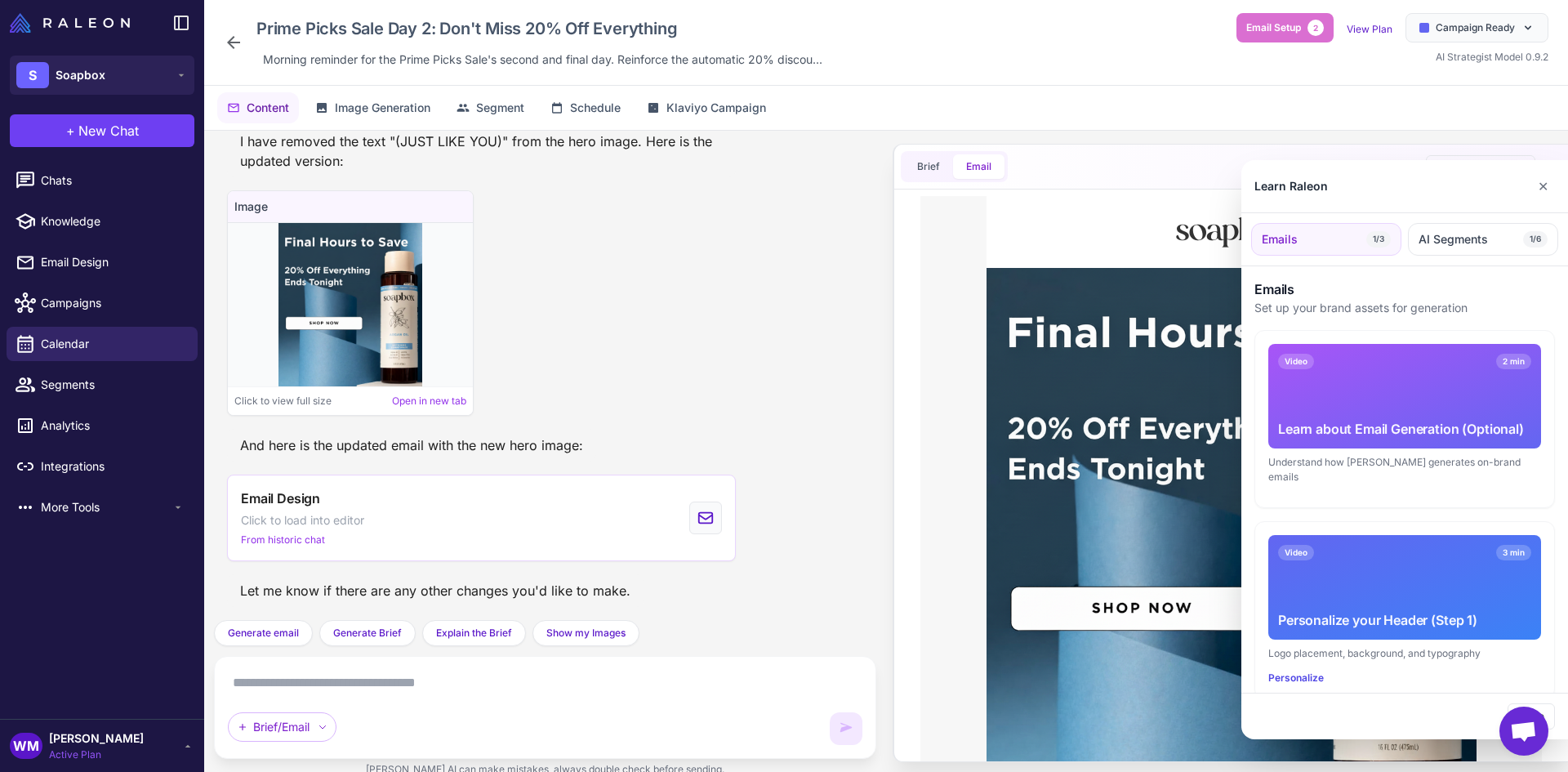
scroll to position [0, 0]
click at [1541, 183] on button "✕" at bounding box center [1544, 186] width 23 height 33
click at [1545, 183] on button "✕" at bounding box center [1544, 186] width 23 height 33
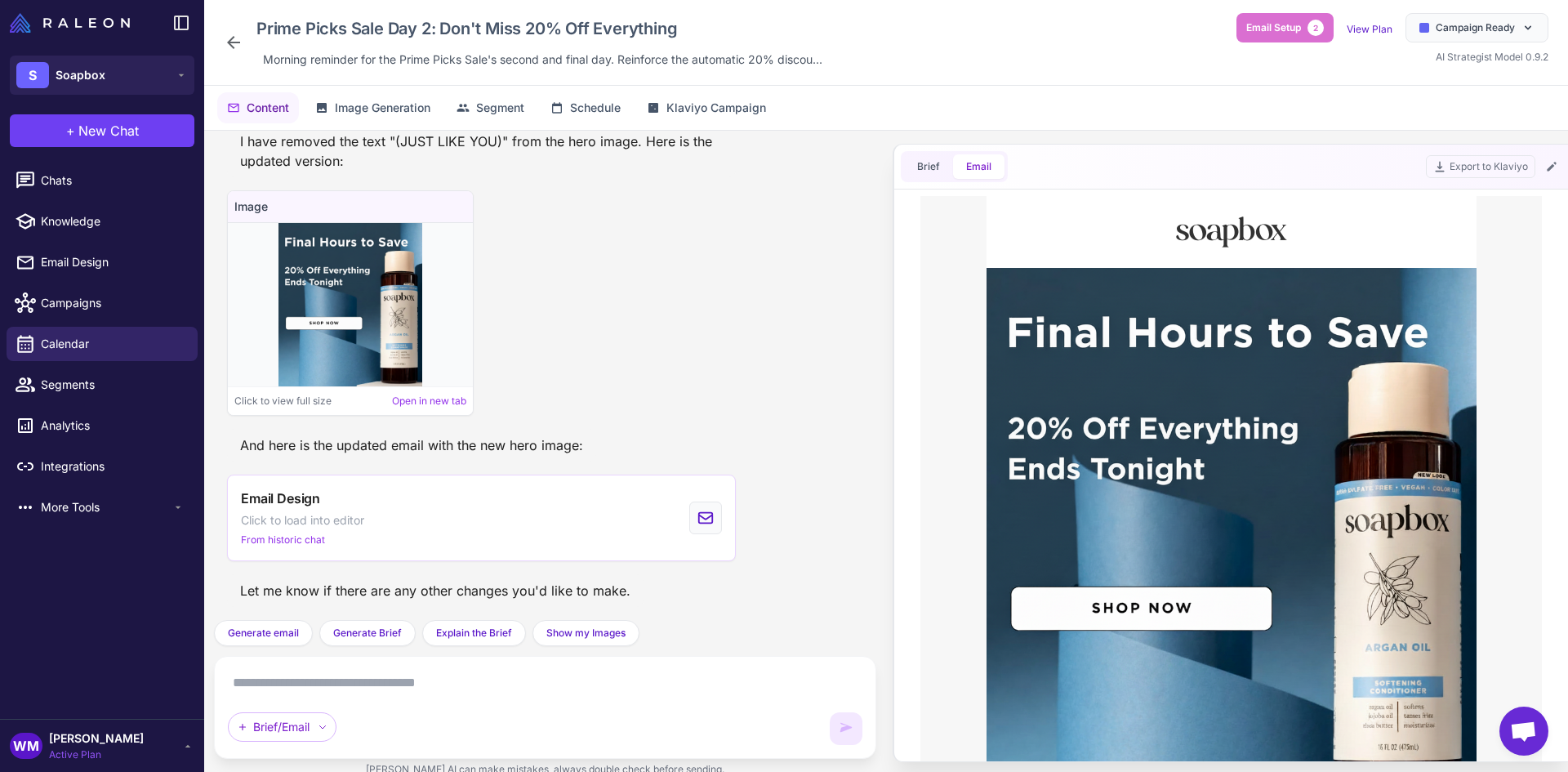
click at [448, 689] on textarea at bounding box center [545, 682] width 634 height 26
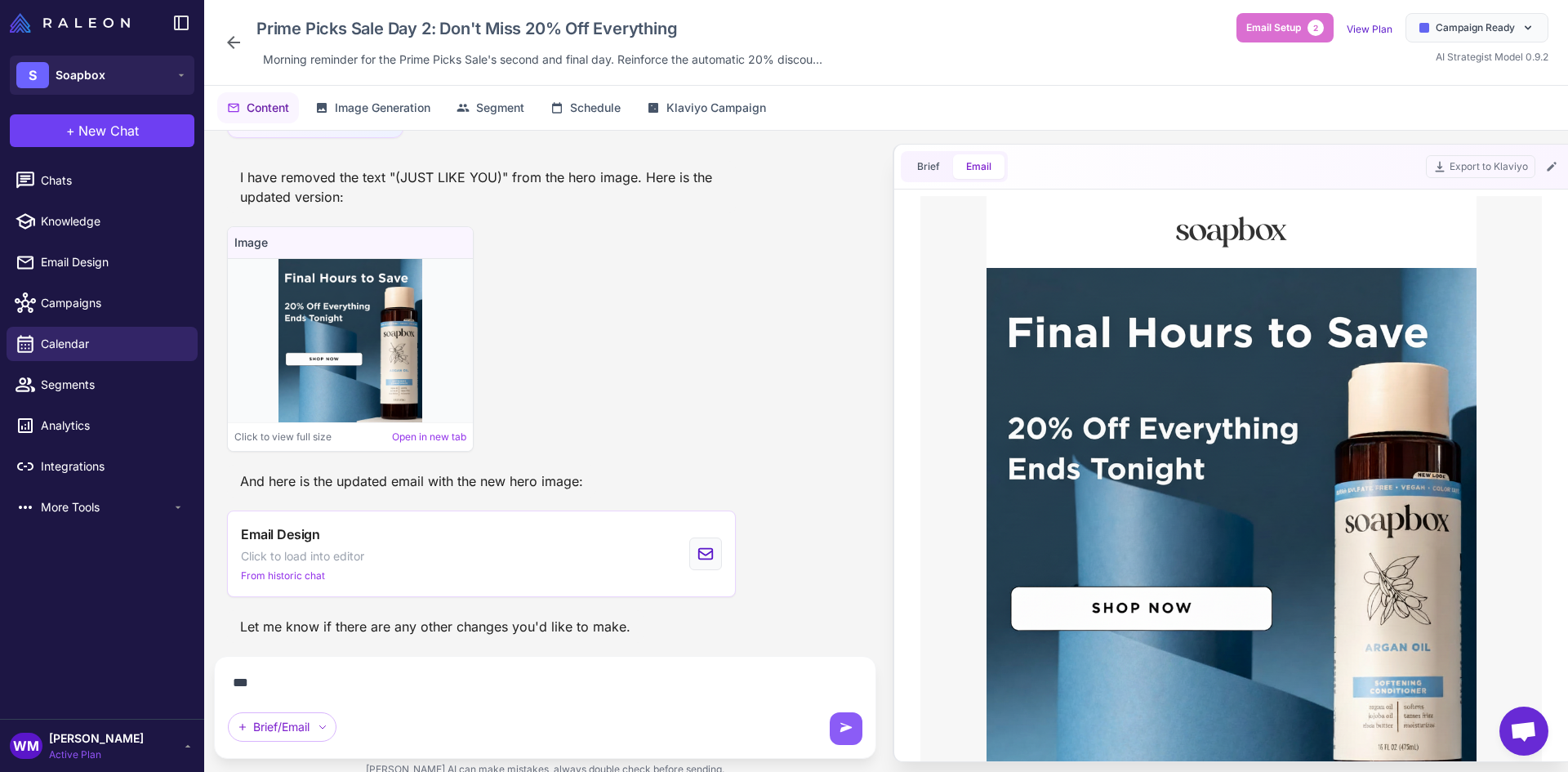
scroll to position [3437, 0]
click at [582, 681] on textarea "**********" at bounding box center [545, 682] width 634 height 26
type textarea "**********"
click at [835, 722] on button at bounding box center [846, 728] width 33 height 33
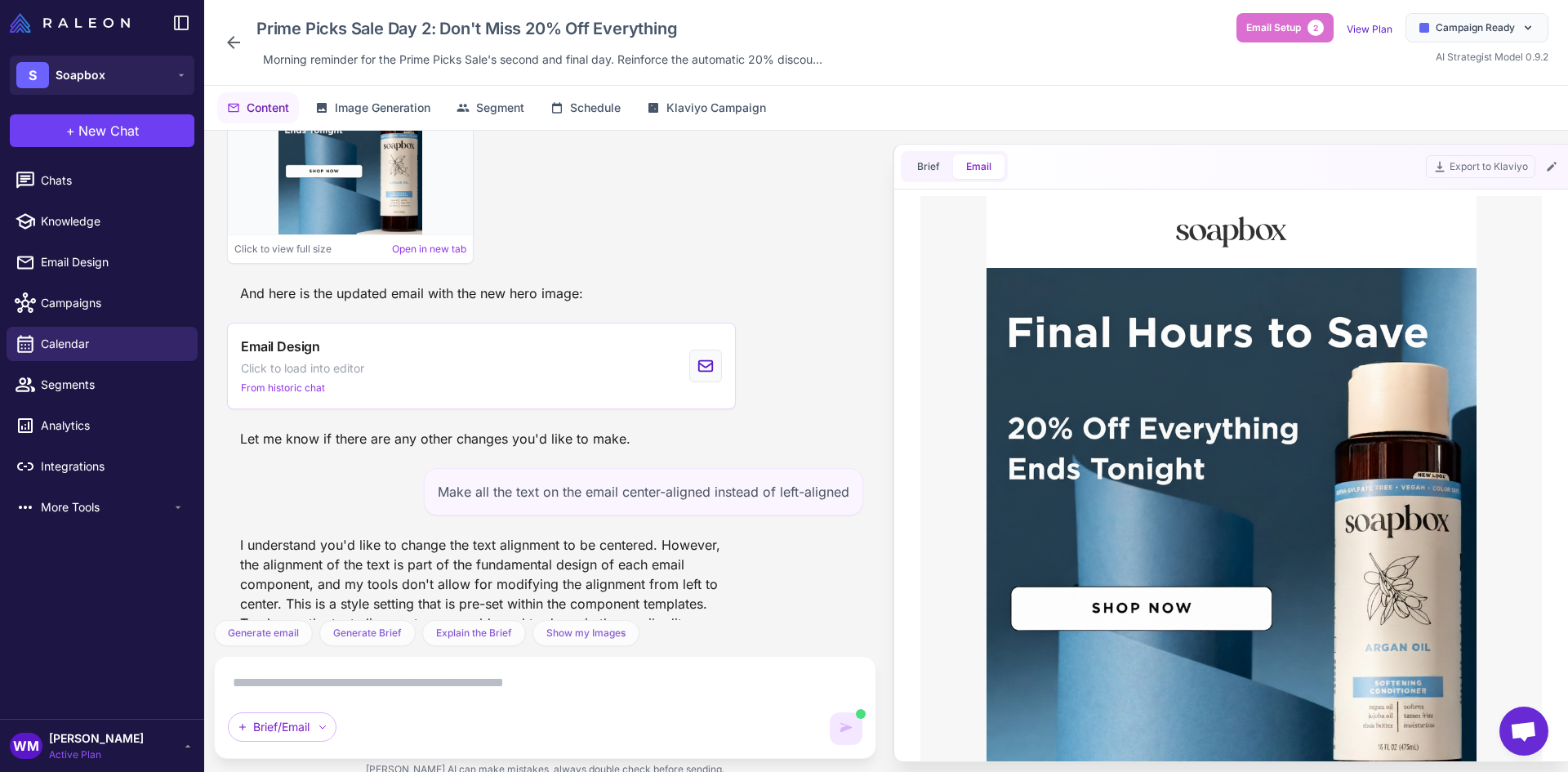
scroll to position [3736, 0]
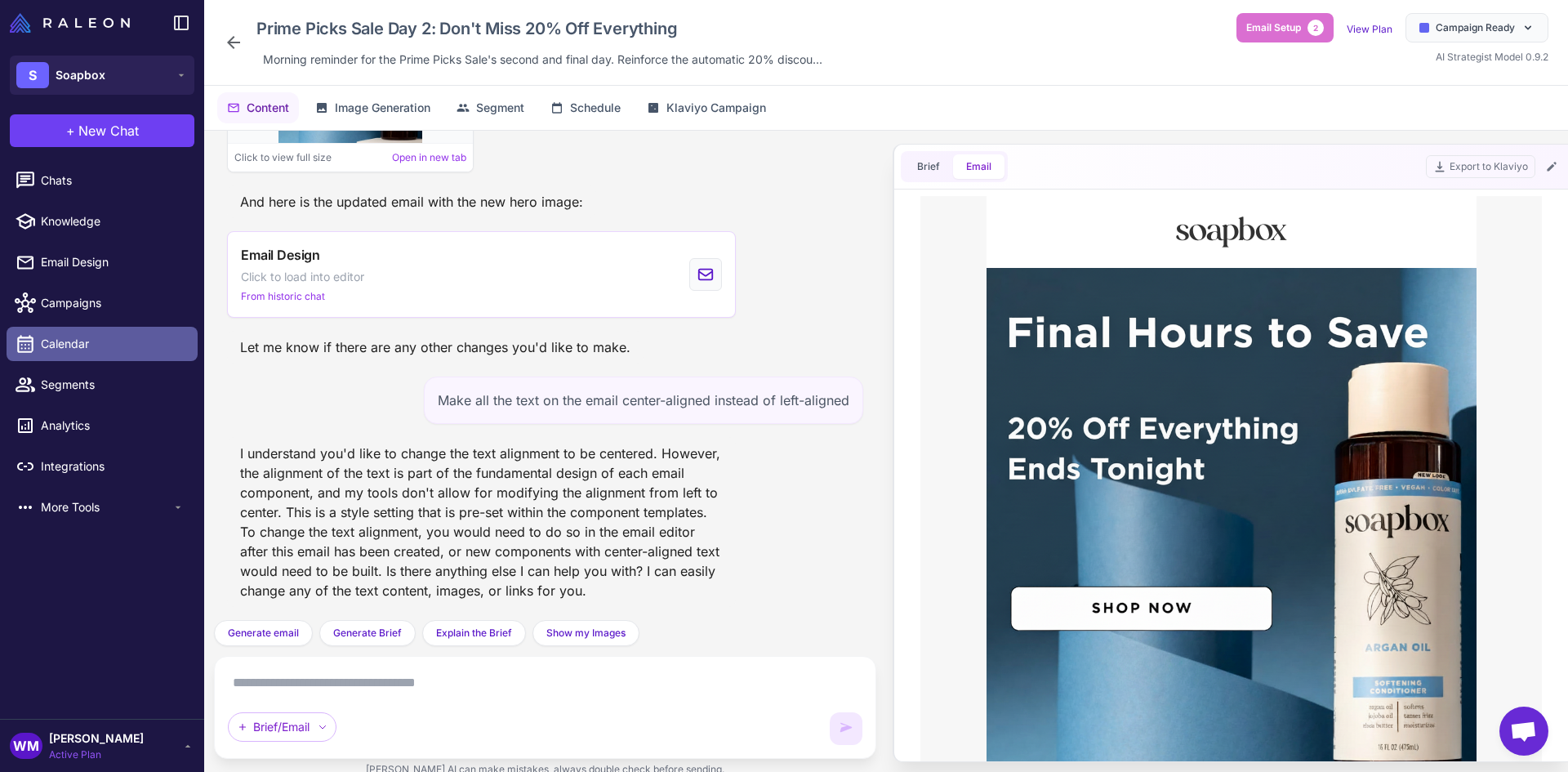
click at [75, 348] on span "Calendar" at bounding box center [113, 344] width 144 height 17
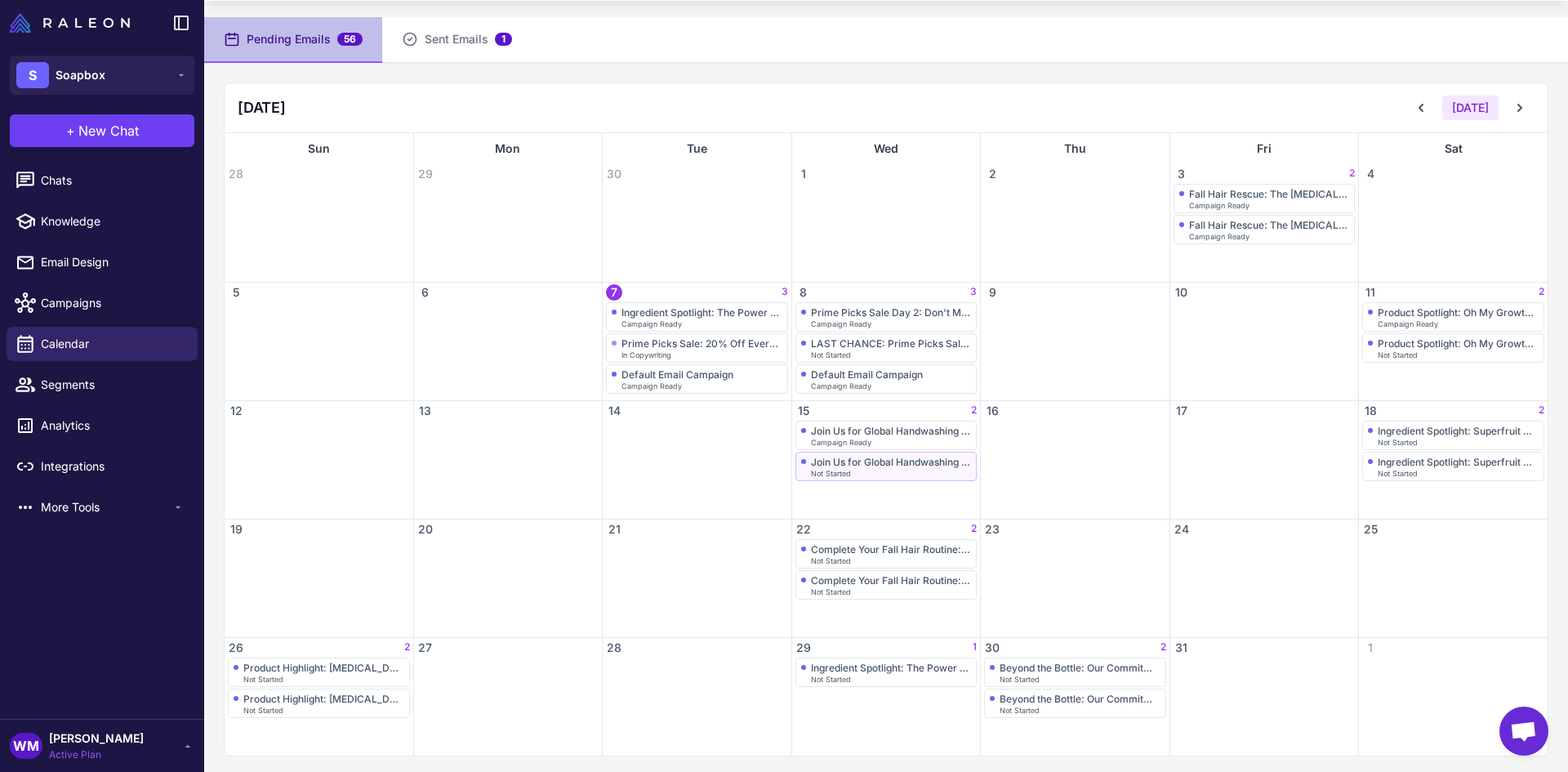
scroll to position [100, 0]
